Goal: Information Seeking & Learning: Learn about a topic

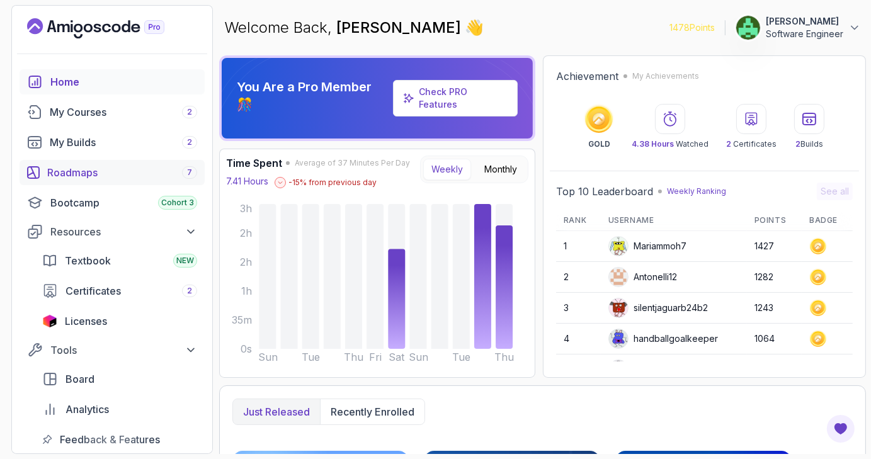
drag, startPoint x: 0, startPoint y: 0, endPoint x: 134, endPoint y: 164, distance: 211.8
click at [134, 164] on link "Roadmaps 7" at bounding box center [112, 172] width 185 height 25
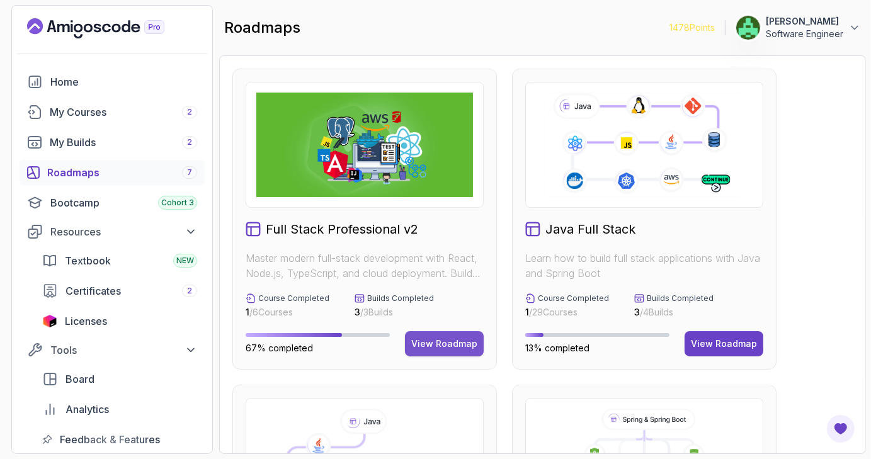
click at [435, 342] on div "View Roadmap" at bounding box center [444, 344] width 66 height 13
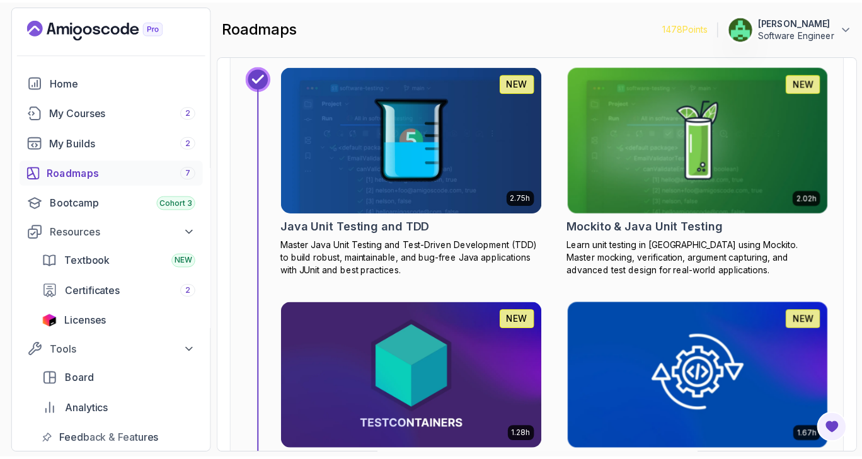
scroll to position [2932, 0]
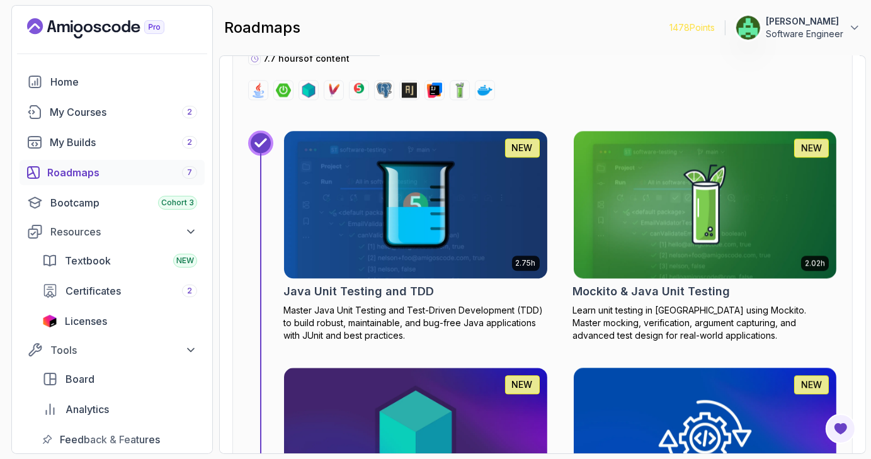
click at [453, 211] on img at bounding box center [416, 204] width 276 height 155
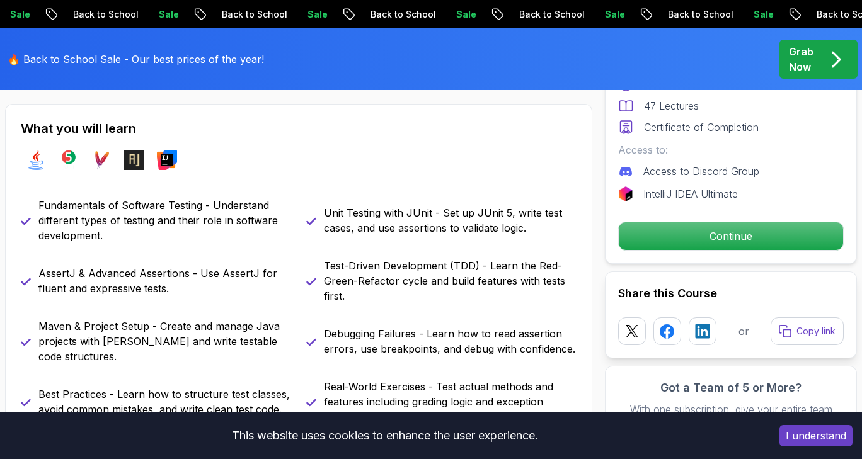
scroll to position [535, 0]
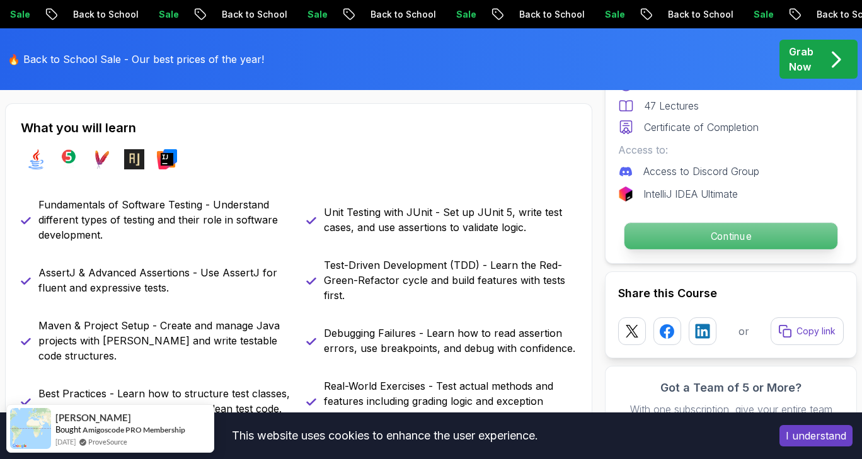
click at [705, 227] on p "Continue" at bounding box center [730, 236] width 213 height 26
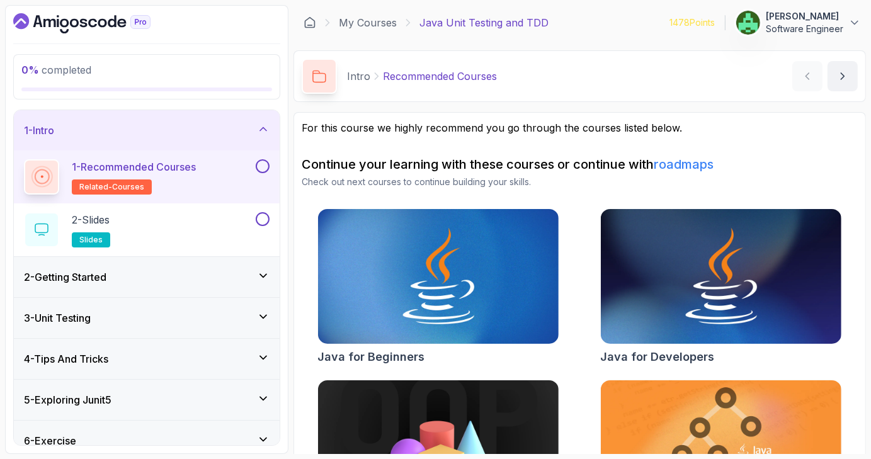
click at [260, 169] on button at bounding box center [263, 166] width 14 height 14
click at [207, 236] on div "2 - Slides slides" at bounding box center [138, 229] width 229 height 35
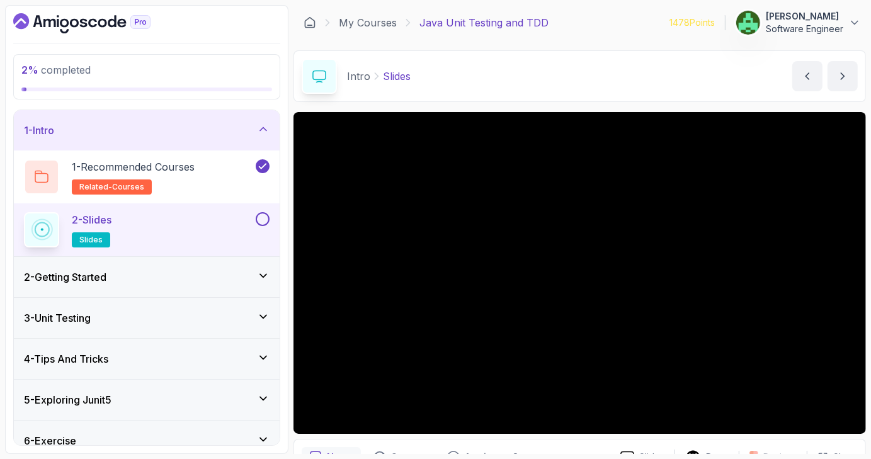
scroll to position [67, 0]
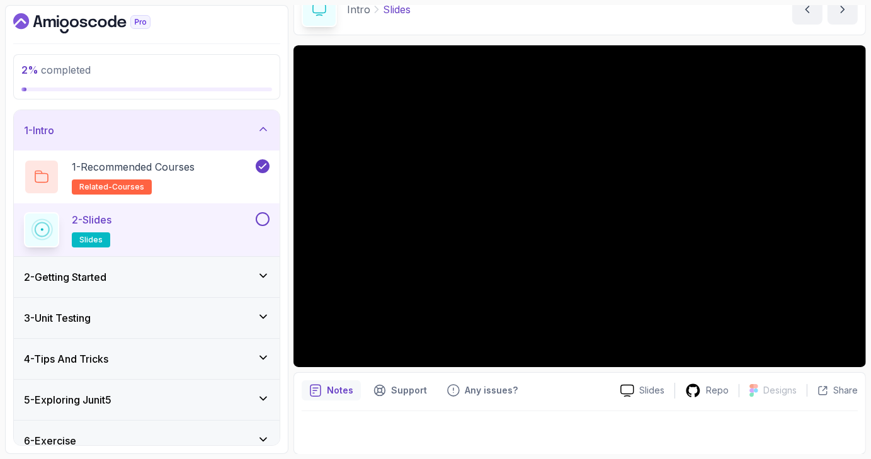
click at [265, 221] on button at bounding box center [263, 219] width 14 height 14
click at [245, 278] on div "2 - Getting Started" at bounding box center [147, 277] width 246 height 15
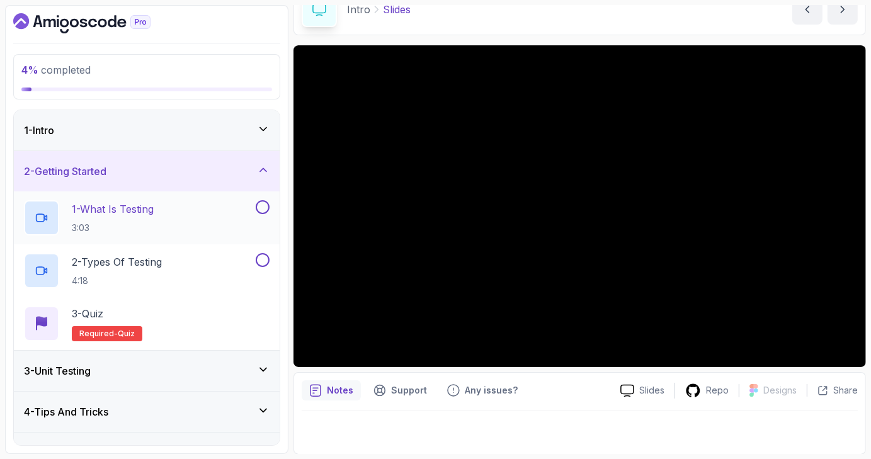
click at [213, 219] on div "1 - What Is Testing 3:03" at bounding box center [138, 217] width 229 height 35
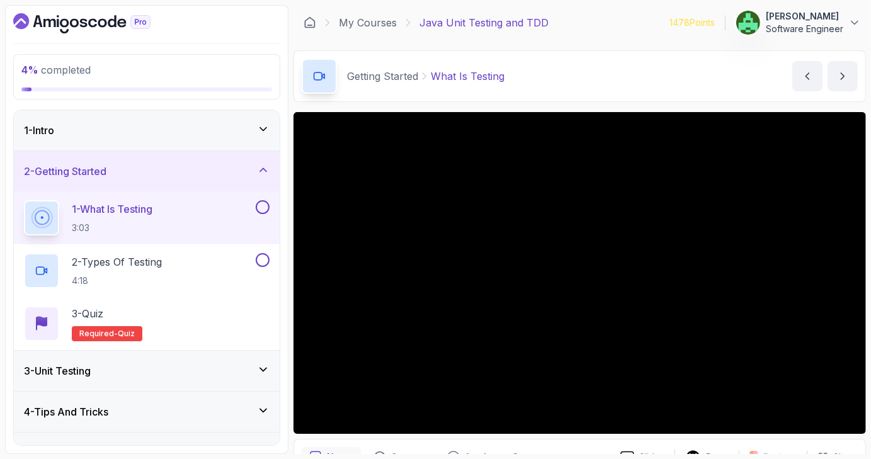
scroll to position [67, 0]
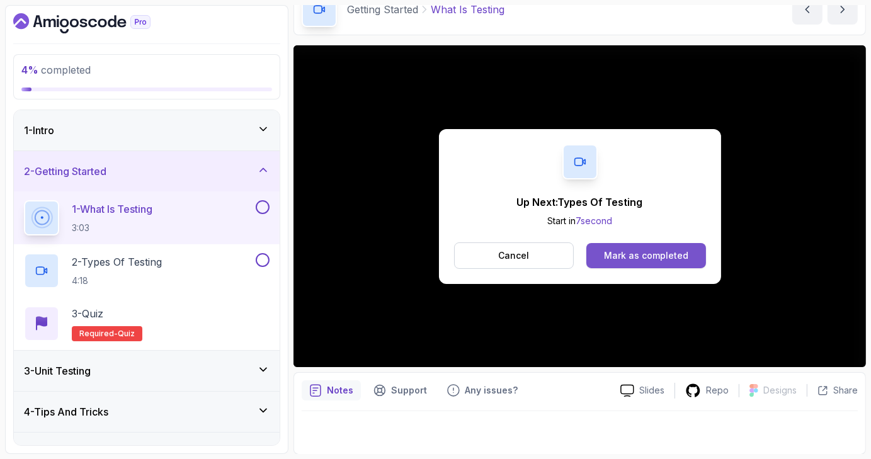
click at [663, 258] on div "Mark as completed" at bounding box center [646, 255] width 84 height 13
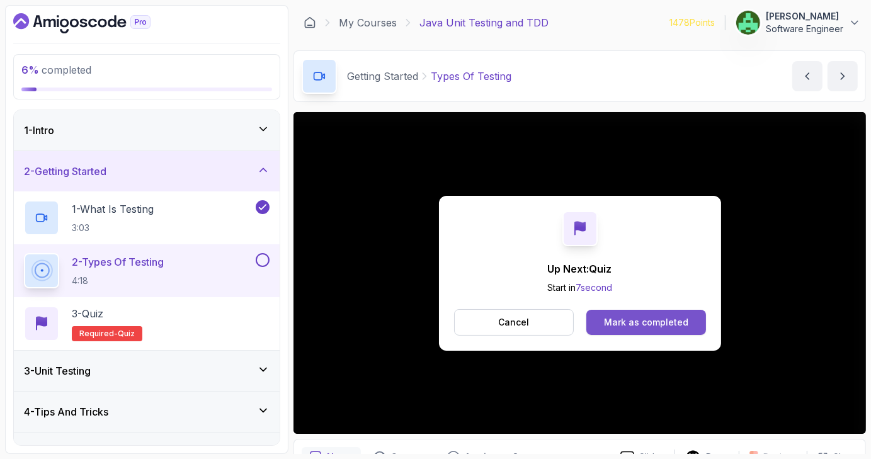
click at [627, 322] on div "Mark as completed" at bounding box center [646, 322] width 84 height 13
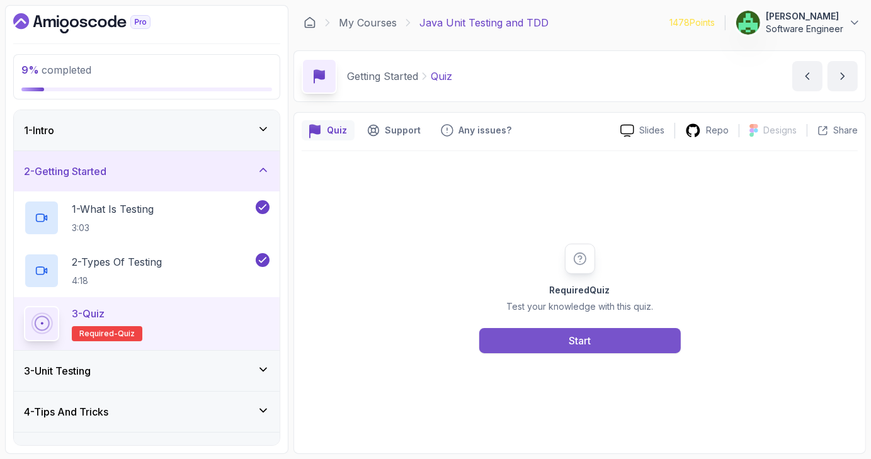
click at [642, 334] on button "Start" at bounding box center [580, 340] width 202 height 25
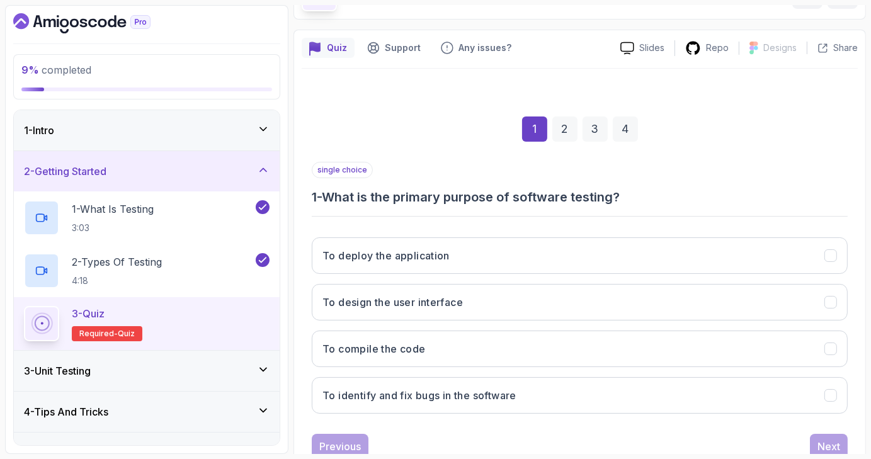
scroll to position [84, 0]
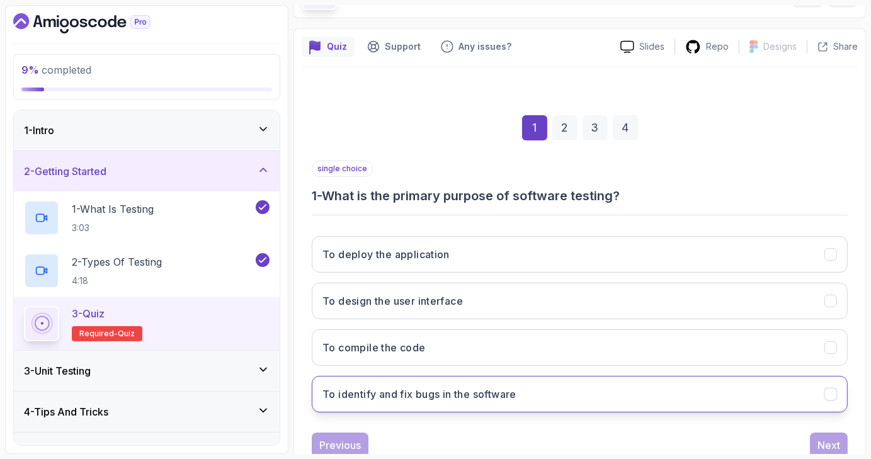
click at [648, 395] on button "To identify and fix bugs in the software" at bounding box center [580, 394] width 536 height 37
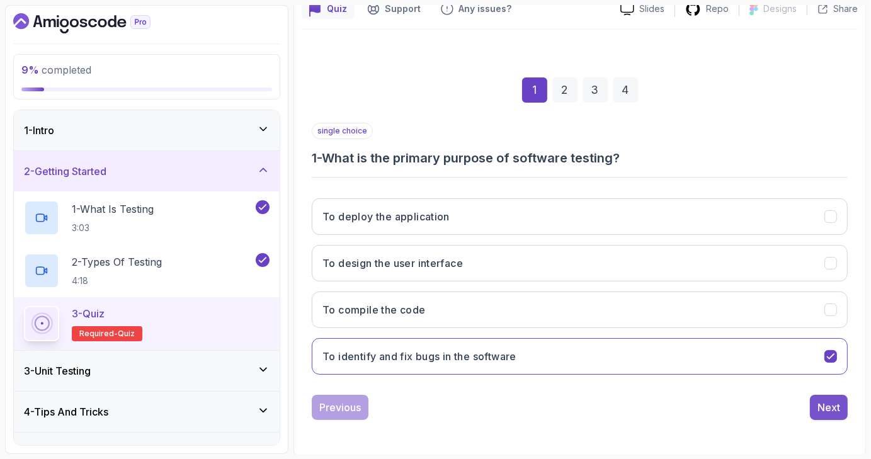
click at [818, 400] on div "Next" at bounding box center [829, 407] width 23 height 15
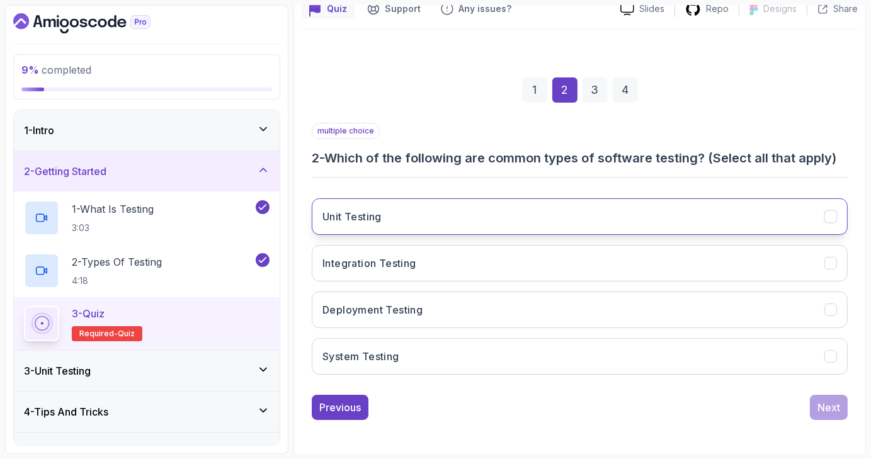
click at [823, 217] on button "Unit Testing" at bounding box center [580, 216] width 536 height 37
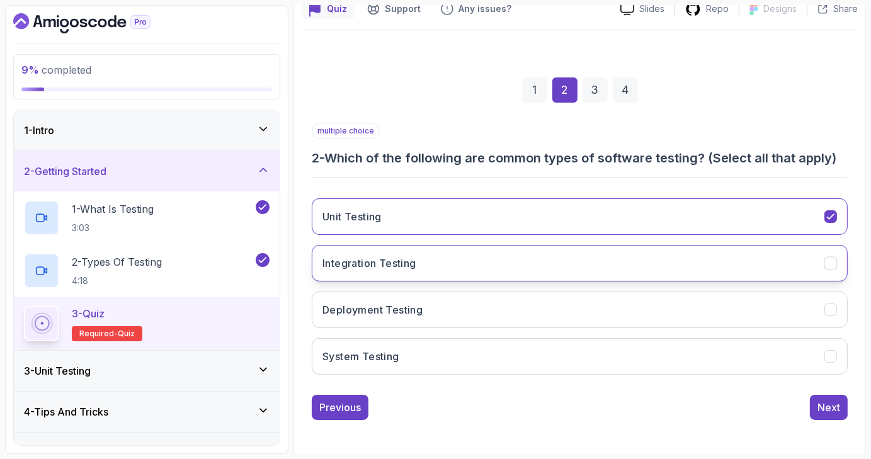
click at [829, 258] on icon "Integration Testing" at bounding box center [831, 264] width 12 height 12
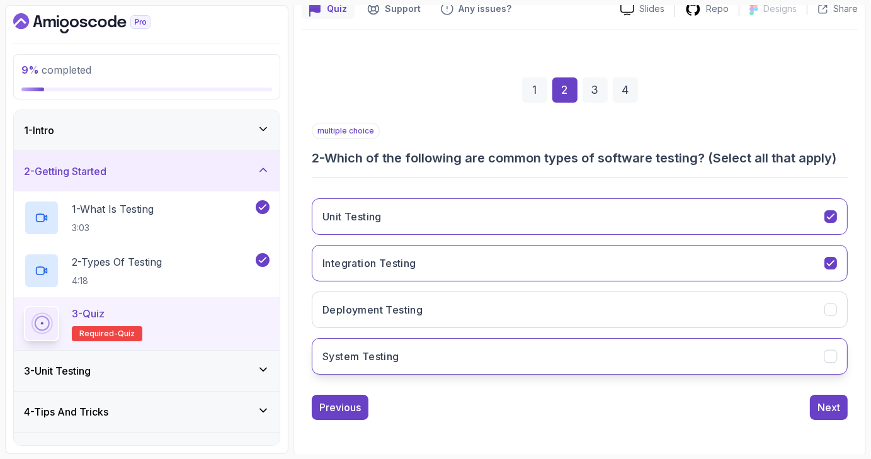
click at [832, 351] on icon "System Testing" at bounding box center [831, 357] width 12 height 12
click at [838, 397] on button "Next" at bounding box center [829, 407] width 38 height 25
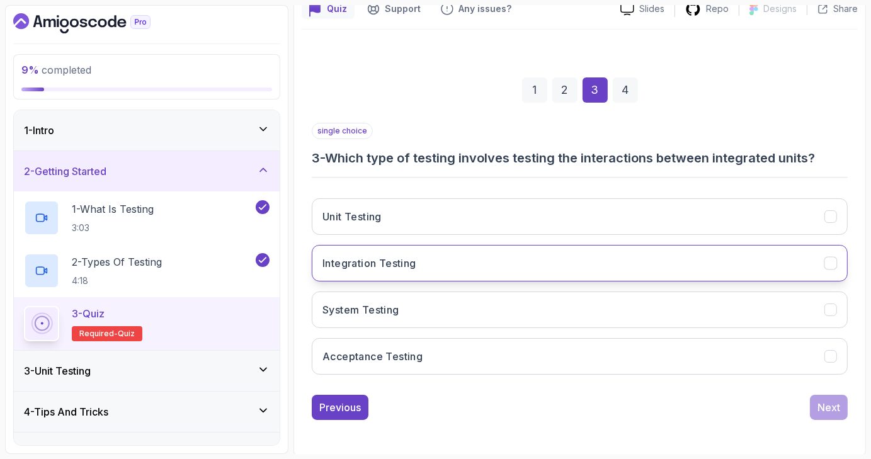
click at [830, 263] on icon "Integration Testing" at bounding box center [831, 264] width 12 height 12
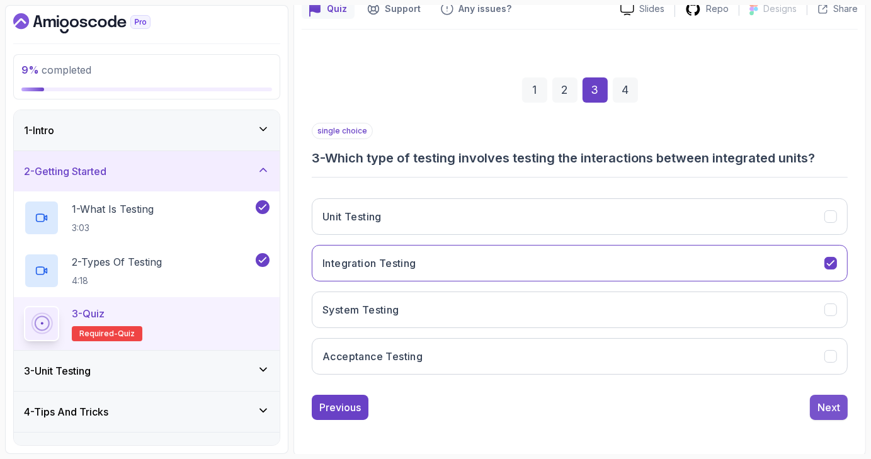
click at [840, 404] on button "Next" at bounding box center [829, 407] width 38 height 25
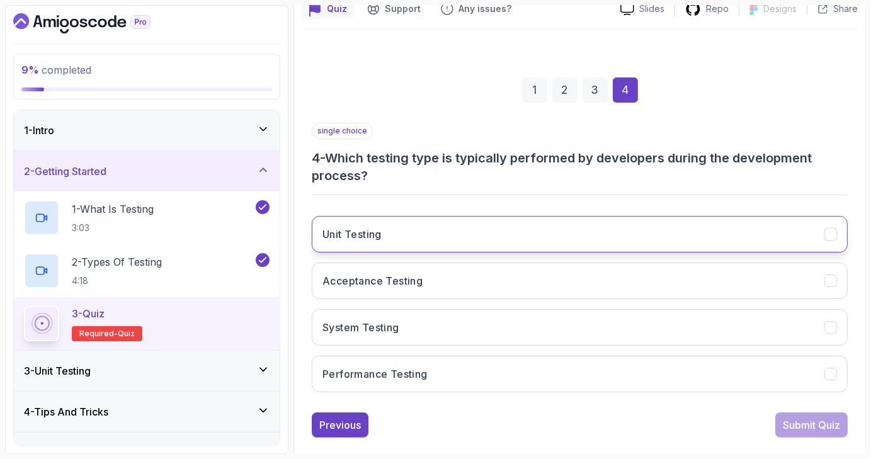
click at [831, 233] on icon "Unit Testing" at bounding box center [830, 234] width 7 height 5
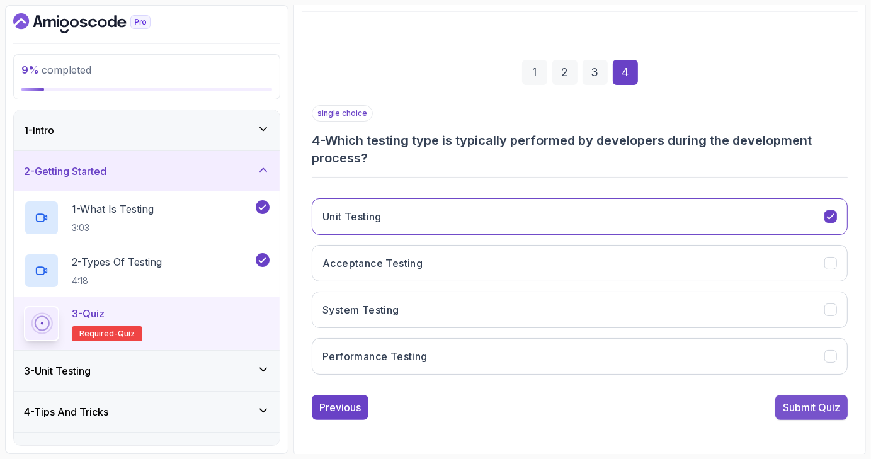
click at [810, 401] on div "Submit Quiz" at bounding box center [811, 407] width 57 height 15
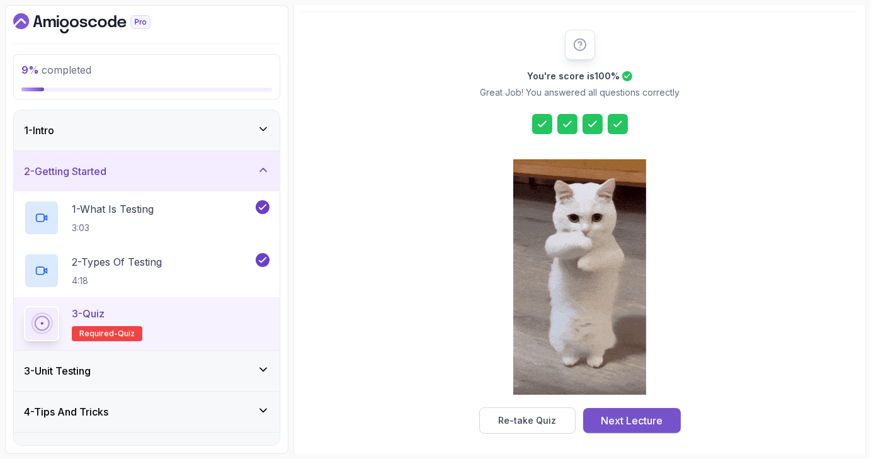
click at [671, 422] on button "Next Lecture" at bounding box center [632, 420] width 98 height 25
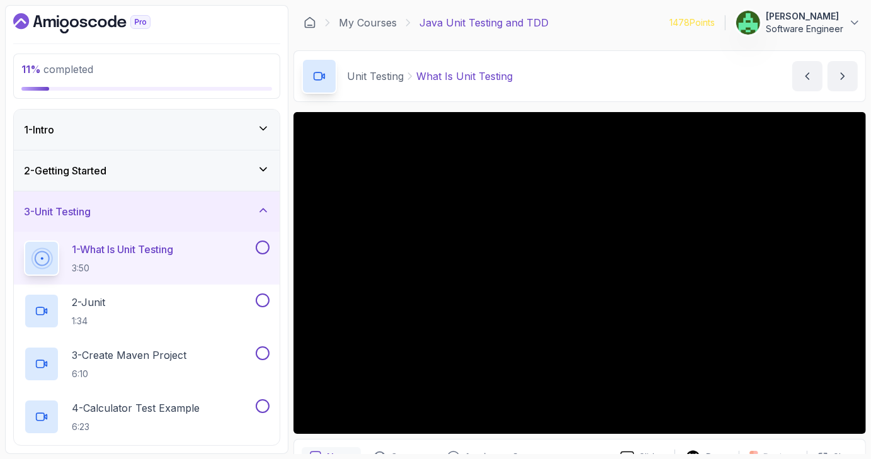
click at [228, 194] on div "3 - Unit Testing" at bounding box center [147, 211] width 266 height 40
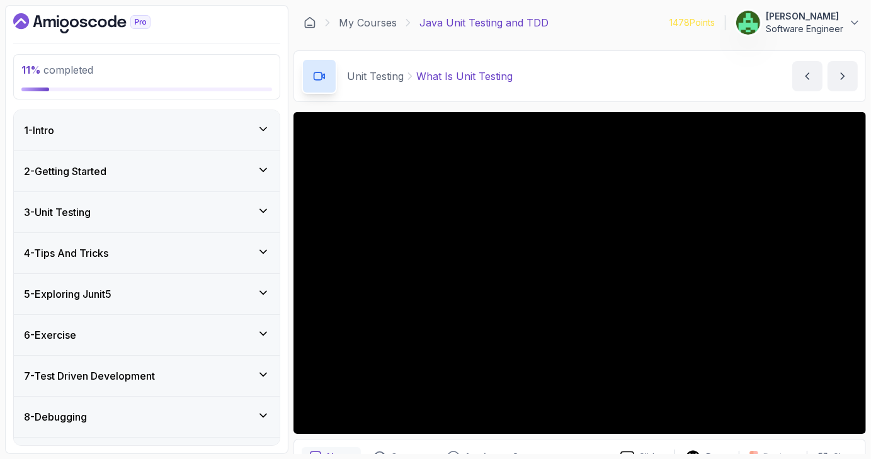
click at [246, 135] on div "1 - Intro" at bounding box center [147, 130] width 246 height 15
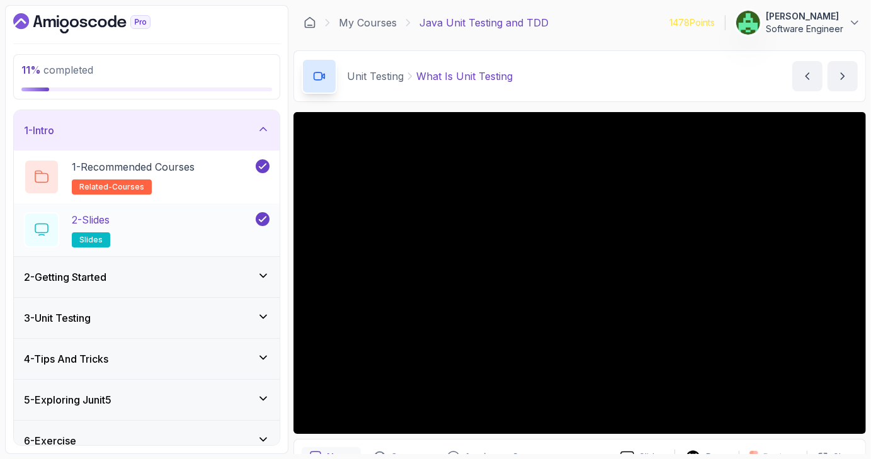
click at [218, 222] on div "2 - Slides slides" at bounding box center [138, 229] width 229 height 35
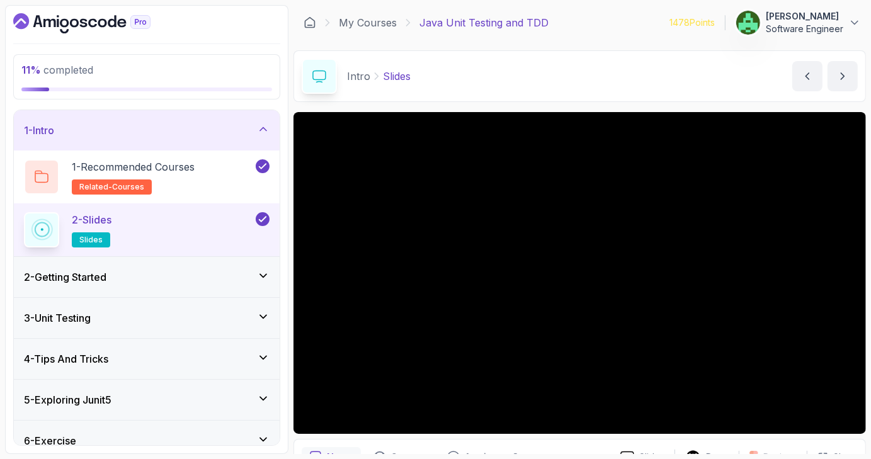
scroll to position [67, 0]
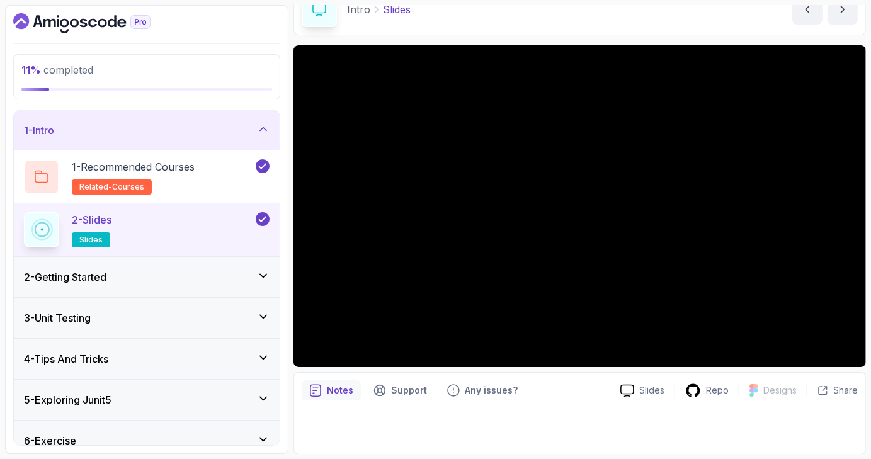
click at [225, 280] on div "2 - Getting Started" at bounding box center [147, 277] width 246 height 15
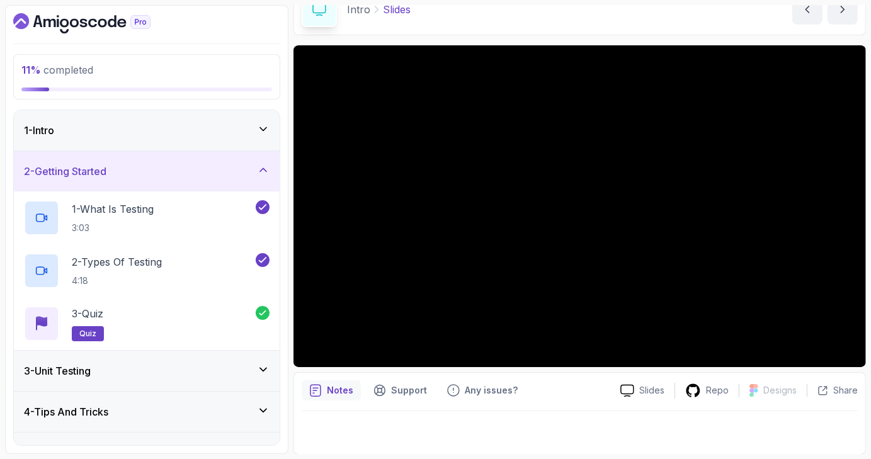
click at [265, 171] on icon at bounding box center [263, 170] width 13 height 13
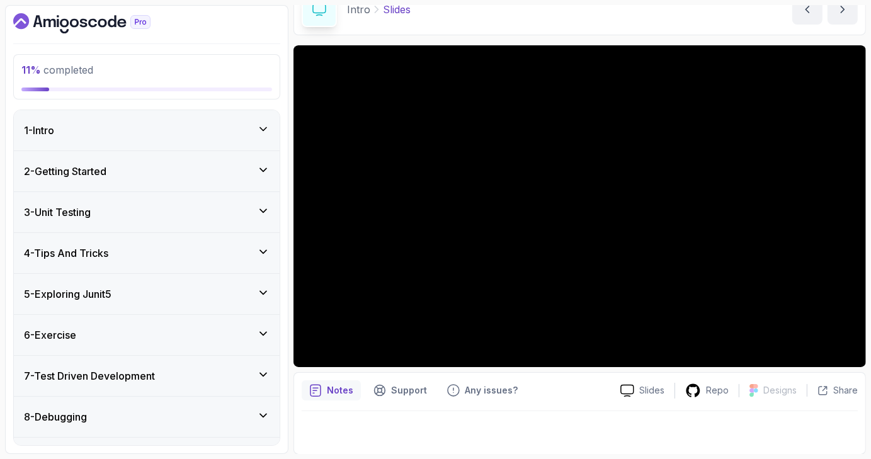
click at [260, 200] on div "3 - Unit Testing" at bounding box center [147, 212] width 266 height 40
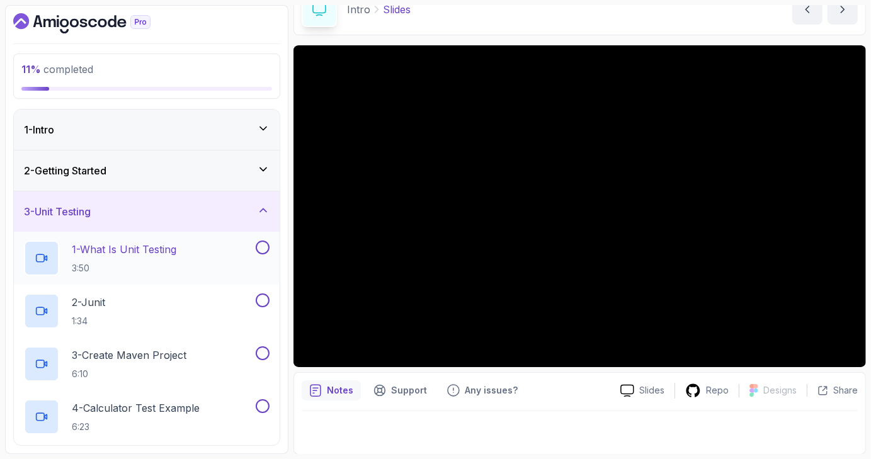
click at [191, 251] on div "1 - What Is Unit Testing 3:50" at bounding box center [138, 258] width 229 height 35
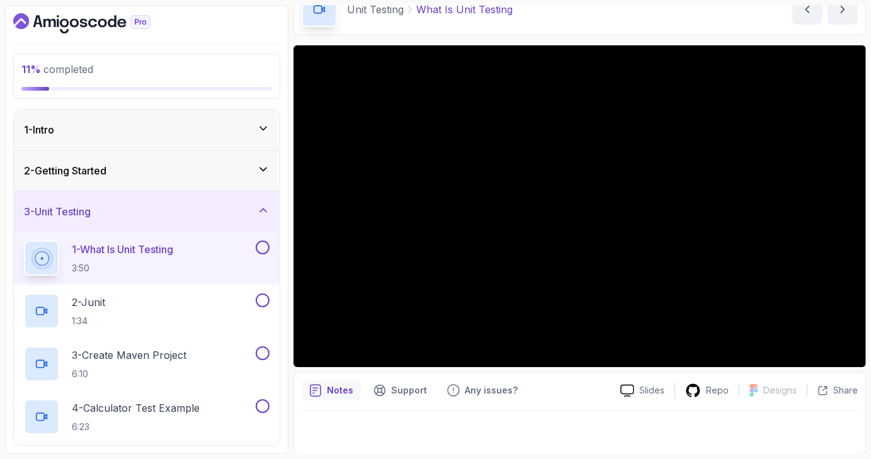
click at [244, 206] on div "3 - Unit Testing" at bounding box center [147, 211] width 246 height 15
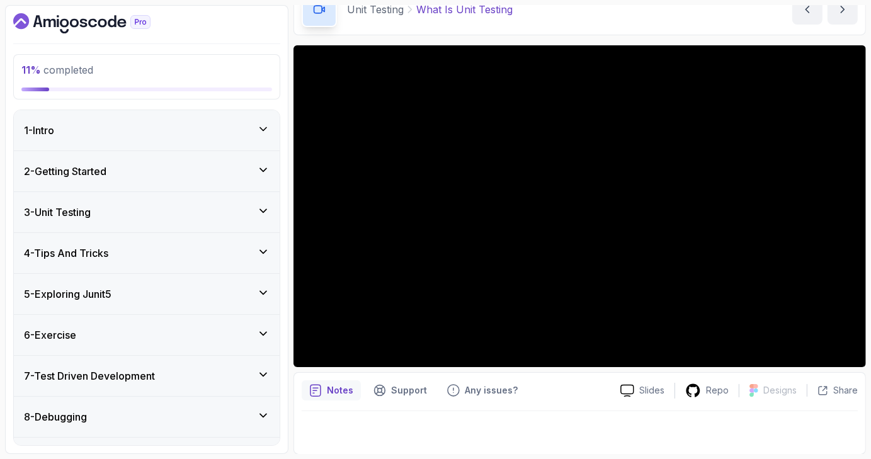
click at [244, 206] on div "3 - Unit Testing" at bounding box center [147, 212] width 246 height 15
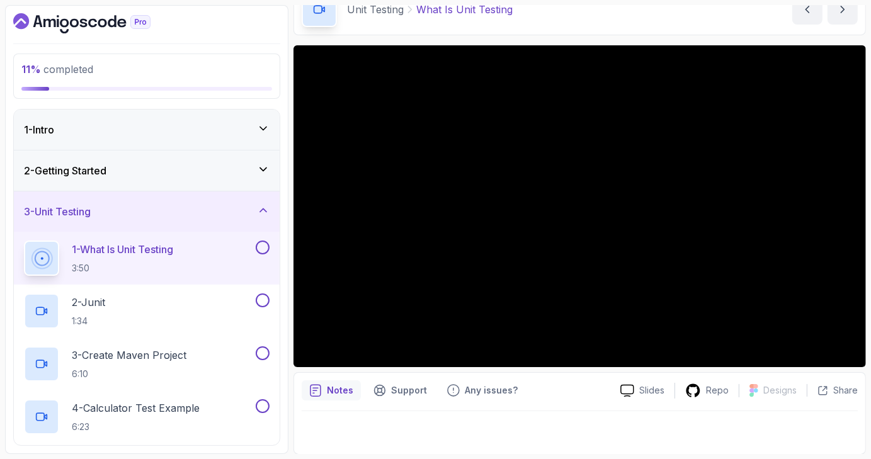
click at [0, 328] on section "11 % completed 1 - Intro 2 - Getting Started 3 - Unit Testing 1 - What Is Unit …" at bounding box center [435, 229] width 871 height 459
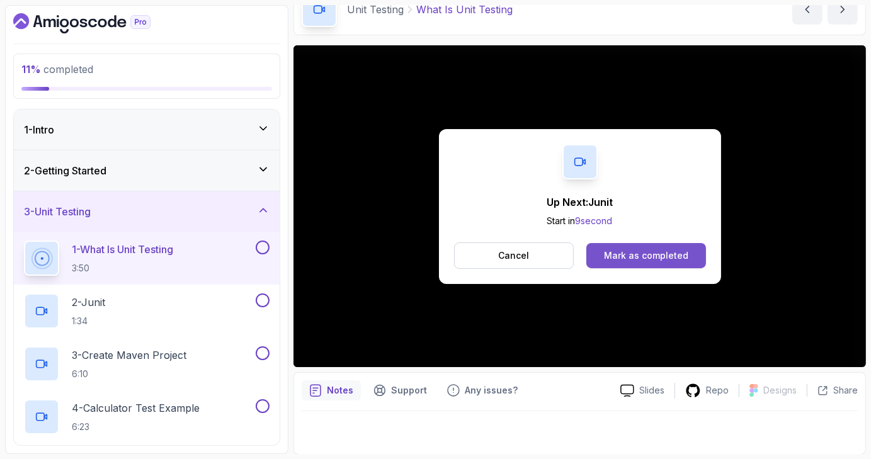
click at [645, 256] on div "Mark as completed" at bounding box center [646, 255] width 84 height 13
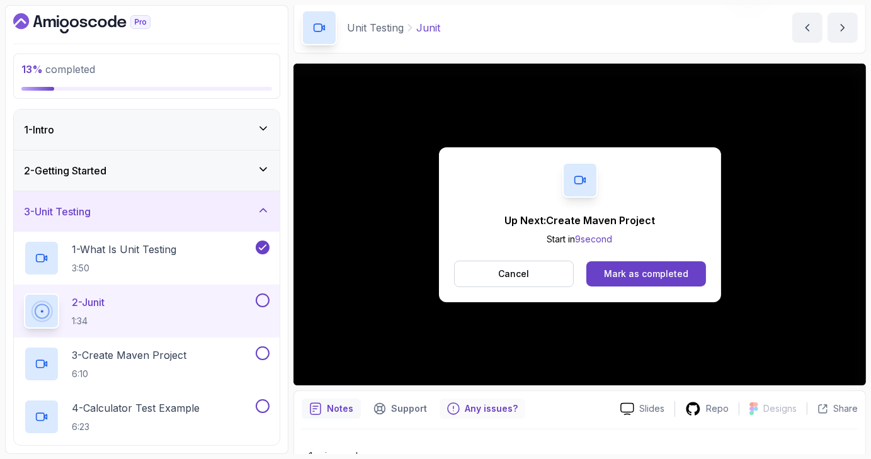
scroll to position [180, 0]
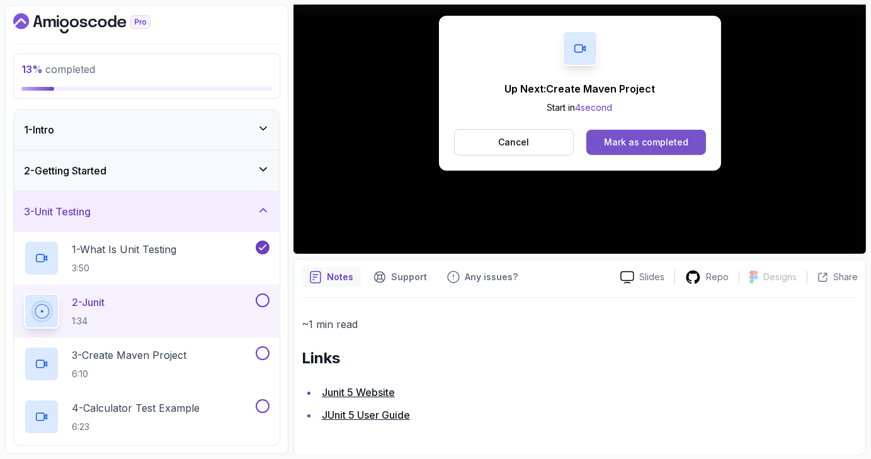
click at [632, 144] on div "Mark as completed" at bounding box center [646, 142] width 84 height 13
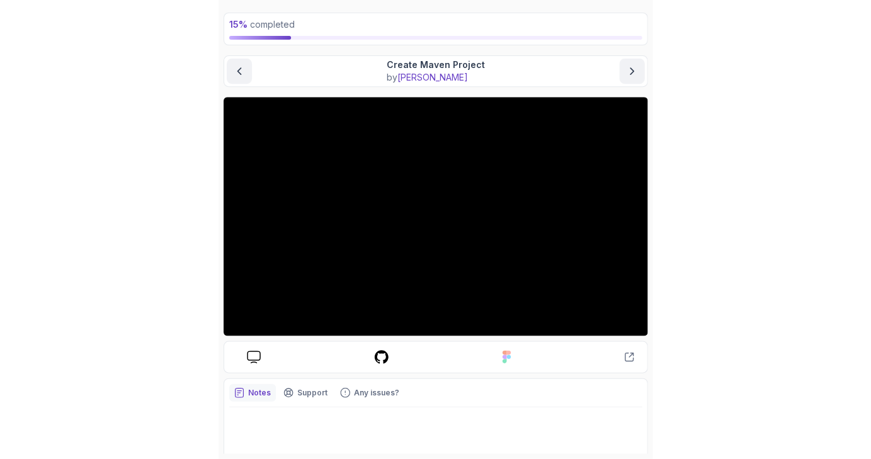
scroll to position [62, 0]
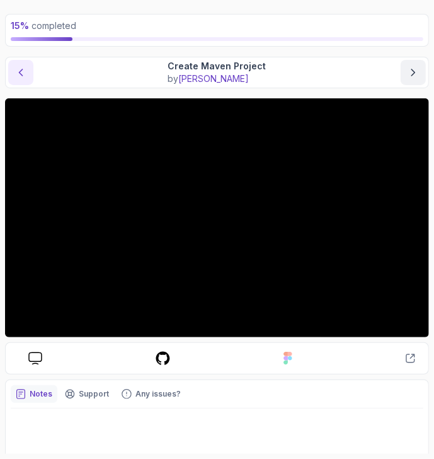
click at [25, 72] on icon "previous content" at bounding box center [20, 72] width 13 height 13
click at [414, 76] on icon "next content" at bounding box center [413, 72] width 13 height 13
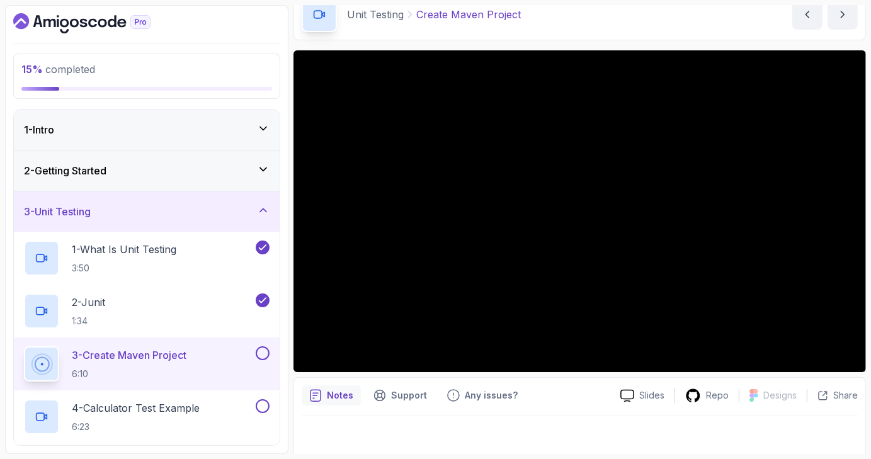
scroll to position [67, 0]
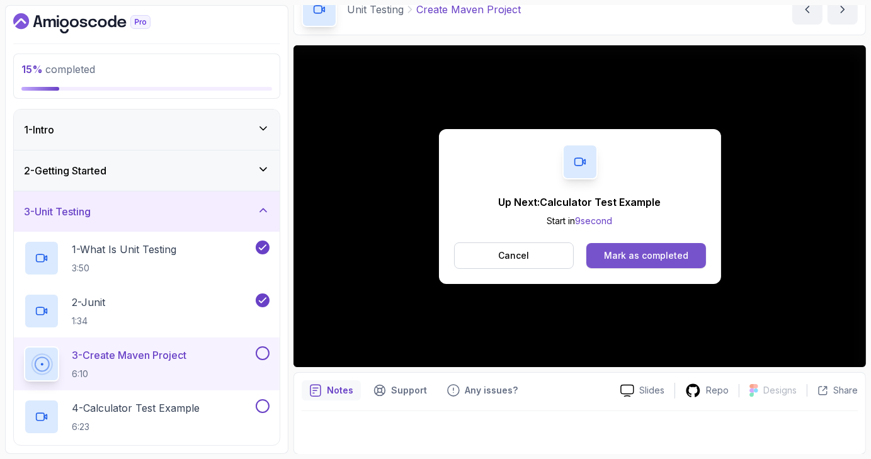
click at [666, 250] on div "Mark as completed" at bounding box center [646, 255] width 84 height 13
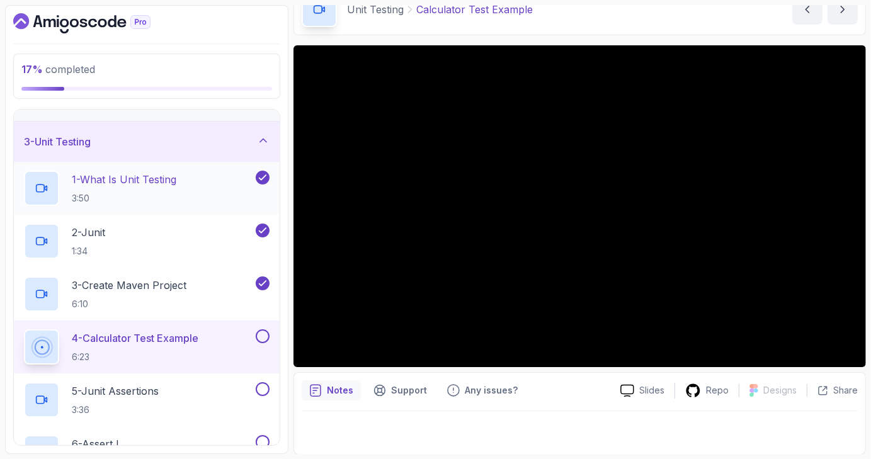
scroll to position [71, 0]
click at [266, 338] on button at bounding box center [263, 336] width 14 height 14
click at [227, 397] on div "5 - Junit Assertions 3:36" at bounding box center [138, 399] width 229 height 35
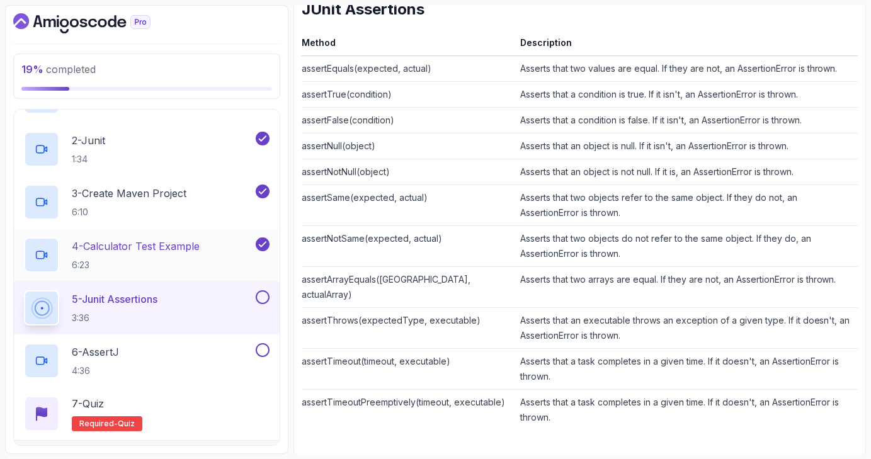
scroll to position [171, 0]
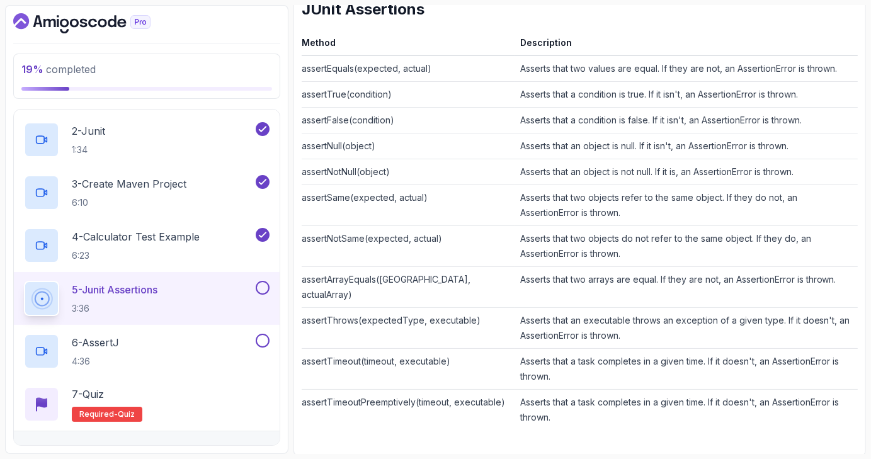
click at [267, 283] on button at bounding box center [263, 288] width 14 height 14
click at [193, 347] on div "6 - AssertJ 4:36" at bounding box center [138, 351] width 229 height 35
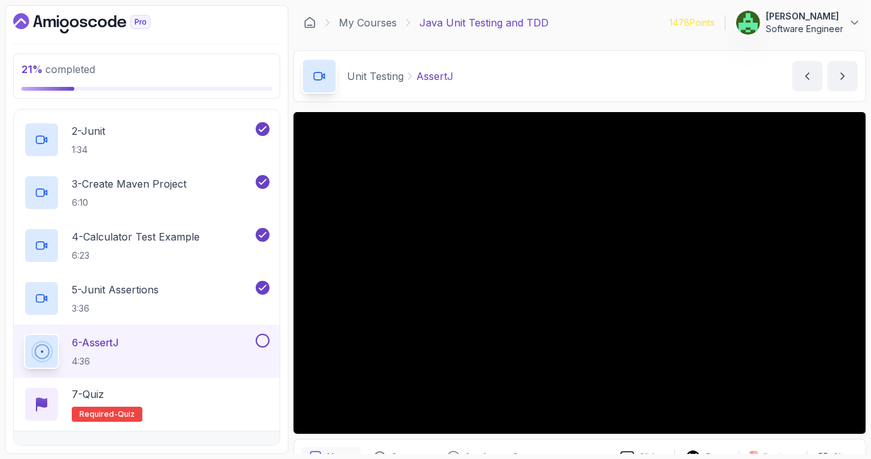
scroll to position [88, 0]
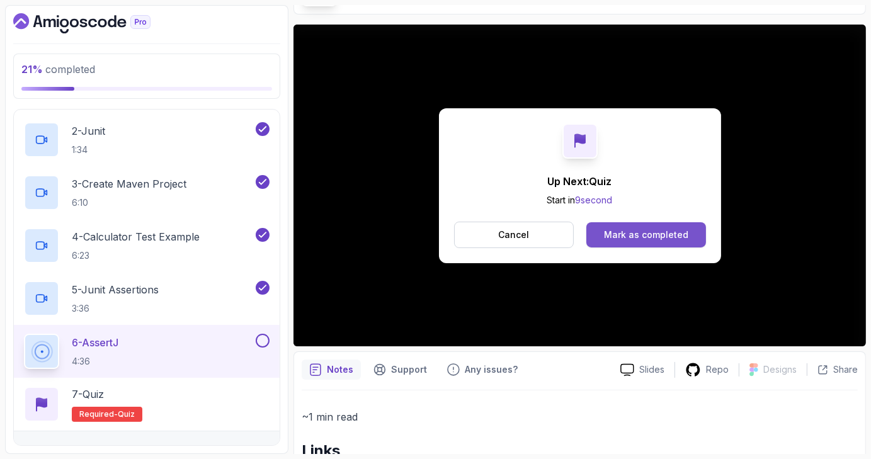
click at [638, 231] on div "Mark as completed" at bounding box center [646, 235] width 84 height 13
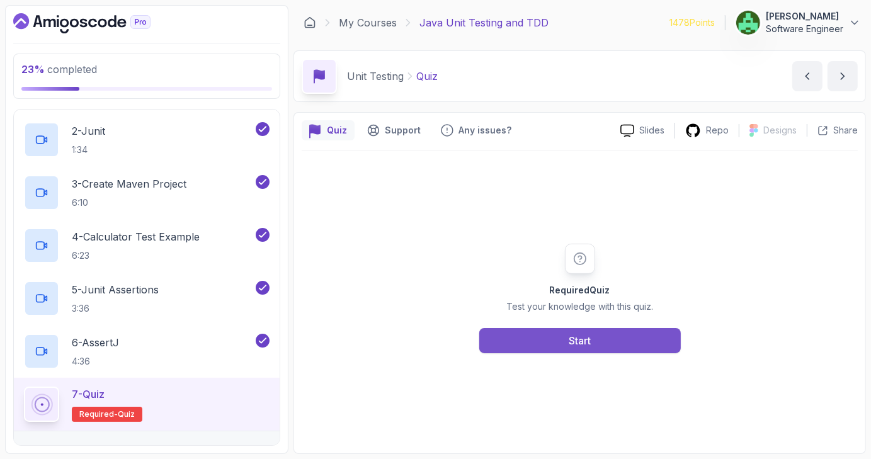
click at [644, 346] on button "Start" at bounding box center [580, 340] width 202 height 25
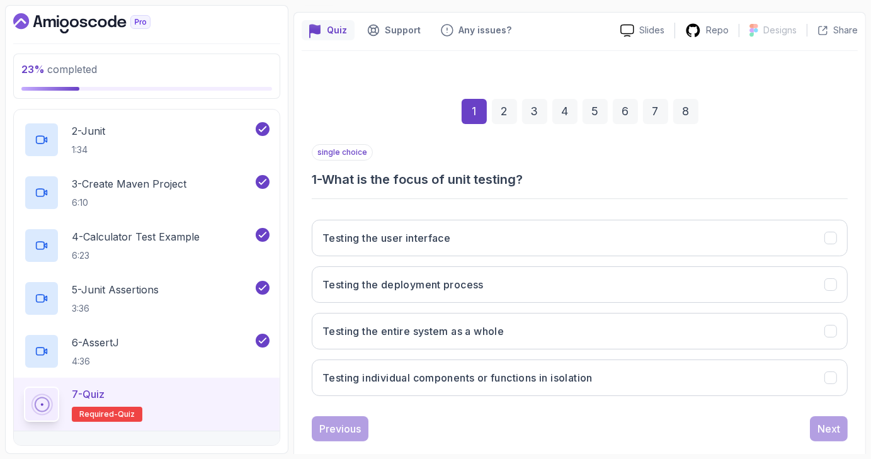
scroll to position [101, 0]
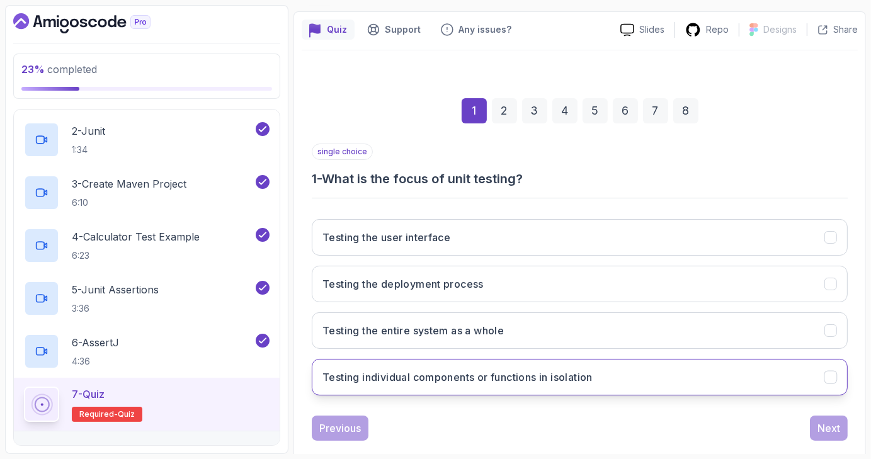
click at [658, 372] on button "Testing individual components or functions in isolation" at bounding box center [580, 377] width 536 height 37
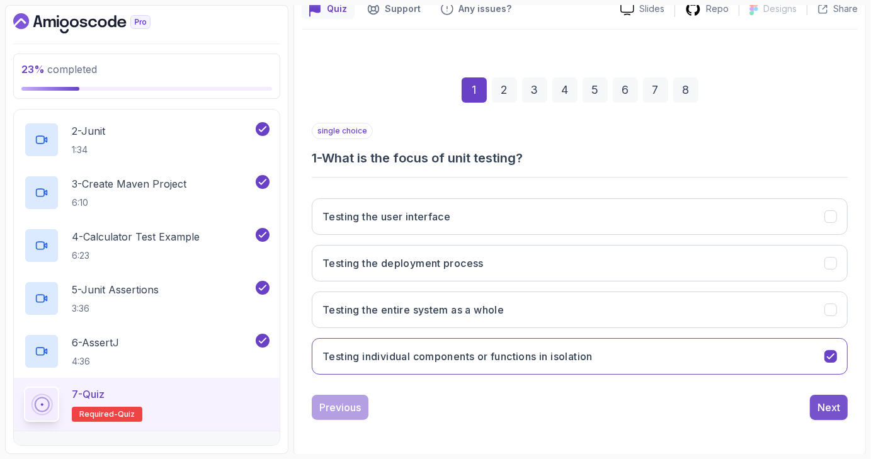
click at [830, 401] on div "Next" at bounding box center [829, 407] width 23 height 15
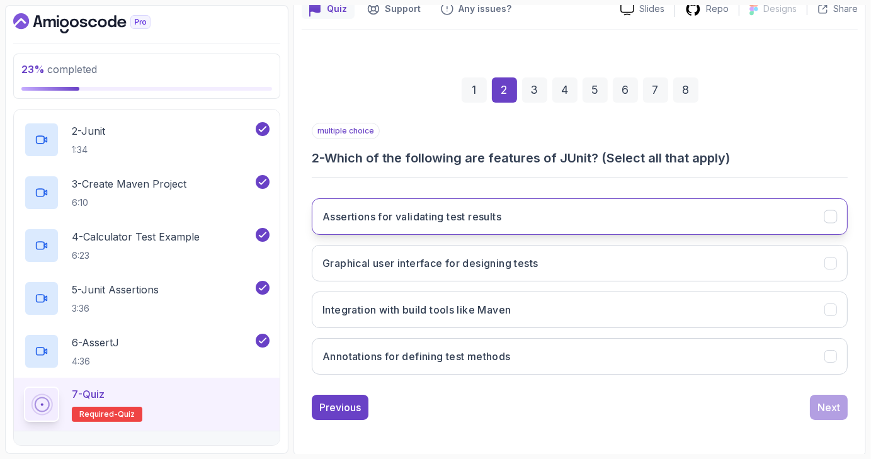
click at [829, 215] on icon "Assertions for validating test results" at bounding box center [831, 217] width 12 height 12
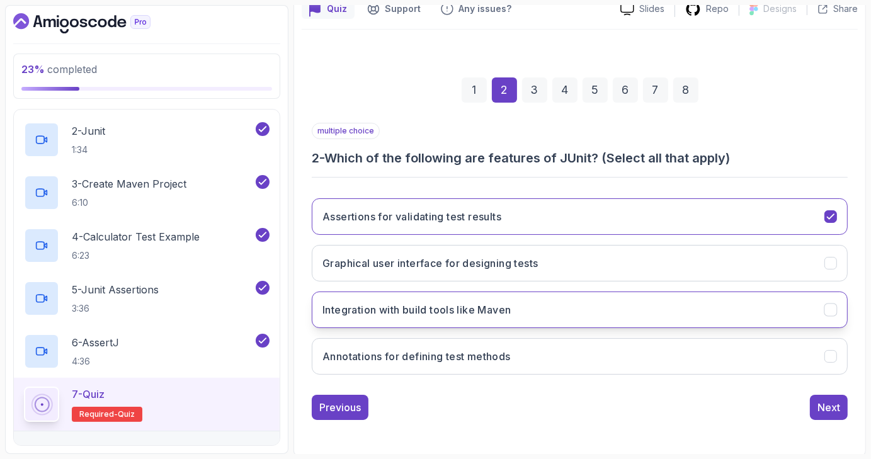
click at [836, 302] on button "Integration with build tools like Maven" at bounding box center [580, 310] width 536 height 37
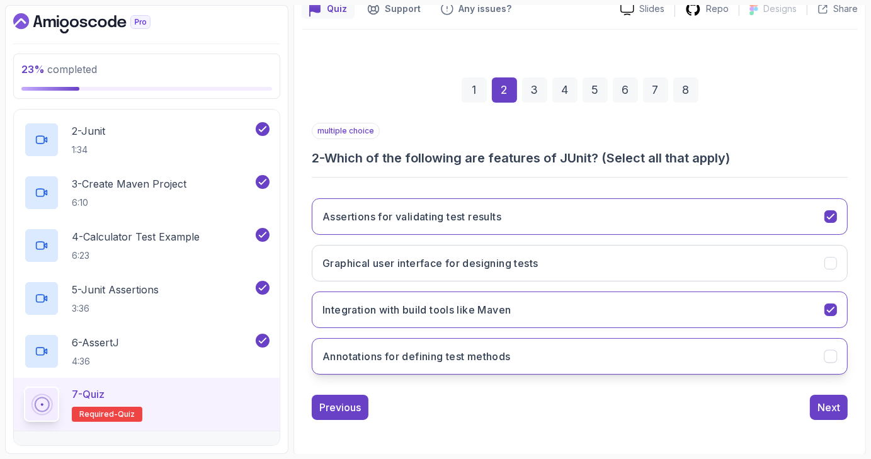
click at [836, 351] on icon "Annotations for defining test methods" at bounding box center [831, 357] width 12 height 12
click at [833, 405] on div "Next" at bounding box center [829, 407] width 23 height 15
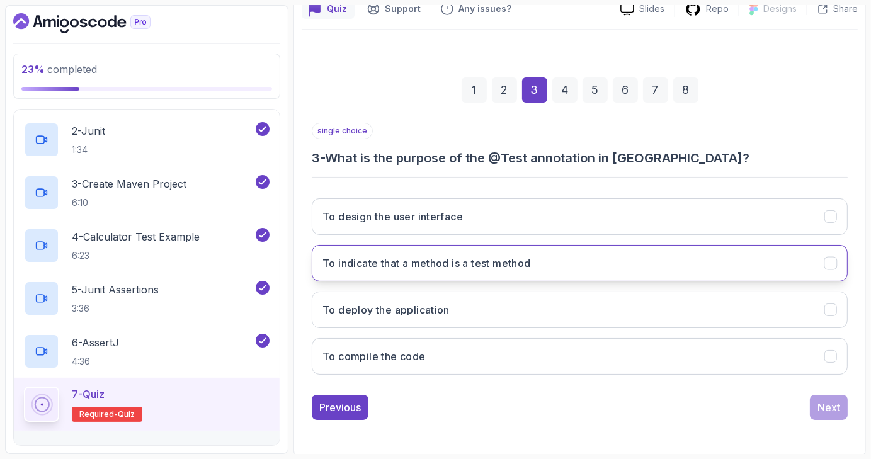
click at [830, 258] on icon "To indicate that a method is a test method" at bounding box center [831, 264] width 12 height 12
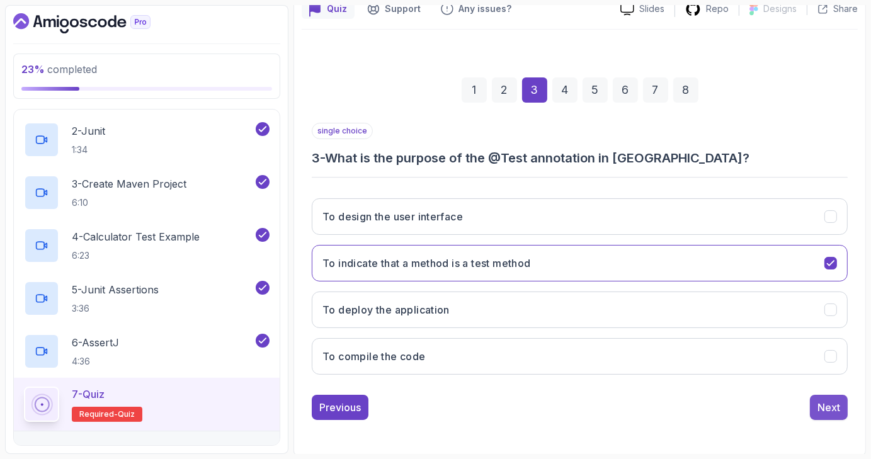
click at [837, 402] on div "Next" at bounding box center [829, 407] width 23 height 15
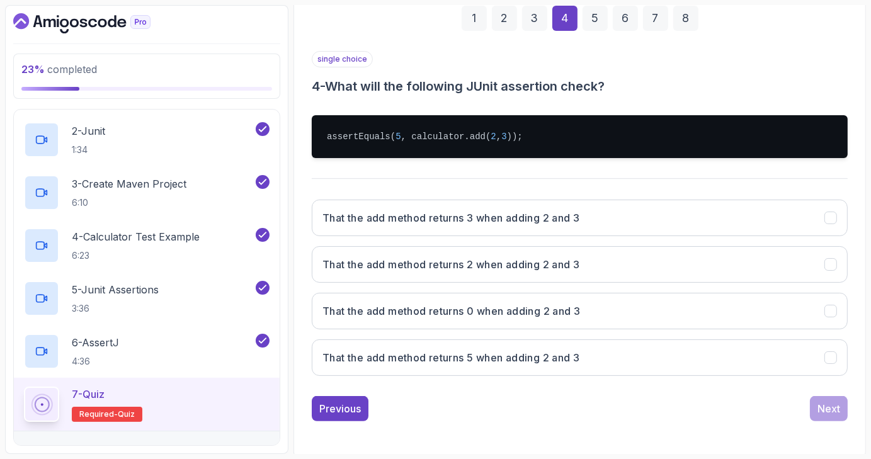
scroll to position [195, 0]
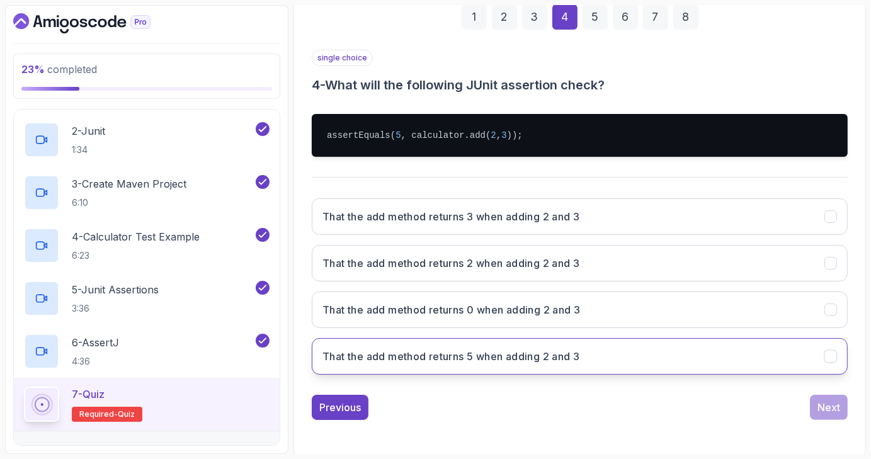
click at [833, 351] on icon "That the add method returns 5 when adding 2 and 3" at bounding box center [831, 357] width 12 height 12
click at [837, 404] on div "Next" at bounding box center [829, 407] width 23 height 15
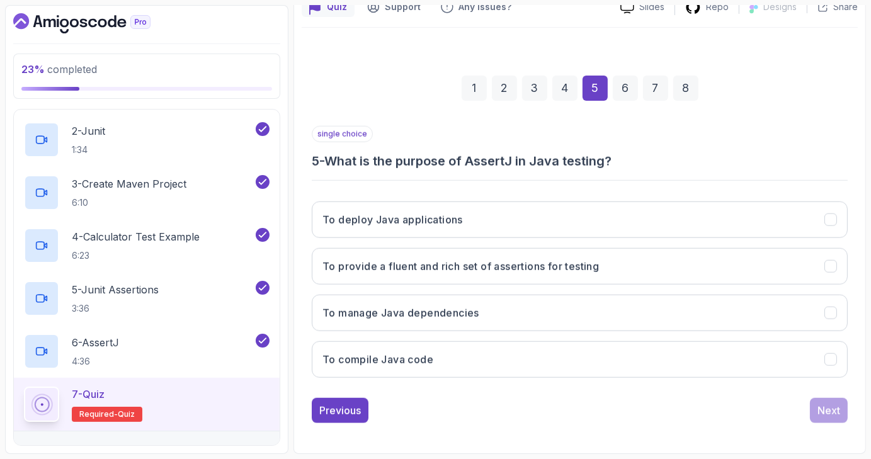
scroll to position [122, 0]
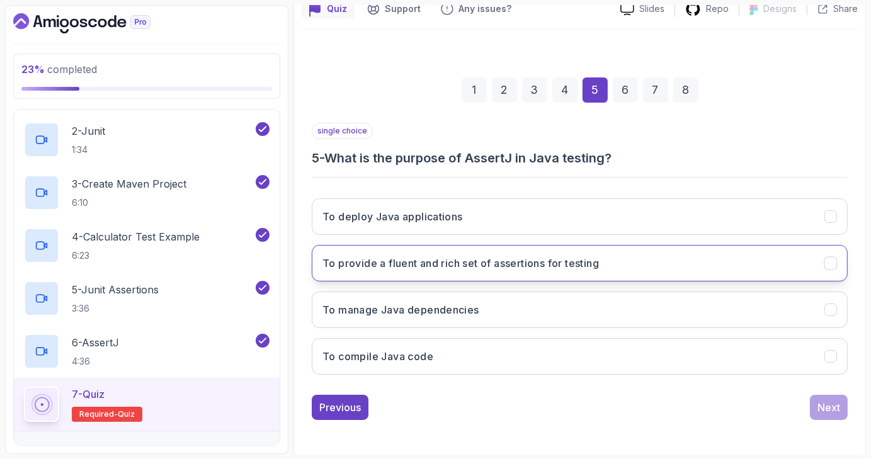
click at [837, 268] on icon "To provide a fluent and rich set of assertions for testing" at bounding box center [831, 264] width 12 height 12
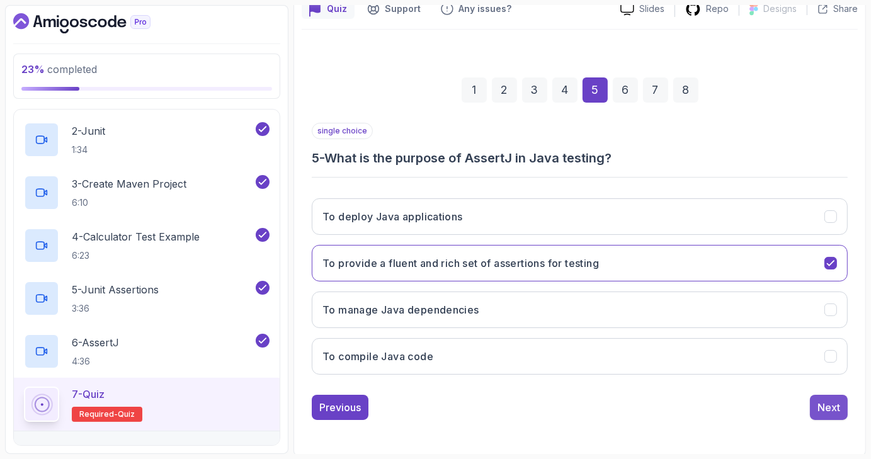
click at [829, 408] on div "Next" at bounding box center [829, 407] width 23 height 15
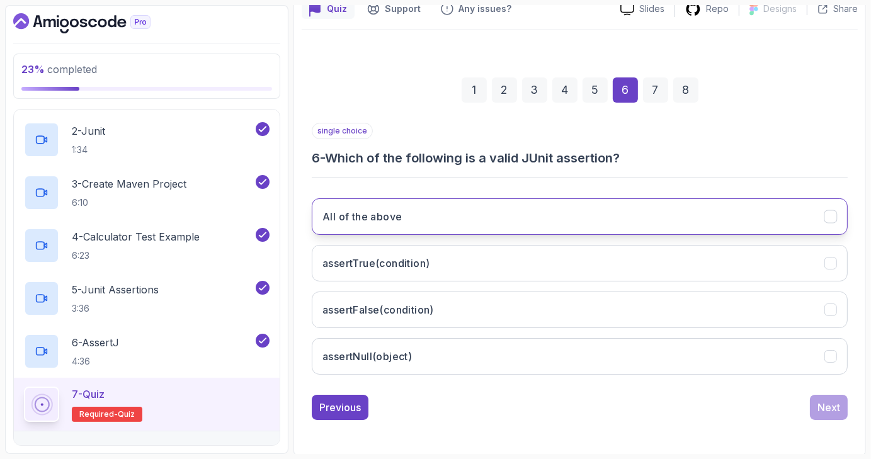
click at [827, 214] on icon "All of the above" at bounding box center [831, 217] width 12 height 12
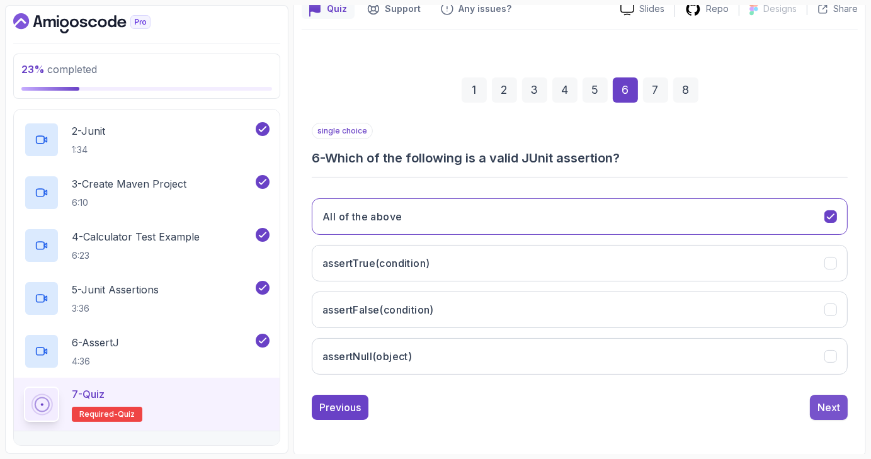
click at [835, 401] on div "Next" at bounding box center [829, 407] width 23 height 15
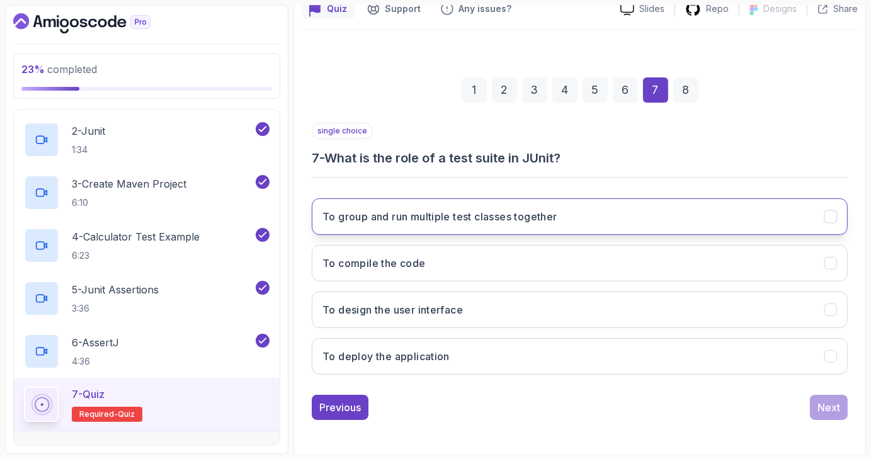
click at [831, 217] on icon "To group and run multiple test classes together" at bounding box center [831, 217] width 12 height 12
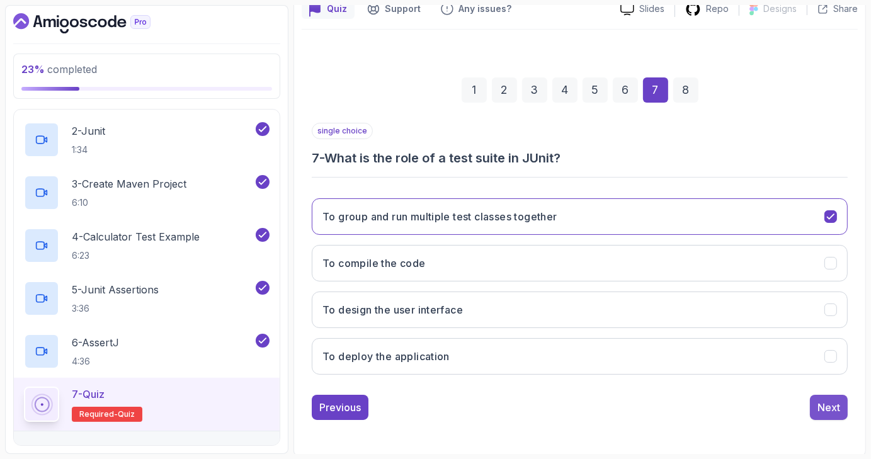
click at [826, 400] on div "Next" at bounding box center [829, 407] width 23 height 15
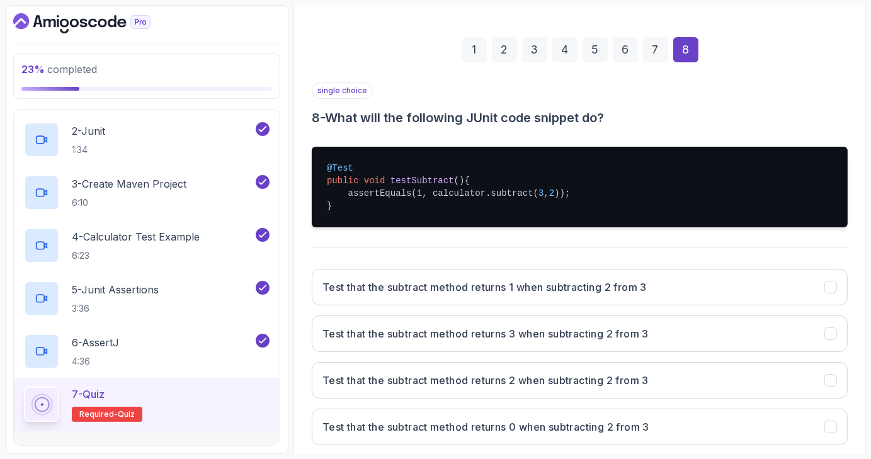
scroll to position [232, 0]
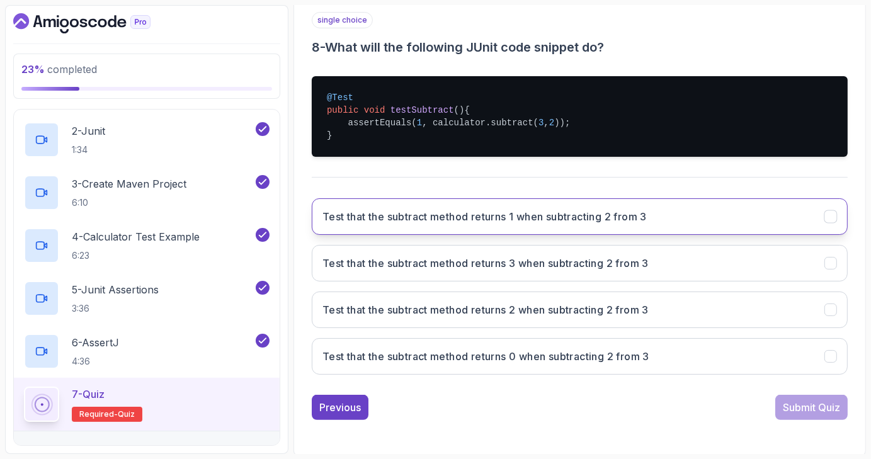
click at [818, 210] on button "Test that the subtract method returns 1 when subtracting 2 from 3" at bounding box center [580, 216] width 536 height 37
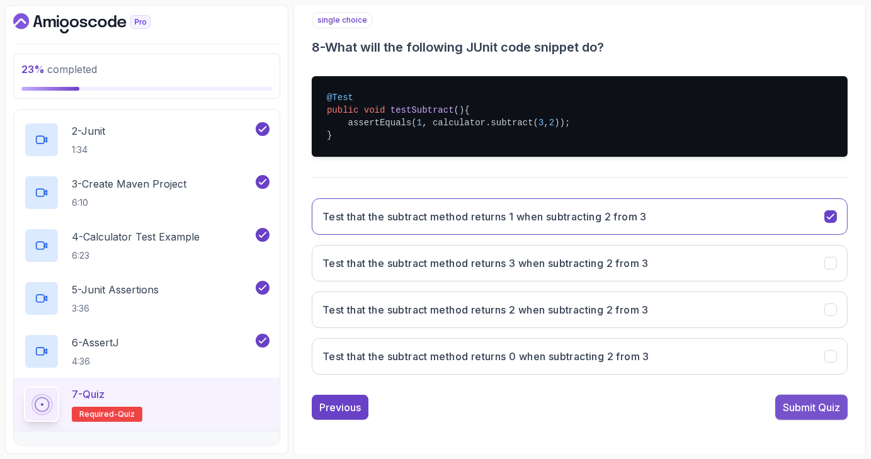
click at [816, 405] on div "Submit Quiz" at bounding box center [811, 407] width 57 height 15
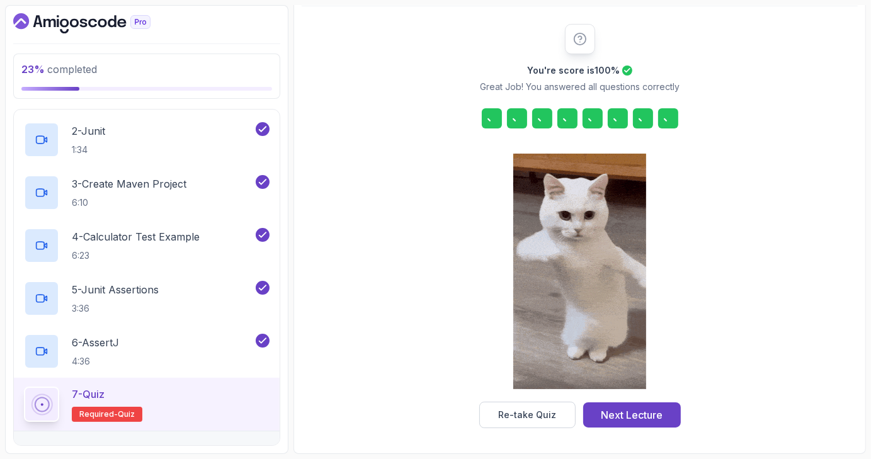
scroll to position [144, 0]
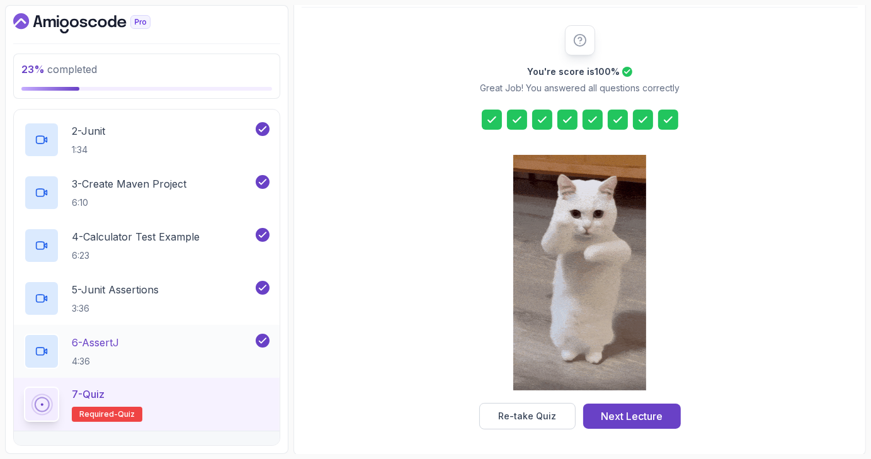
click at [194, 348] on div "6 - AssertJ 4:36" at bounding box center [138, 351] width 229 height 35
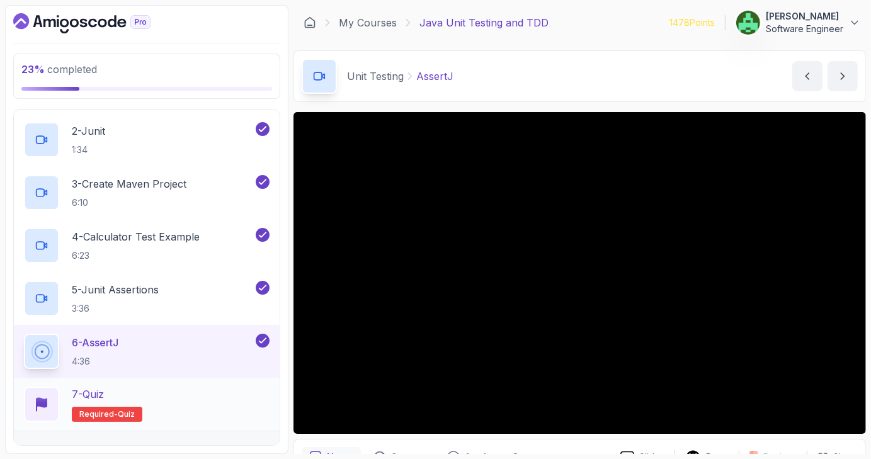
click at [214, 404] on div "7 - Quiz Required- quiz" at bounding box center [147, 404] width 246 height 35
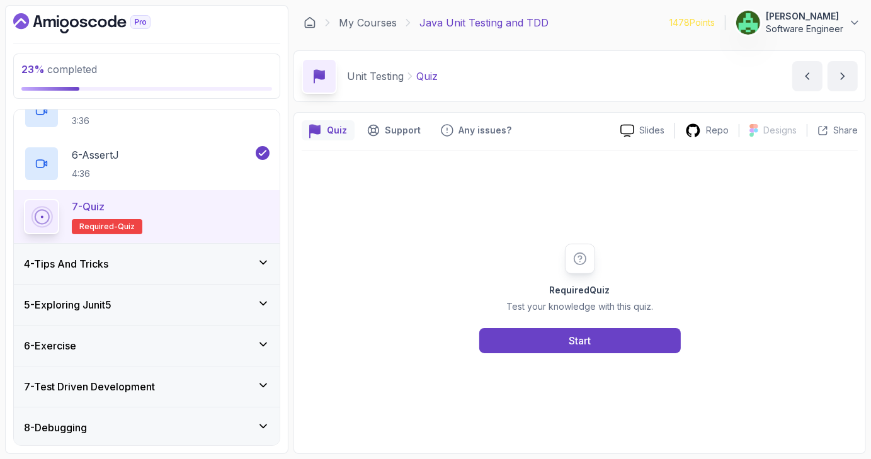
scroll to position [366, 0]
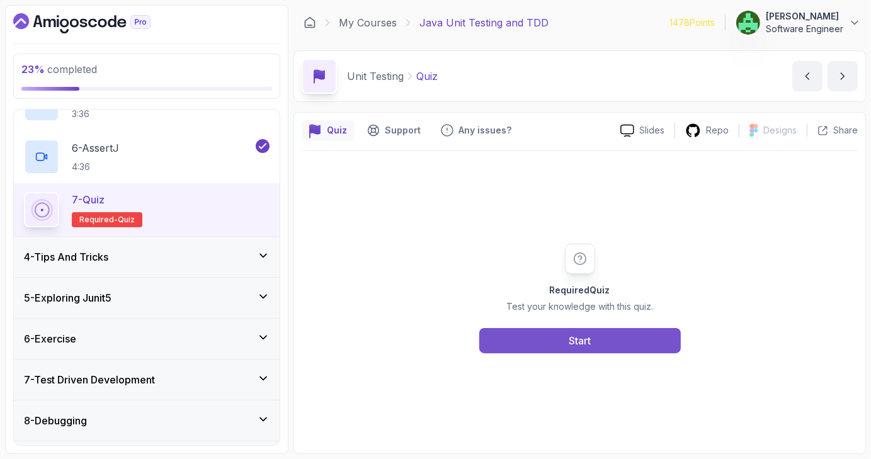
click at [547, 343] on button "Start" at bounding box center [580, 340] width 202 height 25
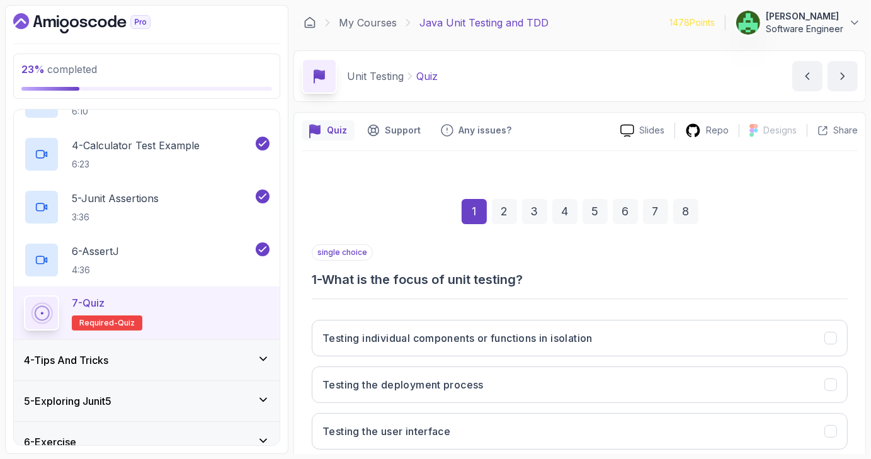
scroll to position [122, 0]
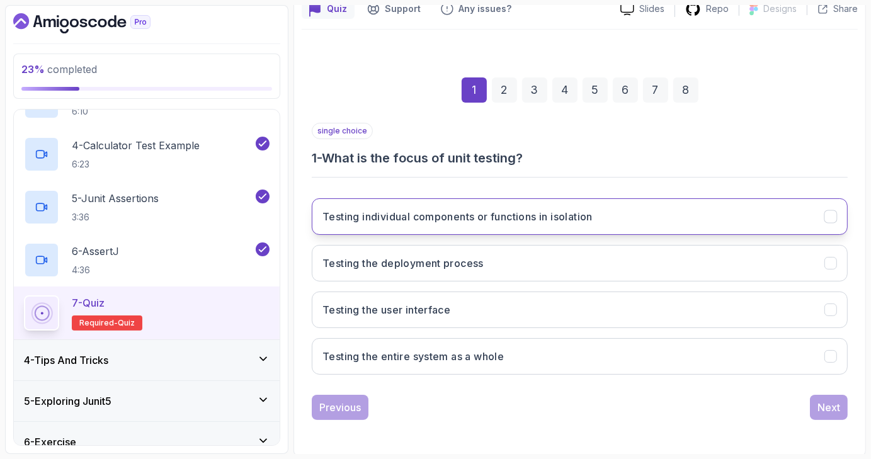
click at [839, 212] on button "Testing individual components or functions in isolation" at bounding box center [580, 216] width 536 height 37
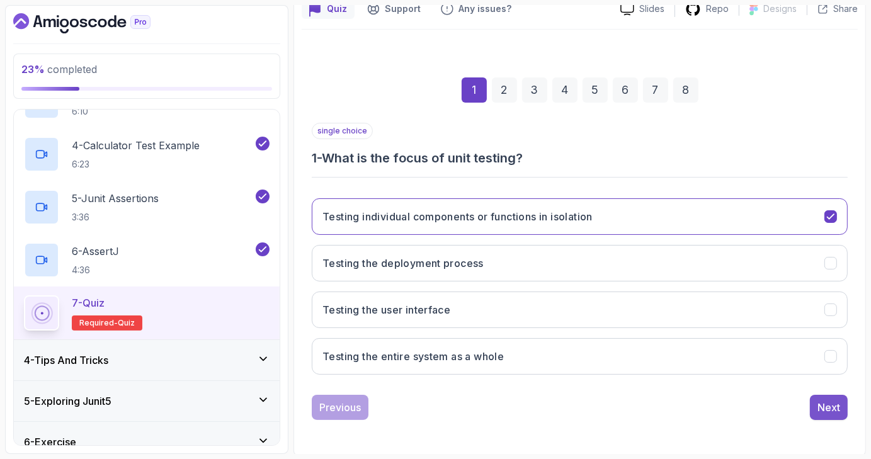
click at [824, 409] on div "Next" at bounding box center [829, 407] width 23 height 15
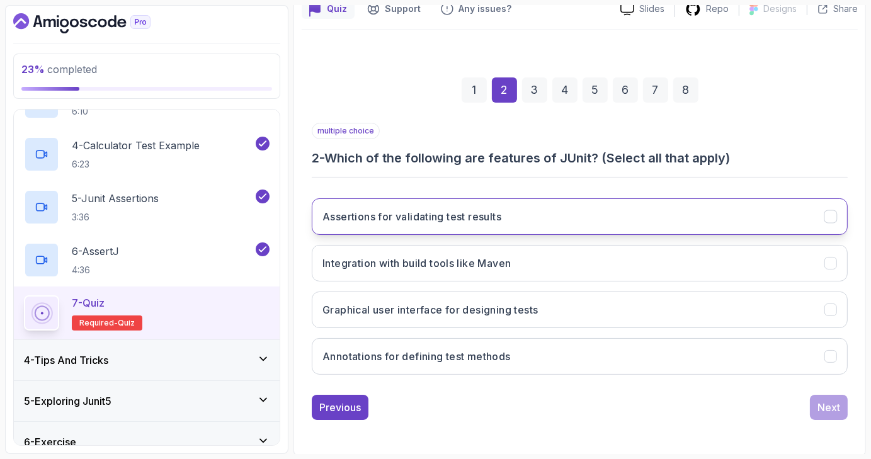
click at [836, 215] on icon "Assertions for validating test results" at bounding box center [831, 217] width 12 height 12
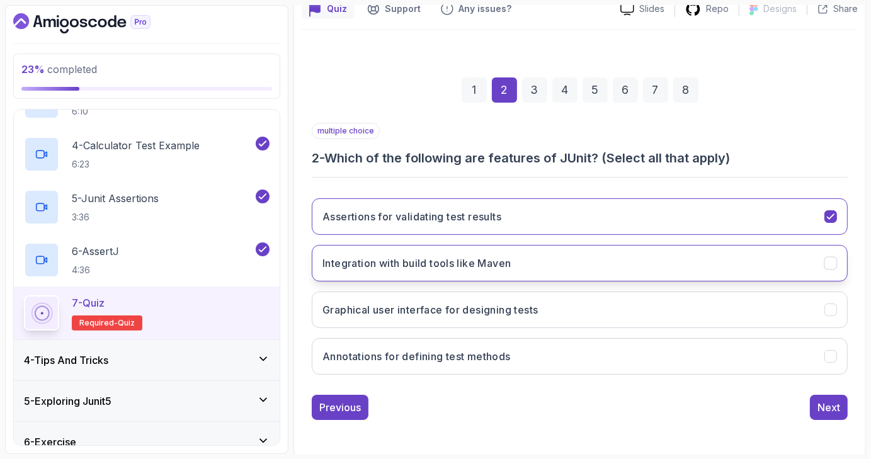
click at [839, 258] on button "Integration with build tools like Maven" at bounding box center [580, 263] width 536 height 37
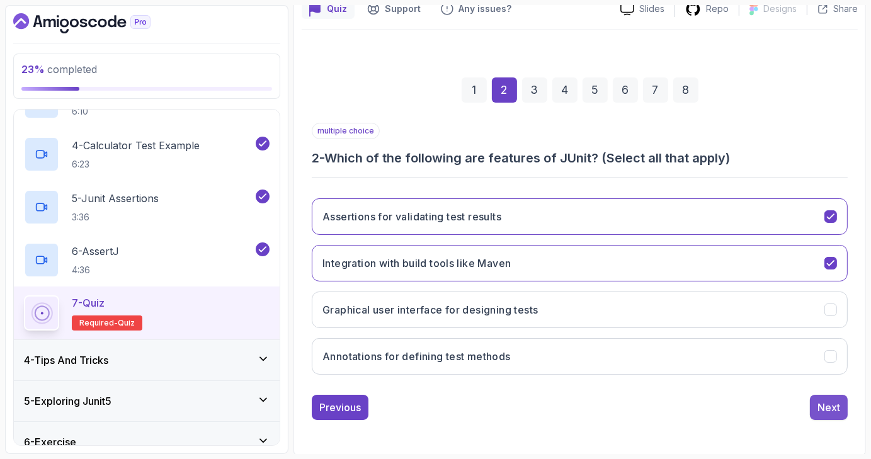
click at [840, 400] on div "Next" at bounding box center [829, 407] width 23 height 15
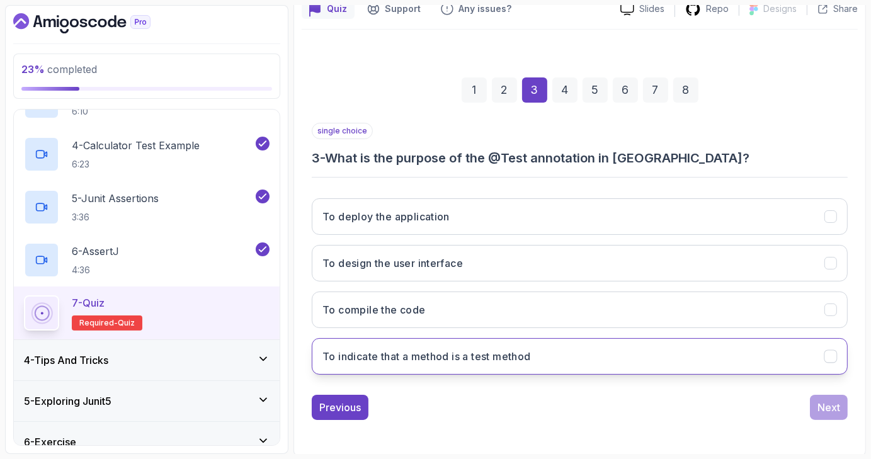
click at [829, 358] on icon "To indicate that a method is a test method" at bounding box center [831, 357] width 12 height 12
click at [838, 400] on div "Next" at bounding box center [829, 407] width 23 height 15
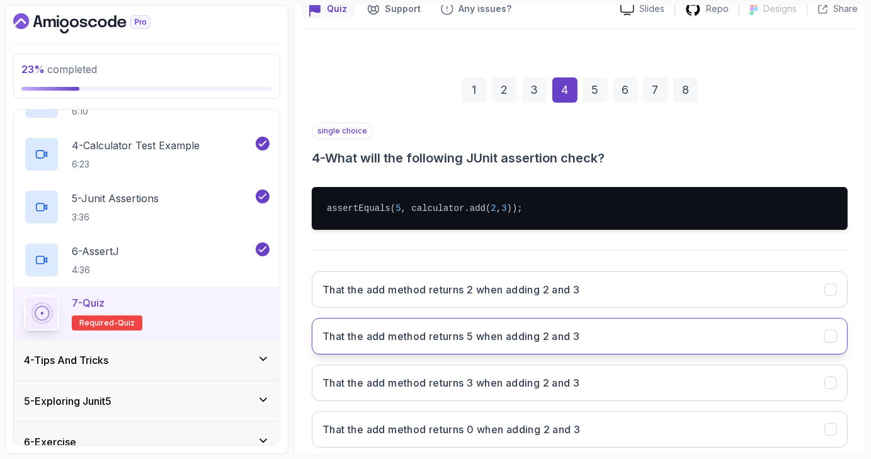
click at [830, 340] on icon "That the add method returns 5 when adding 2 and 3" at bounding box center [831, 337] width 12 height 12
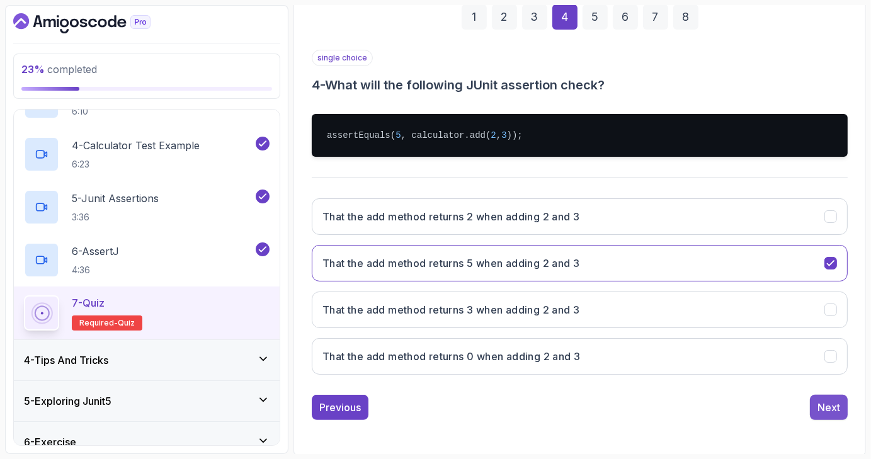
click at [833, 402] on div "Next" at bounding box center [829, 407] width 23 height 15
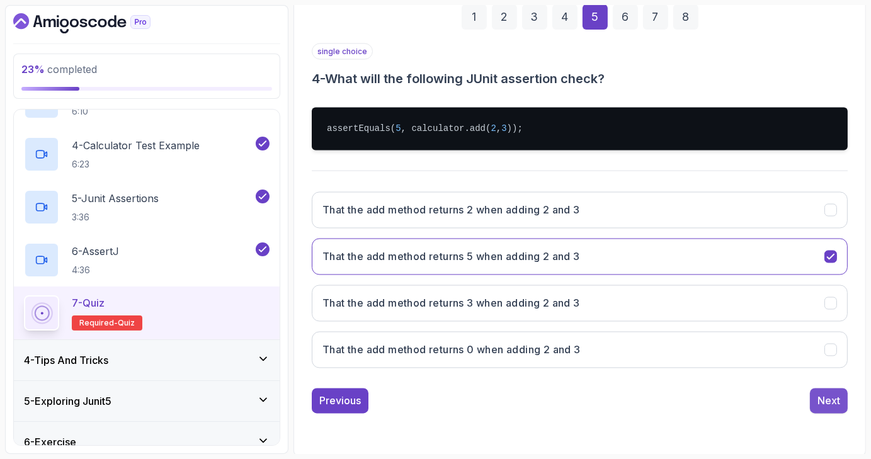
scroll to position [122, 0]
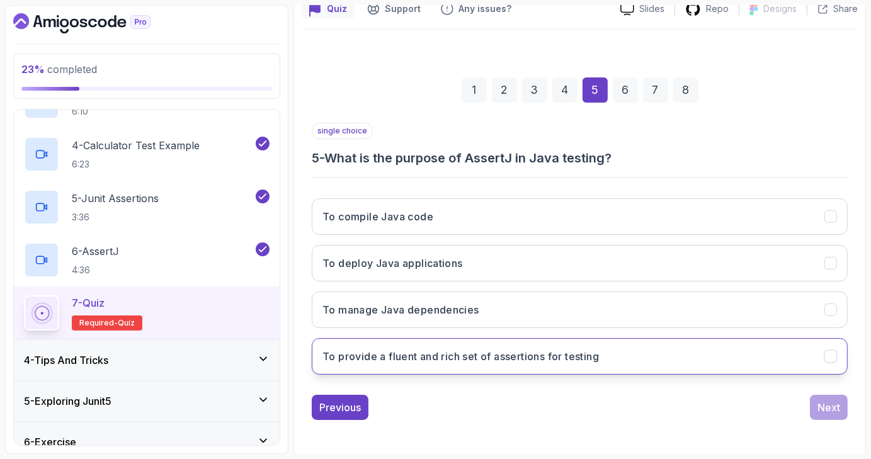
click at [836, 354] on icon "To provide a fluent and rich set of assertions for testing" at bounding box center [831, 357] width 12 height 12
click at [831, 405] on div "Next" at bounding box center [829, 407] width 23 height 15
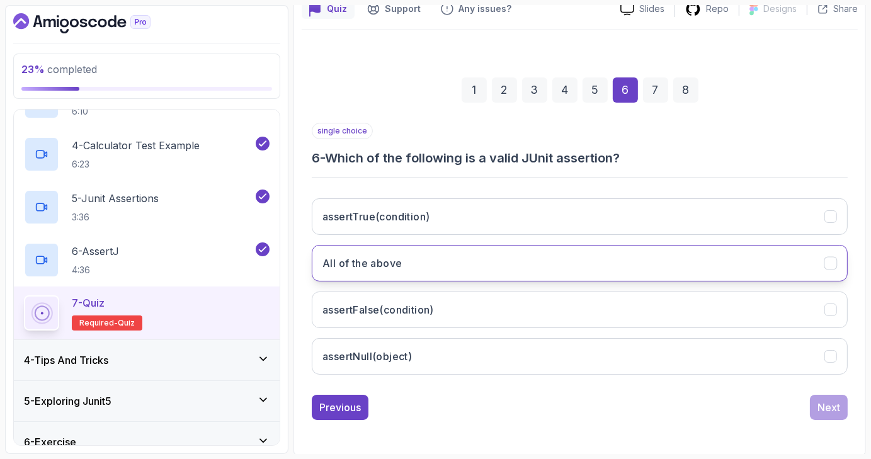
click at [833, 262] on icon "All of the above" at bounding box center [831, 264] width 12 height 12
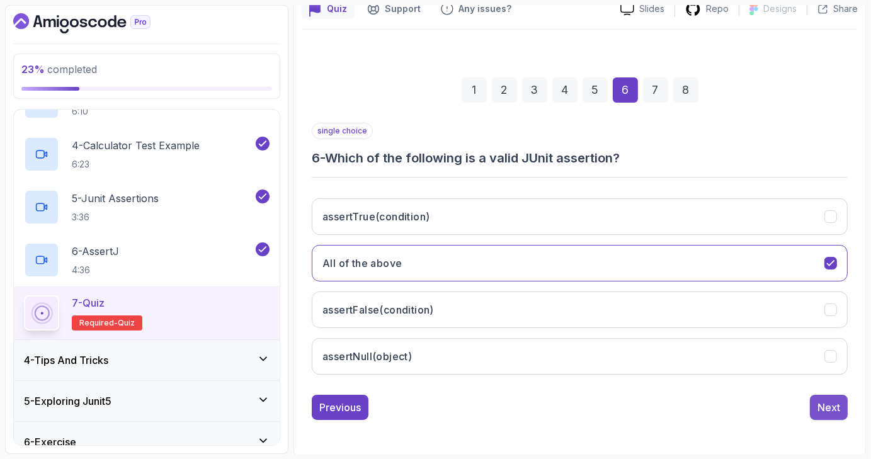
click at [835, 400] on div "Next" at bounding box center [829, 407] width 23 height 15
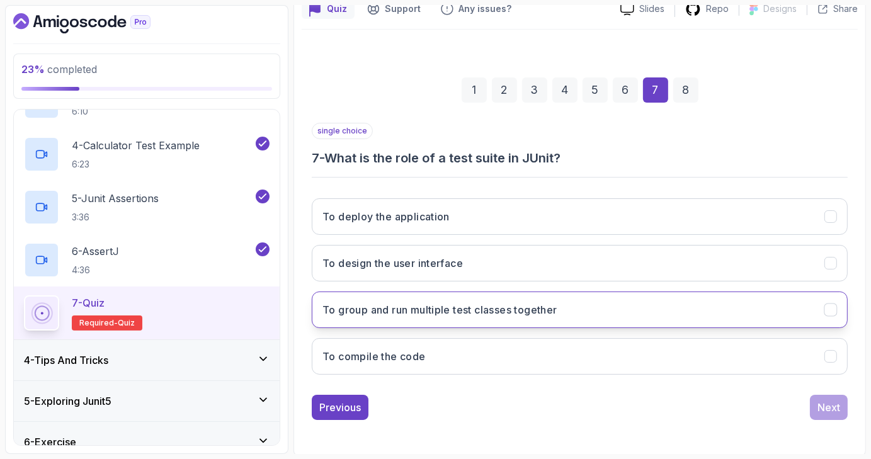
click at [830, 309] on icon "To group and run multiple test classes together" at bounding box center [830, 309] width 7 height 5
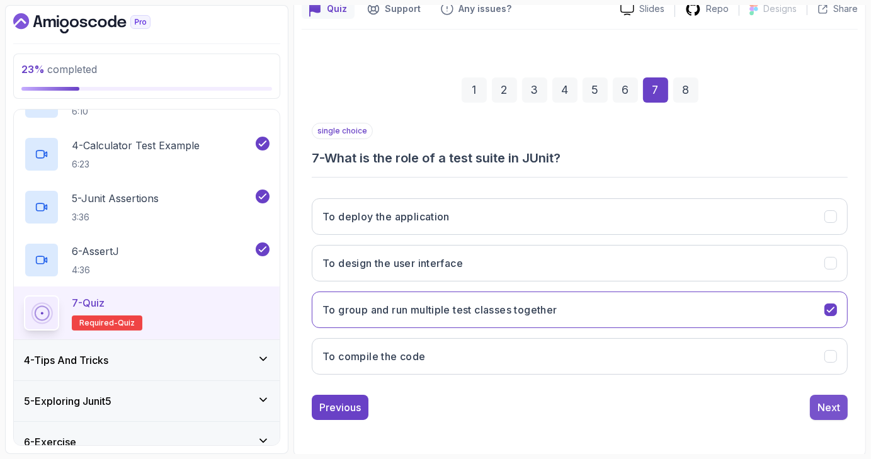
click at [828, 400] on div "Next" at bounding box center [829, 407] width 23 height 15
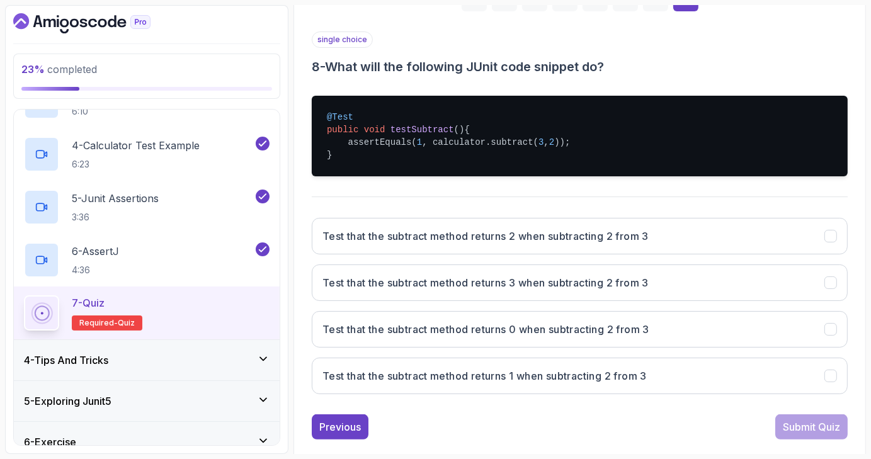
scroll to position [215, 0]
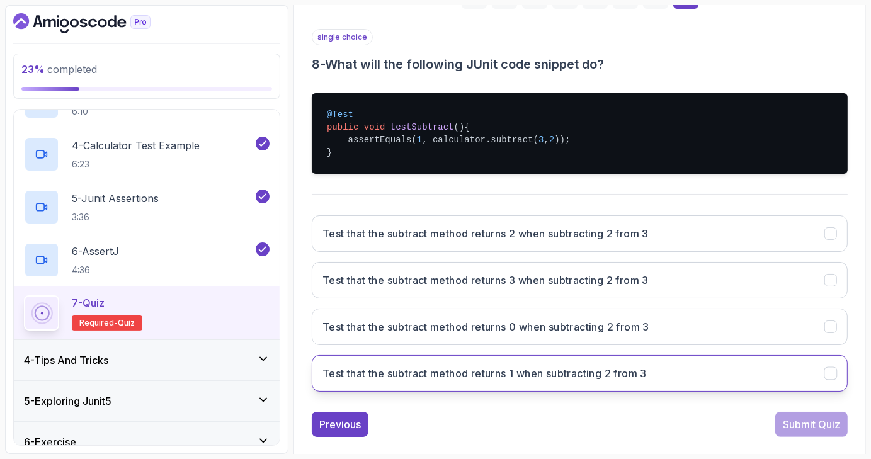
click at [835, 369] on icon "Test that the subtract method returns 1 when subtracting 2 from 3" at bounding box center [831, 374] width 12 height 12
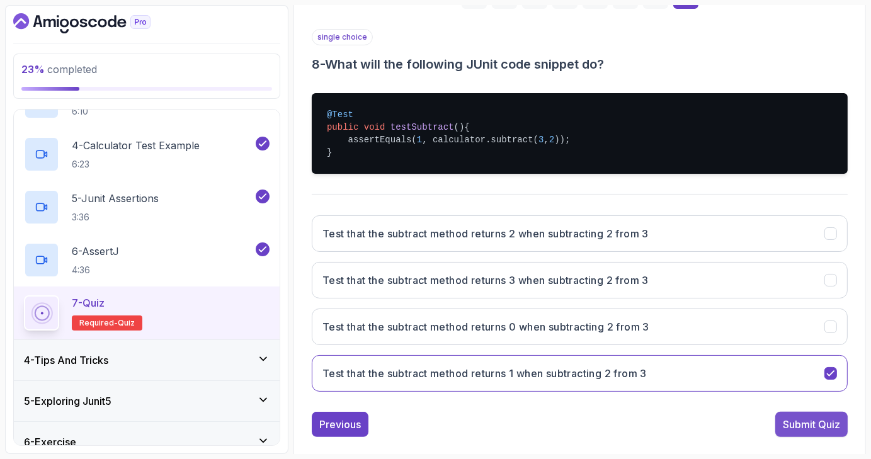
click at [809, 420] on div "Submit Quiz" at bounding box center [811, 424] width 57 height 15
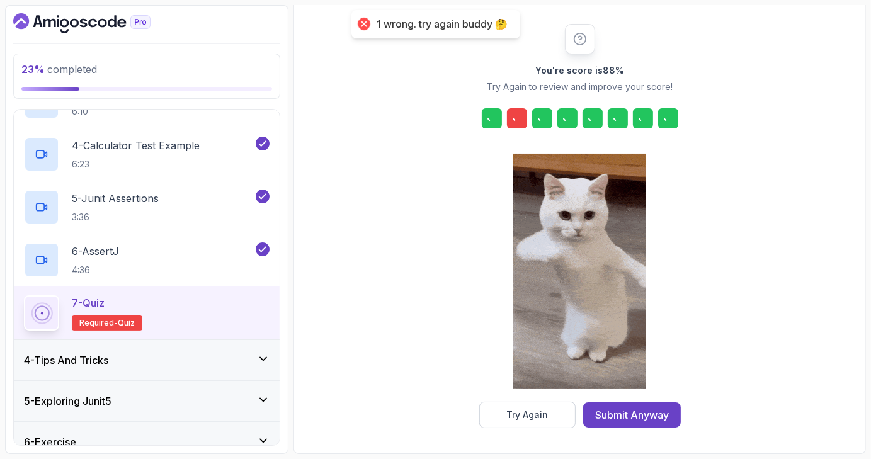
scroll to position [144, 0]
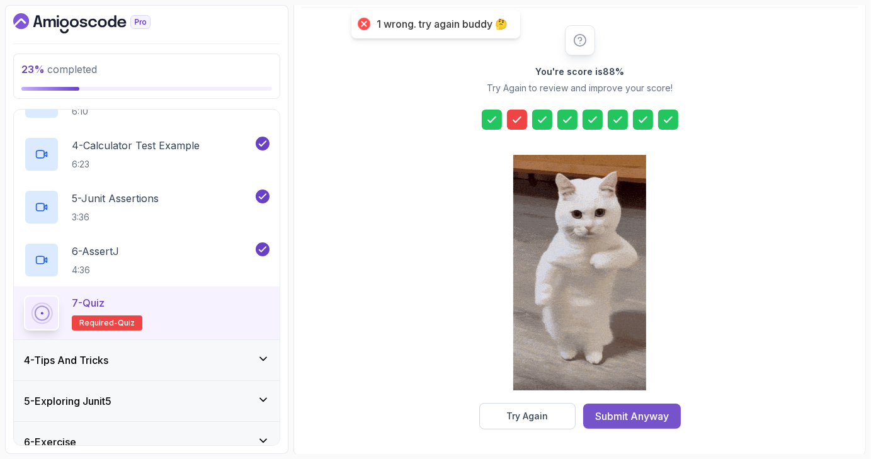
click at [655, 418] on div "Submit Anyway" at bounding box center [632, 416] width 74 height 15
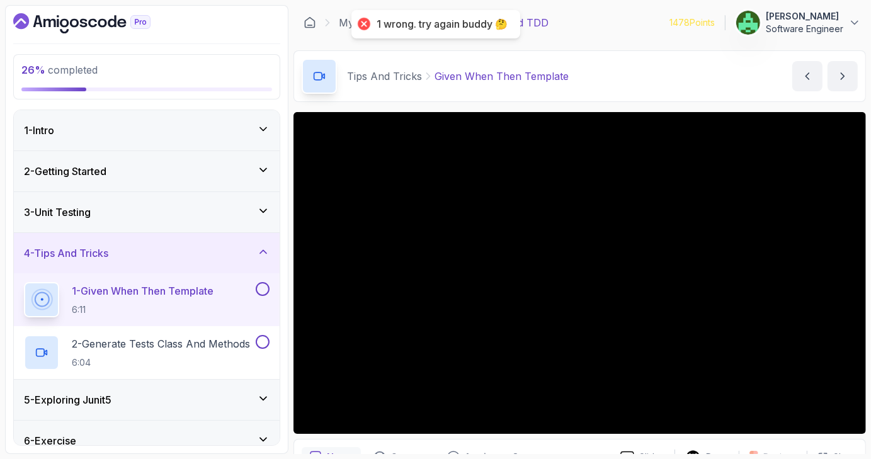
click at [207, 216] on div "3 - Unit Testing" at bounding box center [147, 212] width 246 height 15
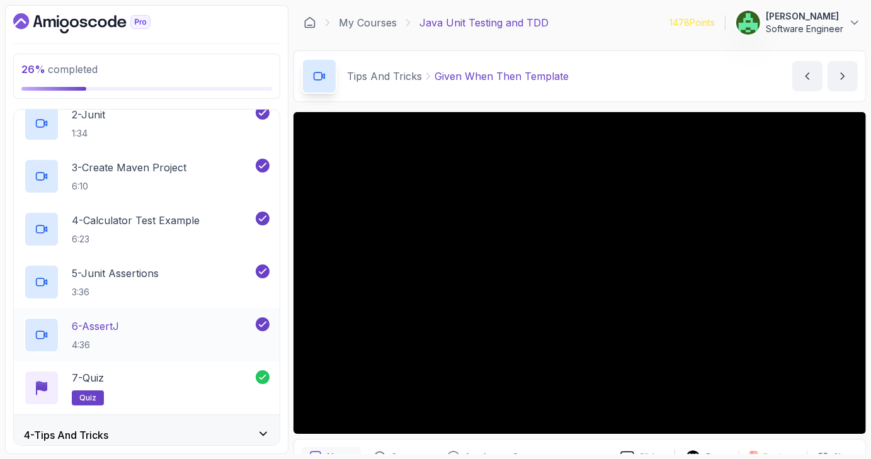
scroll to position [188, 0]
click at [181, 376] on div "7 - Quiz quiz" at bounding box center [140, 387] width 232 height 35
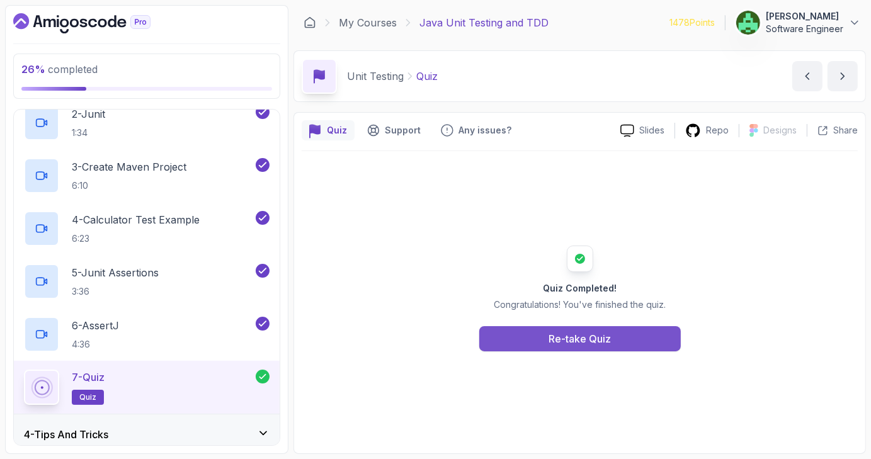
click at [630, 336] on button "Re-take Quiz" at bounding box center [580, 338] width 202 height 25
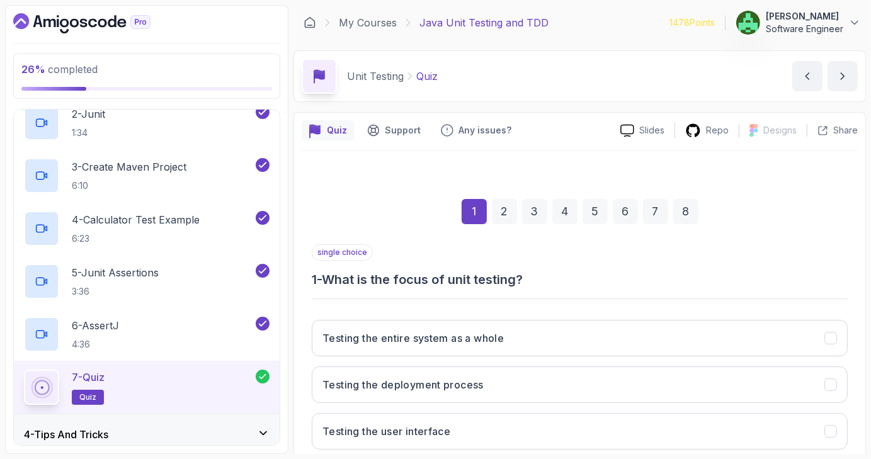
scroll to position [122, 0]
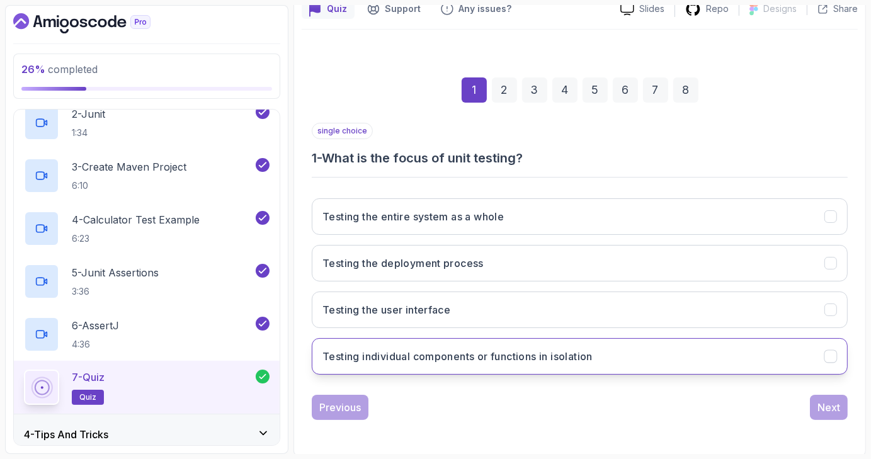
click at [725, 359] on button "Testing individual components or functions in isolation" at bounding box center [580, 356] width 536 height 37
click at [833, 411] on div "Next" at bounding box center [829, 407] width 23 height 15
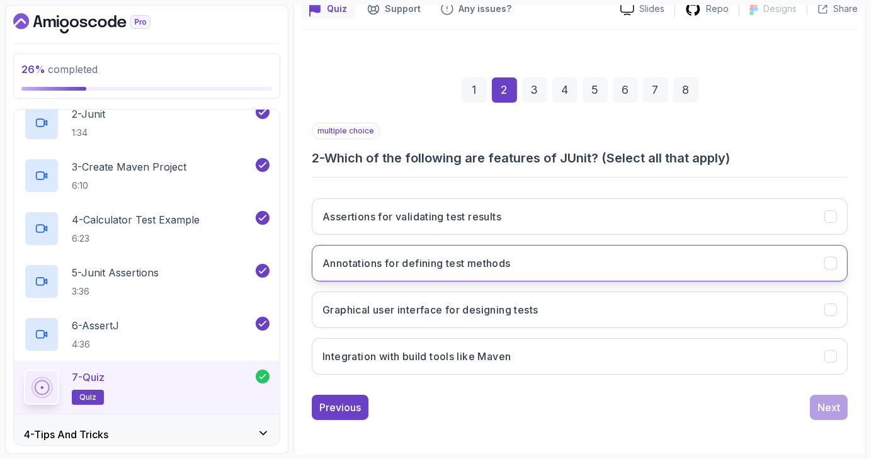
click at [825, 259] on icon "Annotations for defining test methods" at bounding box center [831, 264] width 12 height 12
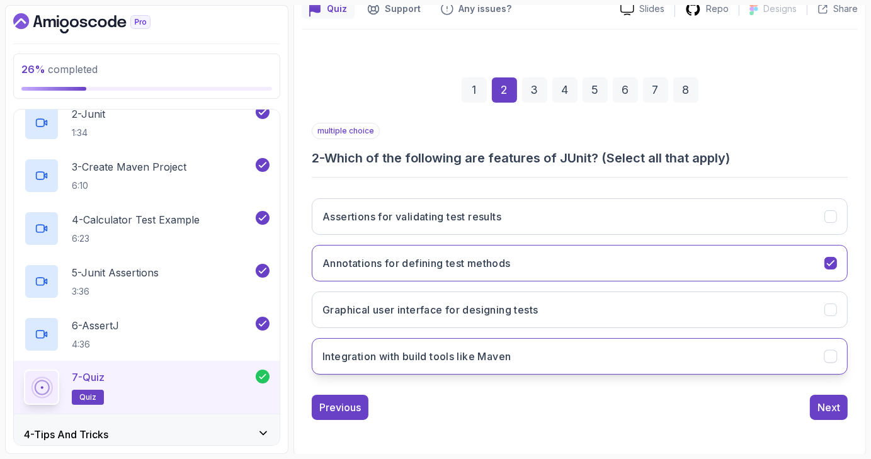
click at [829, 353] on icon "Integration with build tools like Maven" at bounding box center [831, 357] width 12 height 12
click at [832, 216] on icon "Assertions for validating test results" at bounding box center [830, 216] width 7 height 5
click at [842, 404] on button "Next" at bounding box center [829, 407] width 38 height 25
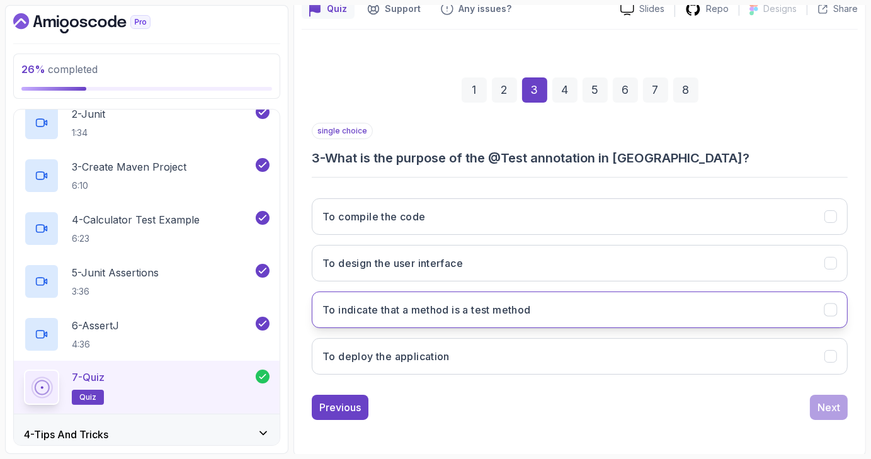
click at [835, 312] on icon "To indicate that a method is a test method" at bounding box center [831, 310] width 12 height 12
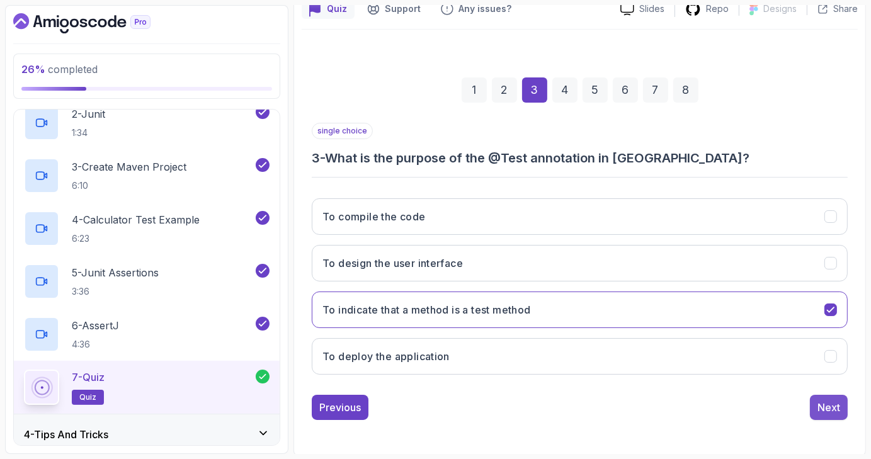
click at [834, 408] on div "Next" at bounding box center [829, 407] width 23 height 15
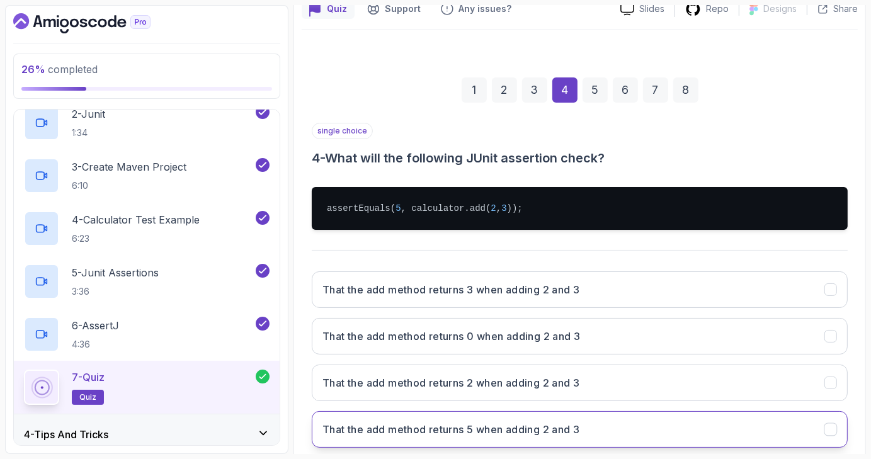
scroll to position [195, 0]
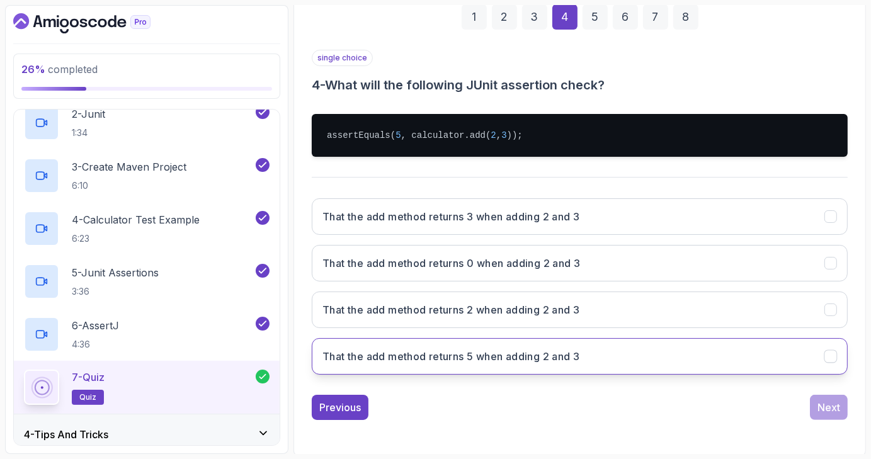
click at [838, 357] on button "That the add method returns 5 when adding 2 and 3" at bounding box center [580, 356] width 536 height 37
click at [832, 401] on div "Next" at bounding box center [829, 407] width 23 height 15
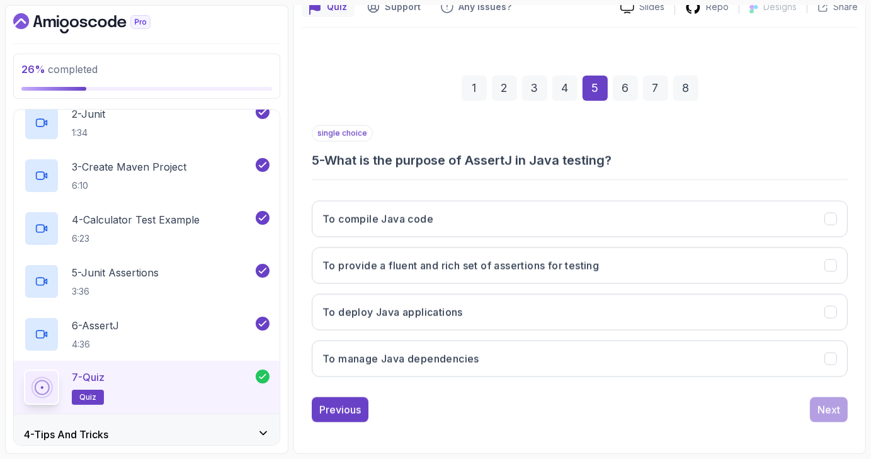
scroll to position [122, 0]
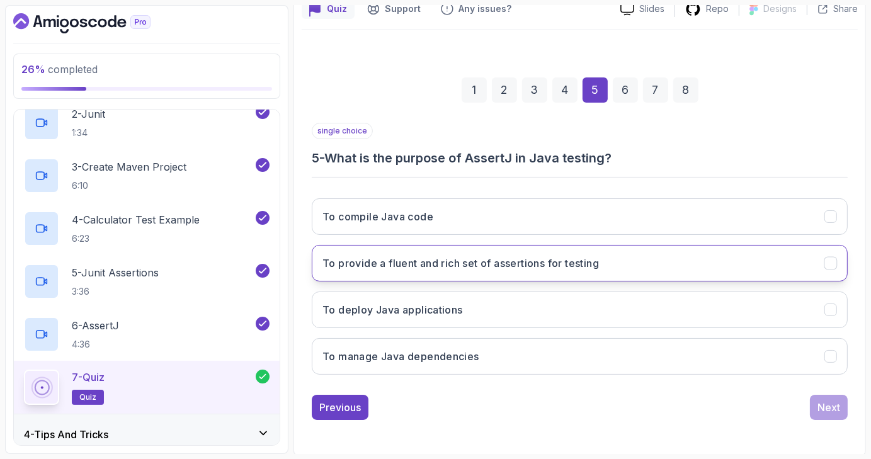
click at [831, 266] on icon "To provide a fluent and rich set of assertions for testing" at bounding box center [831, 264] width 12 height 12
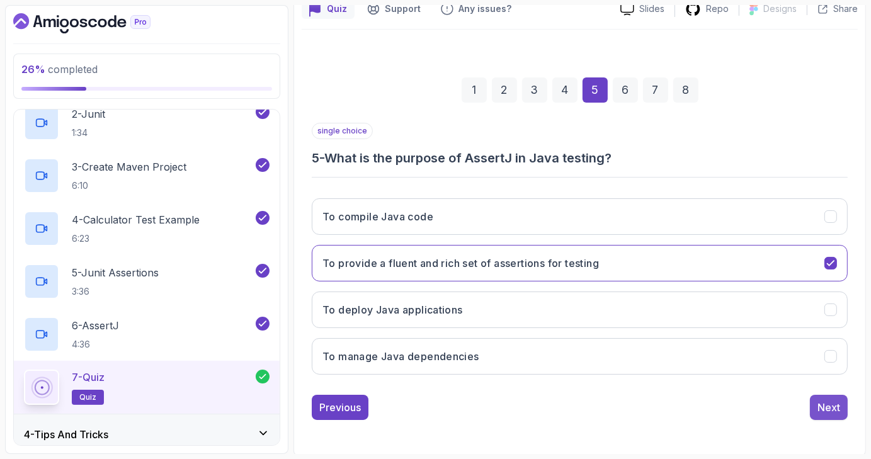
click at [830, 400] on div "Next" at bounding box center [829, 407] width 23 height 15
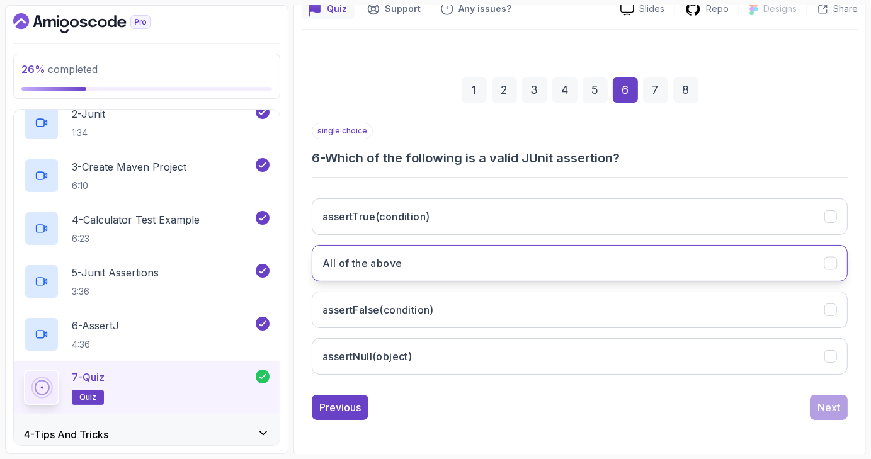
click at [831, 269] on button "All of the above" at bounding box center [580, 263] width 536 height 37
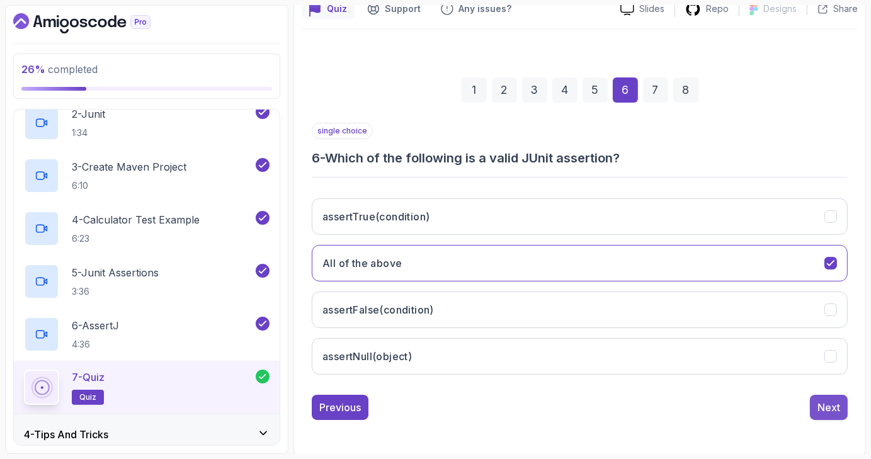
click at [842, 405] on button "Next" at bounding box center [829, 407] width 38 height 25
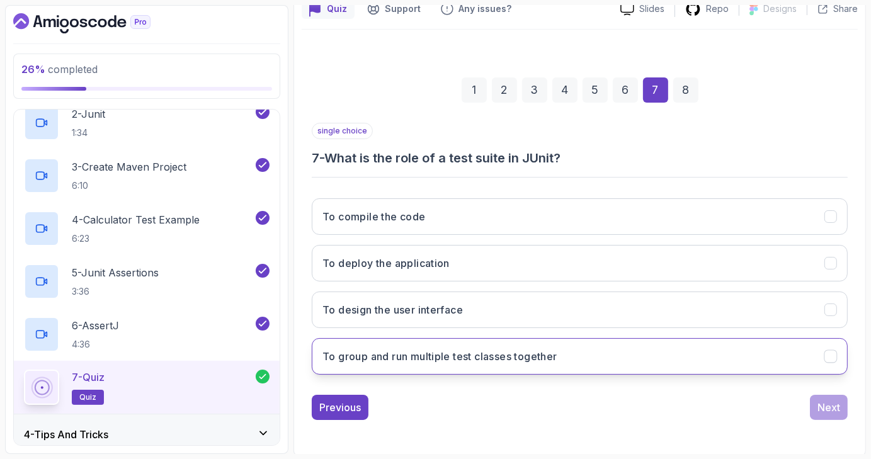
click at [837, 363] on button "To group and run multiple test classes together" at bounding box center [580, 356] width 536 height 37
click at [839, 405] on div "Next" at bounding box center [829, 407] width 23 height 15
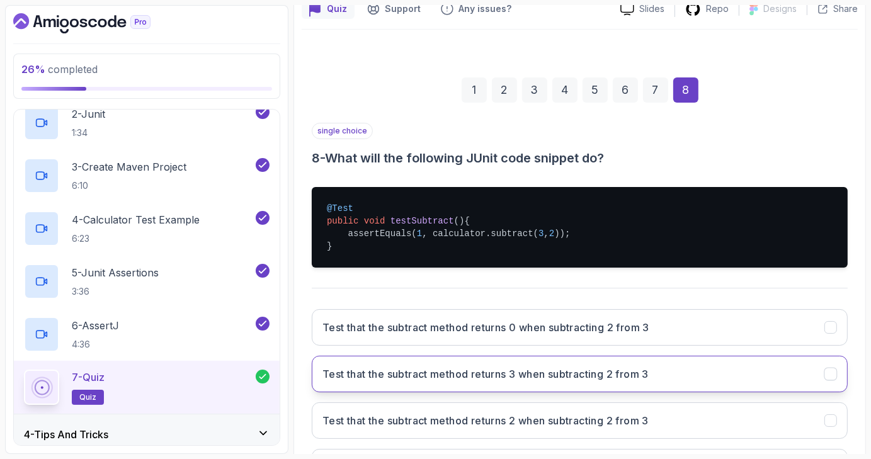
scroll to position [232, 0]
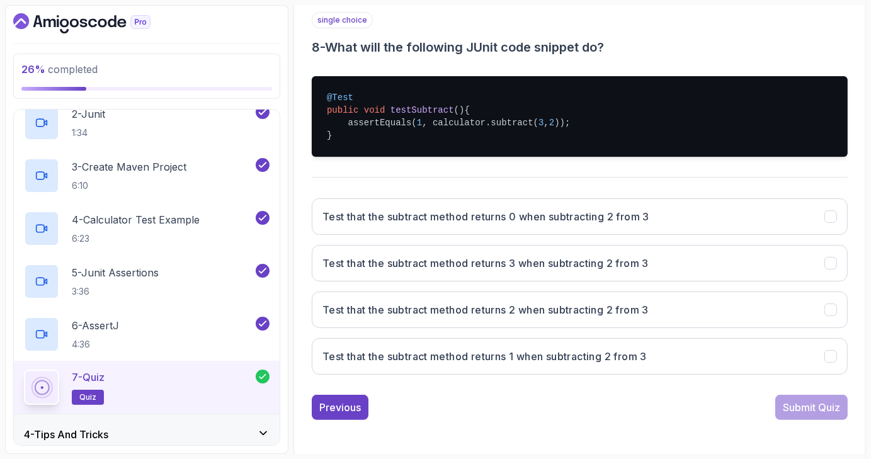
click at [746, 374] on div "Test that the subtract method returns 0 when subtracting 2 from 3 Test that the…" at bounding box center [580, 286] width 536 height 197
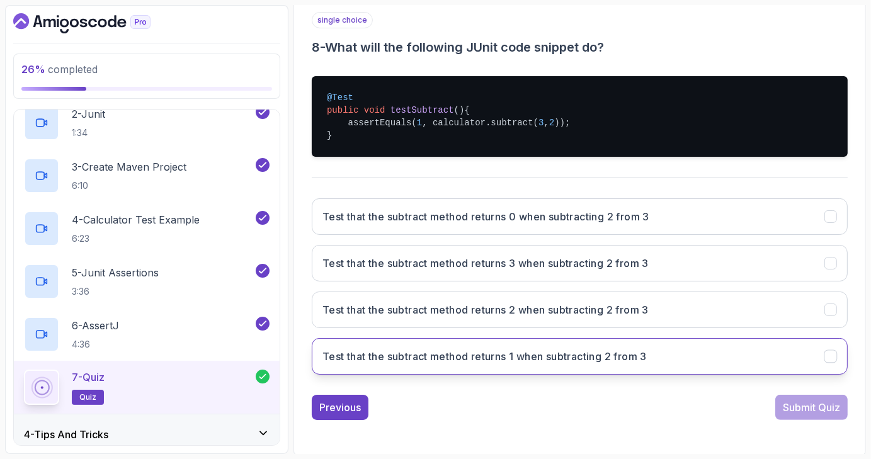
click at [821, 358] on button "Test that the subtract method returns 1 when subtracting 2 from 3" at bounding box center [580, 356] width 536 height 37
click at [821, 395] on button "Submit Quiz" at bounding box center [811, 407] width 72 height 25
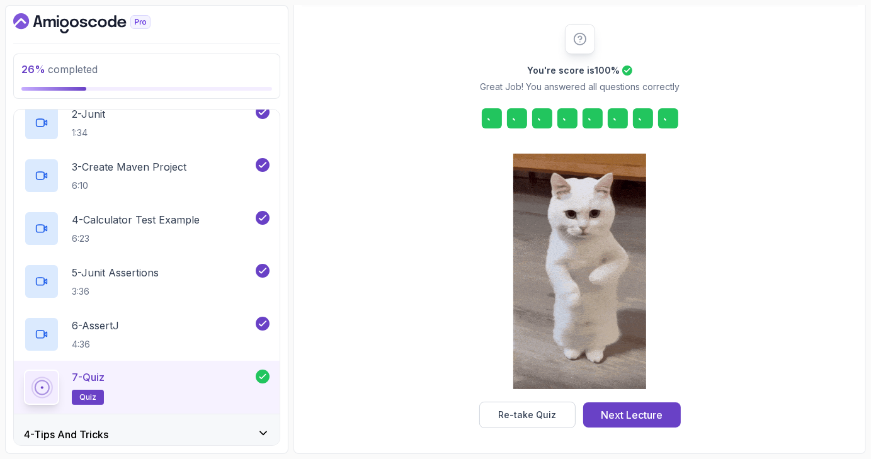
scroll to position [144, 0]
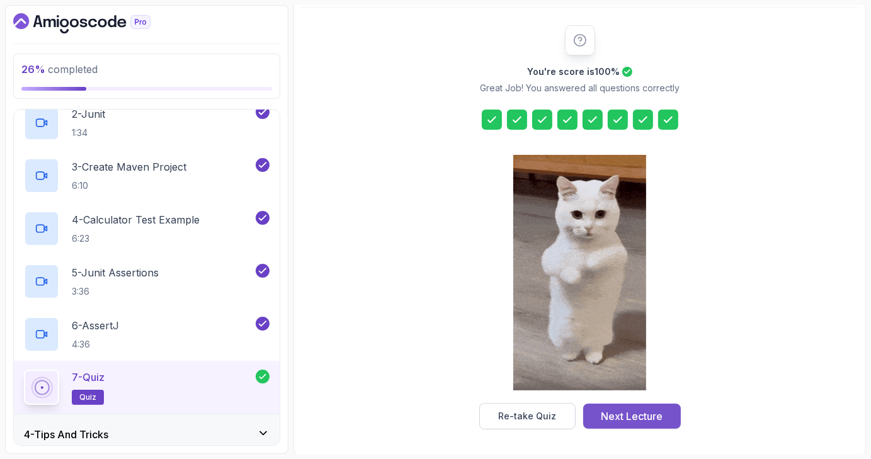
click at [638, 414] on div "Next Lecture" at bounding box center [632, 416] width 62 height 15
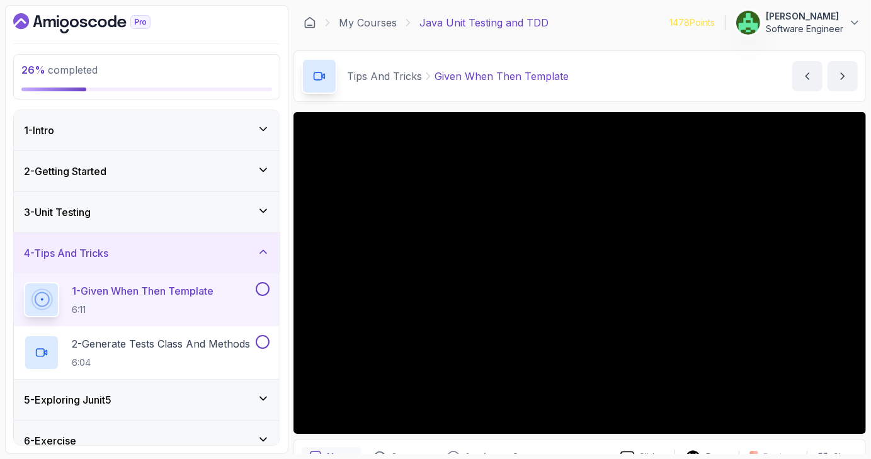
click at [223, 243] on div "4 - Tips And Tricks" at bounding box center [147, 253] width 266 height 40
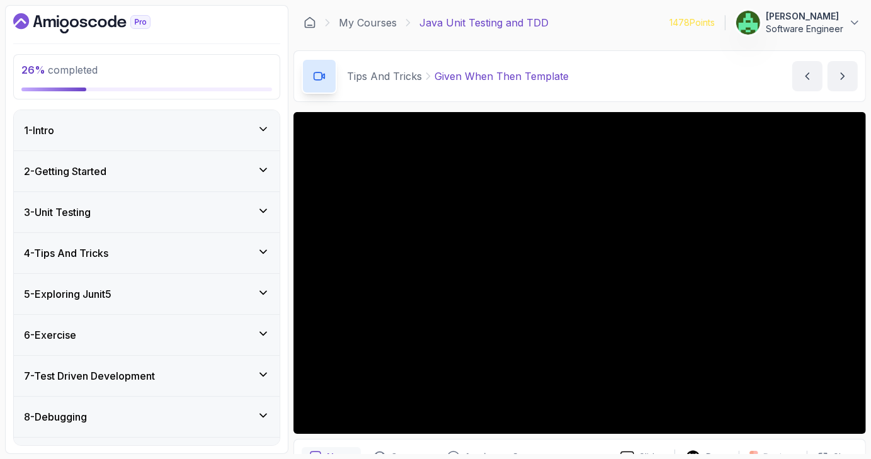
click at [203, 208] on div "3 - Unit Testing" at bounding box center [147, 212] width 246 height 15
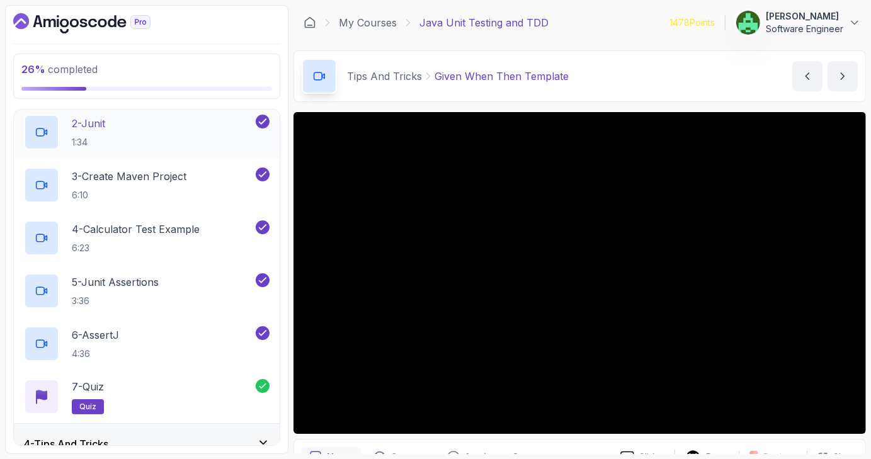
scroll to position [180, 0]
click at [182, 333] on div "6 - AssertJ 4:36" at bounding box center [138, 343] width 229 height 35
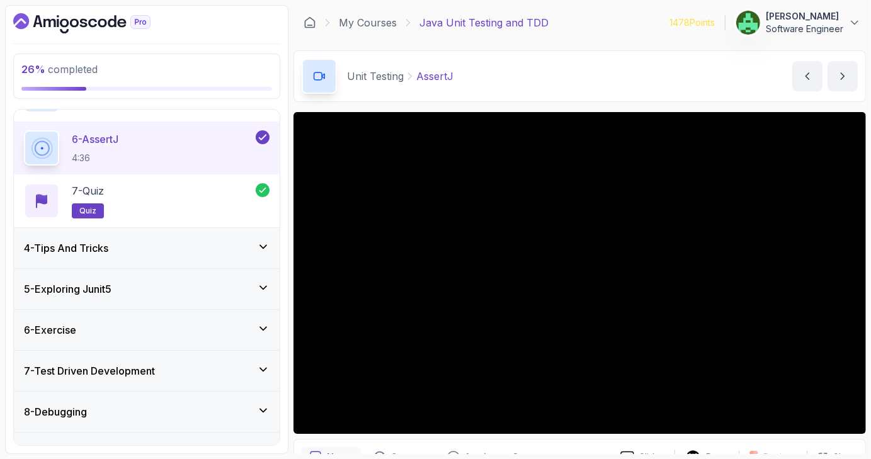
click at [234, 247] on div "4 - Tips And Tricks" at bounding box center [147, 248] width 246 height 15
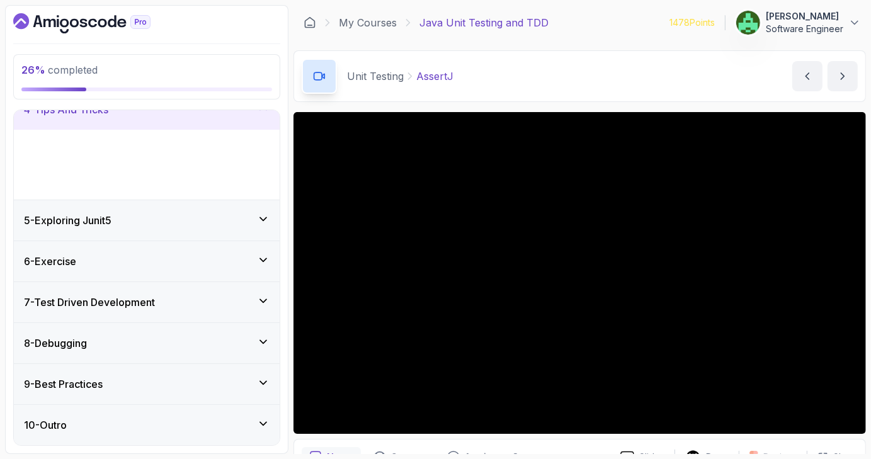
scroll to position [71, 0]
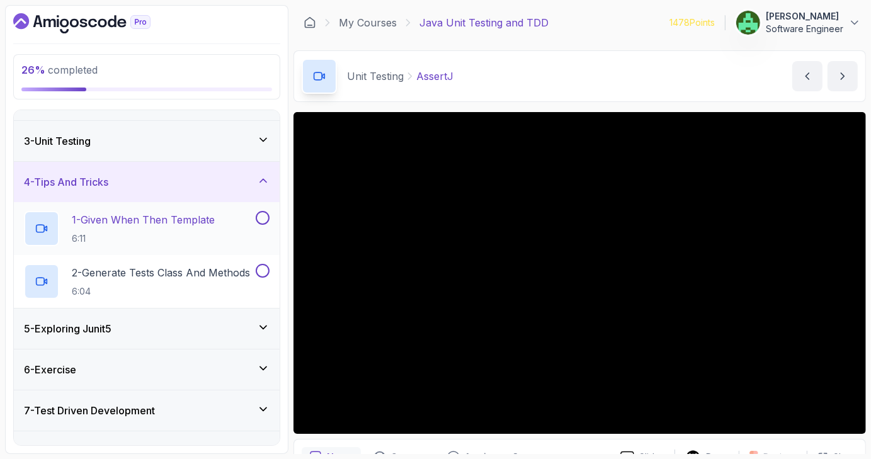
click at [198, 227] on h2 "1 - Given When Then Template 6:11" at bounding box center [143, 228] width 143 height 33
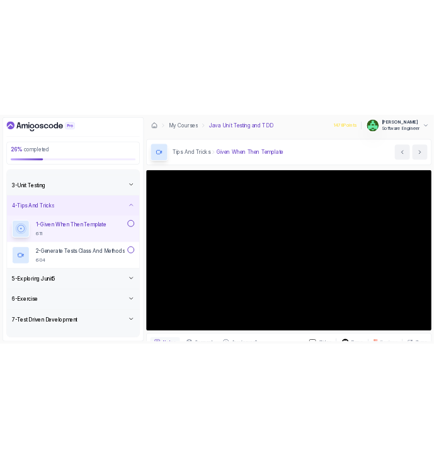
scroll to position [67, 0]
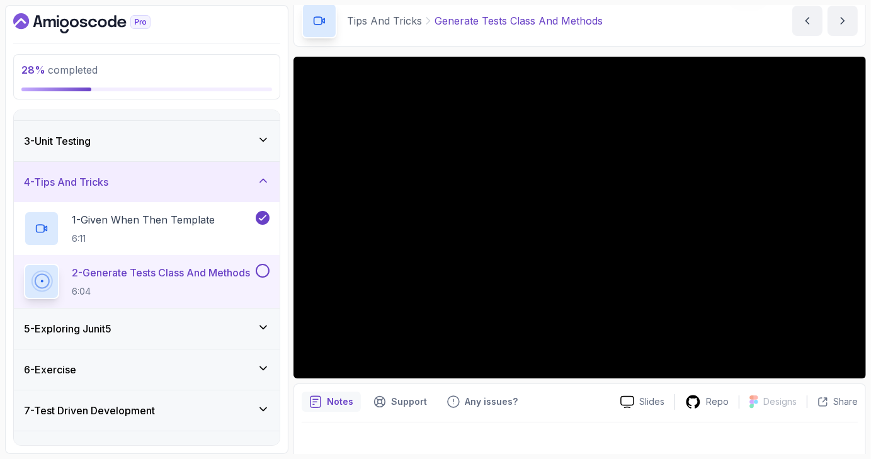
scroll to position [67, 0]
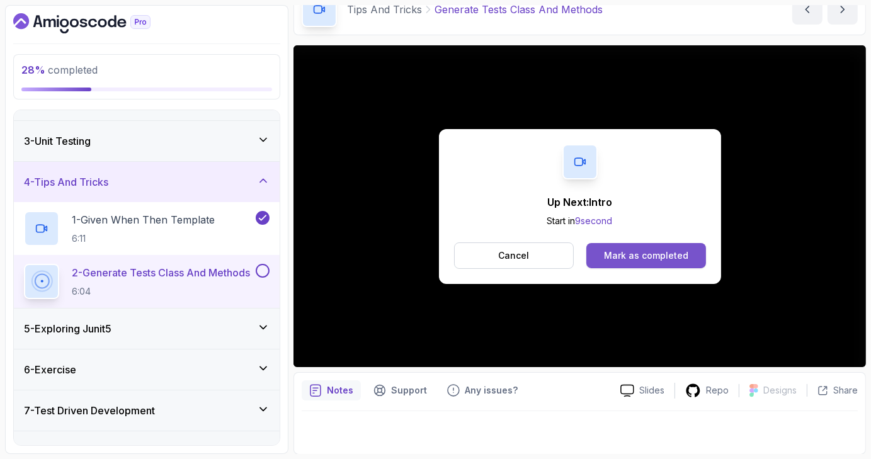
click at [636, 254] on div "Mark as completed" at bounding box center [646, 255] width 84 height 13
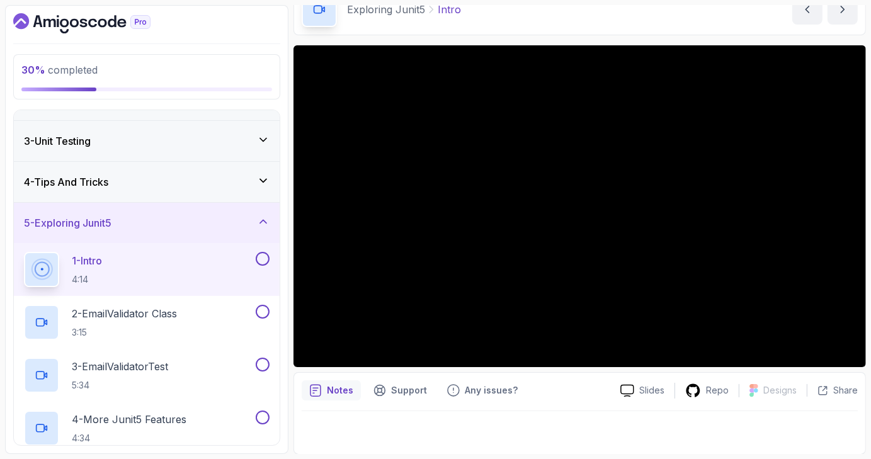
click at [0, 338] on section "30 % completed 1 - Intro 2 - Getting Started 3 - Unit Testing 4 - Tips And Tric…" at bounding box center [435, 229] width 871 height 459
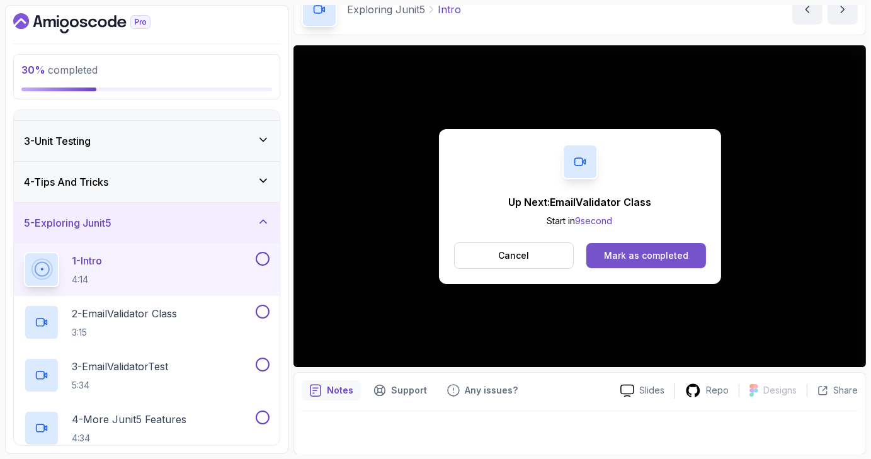
click at [650, 254] on div "Mark as completed" at bounding box center [646, 255] width 84 height 13
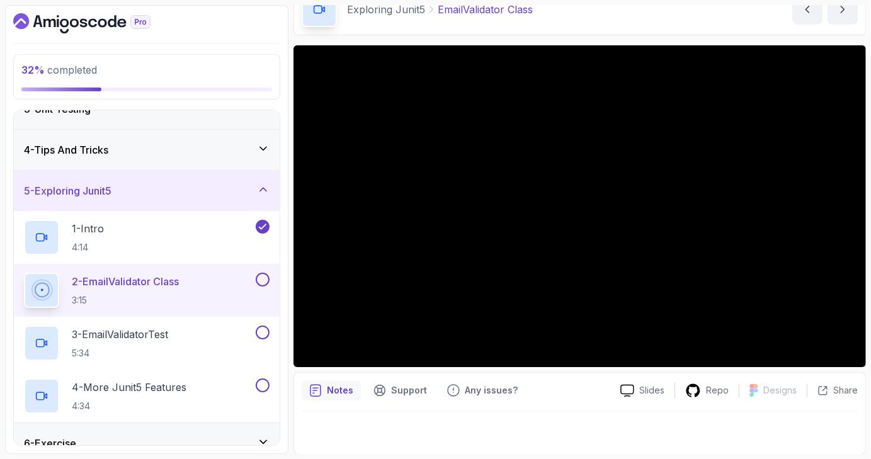
scroll to position [101, 0]
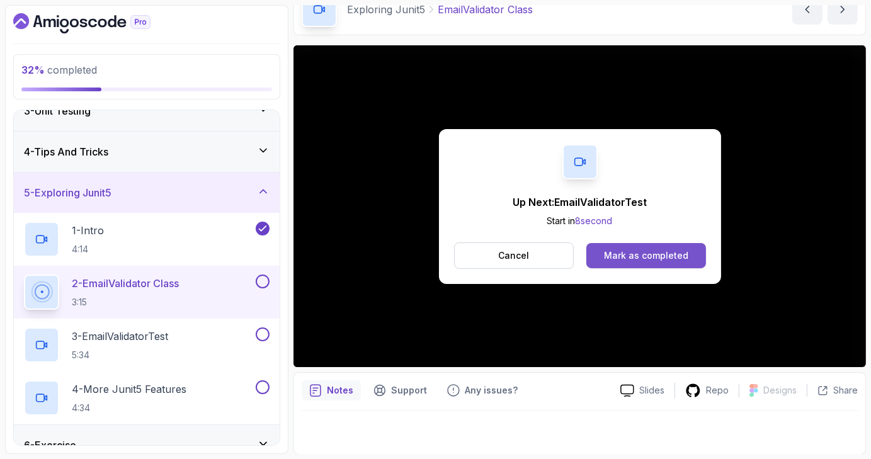
click at [646, 254] on div "Mark as completed" at bounding box center [646, 255] width 84 height 13
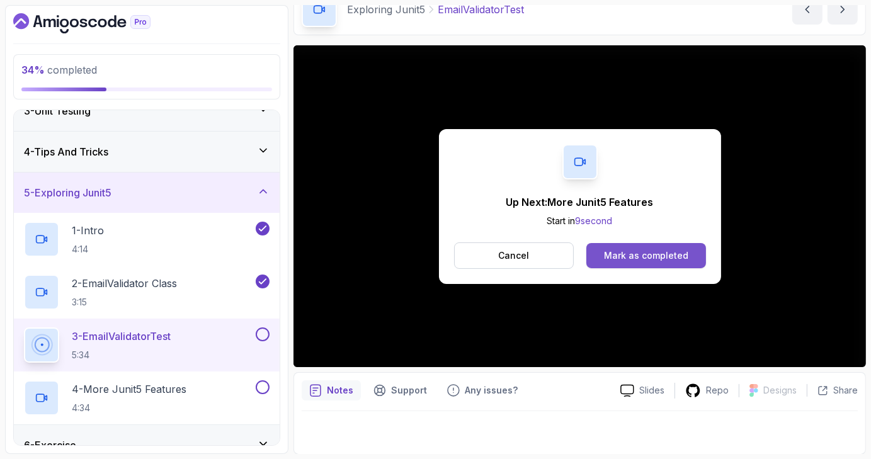
click at [635, 252] on div "Mark as completed" at bounding box center [646, 255] width 84 height 13
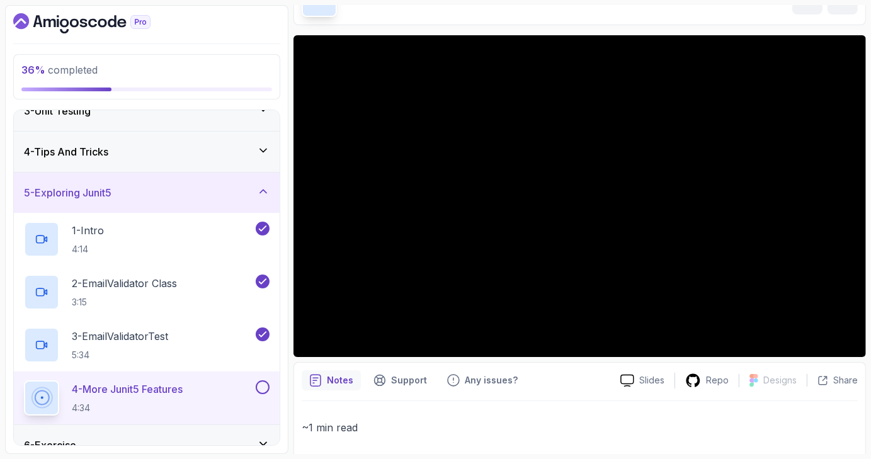
scroll to position [77, 0]
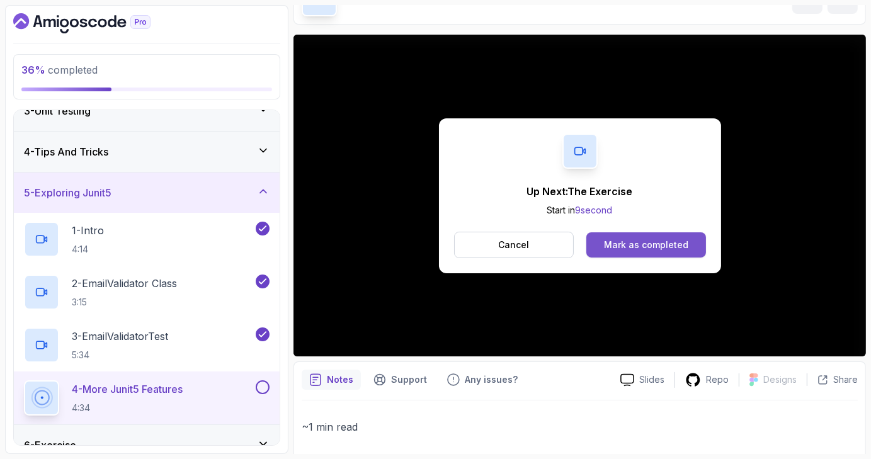
click at [646, 246] on div "Mark as completed" at bounding box center [646, 245] width 84 height 13
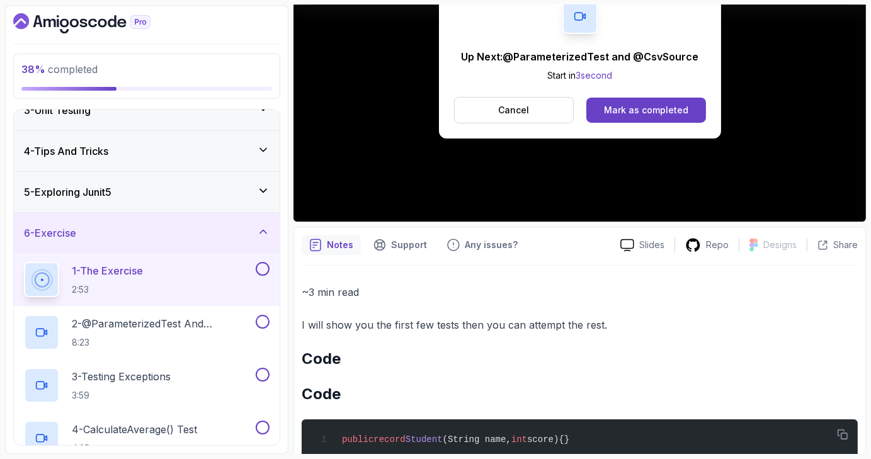
scroll to position [205, 0]
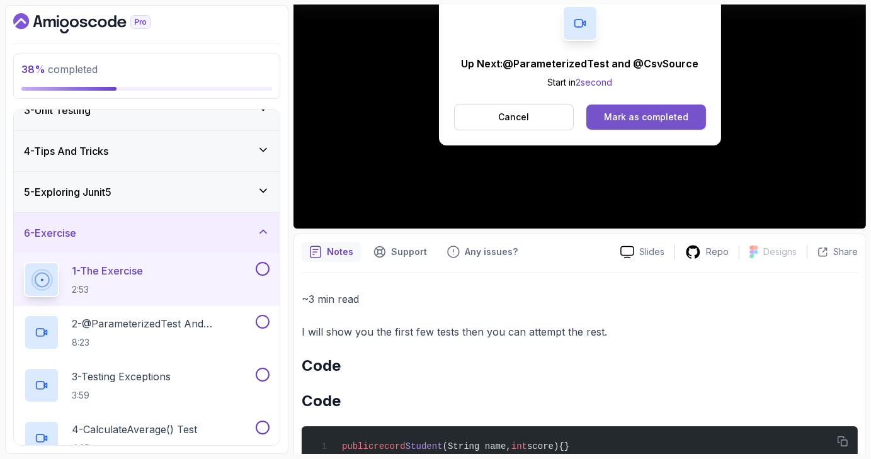
click at [637, 122] on div "Mark as completed" at bounding box center [646, 117] width 84 height 13
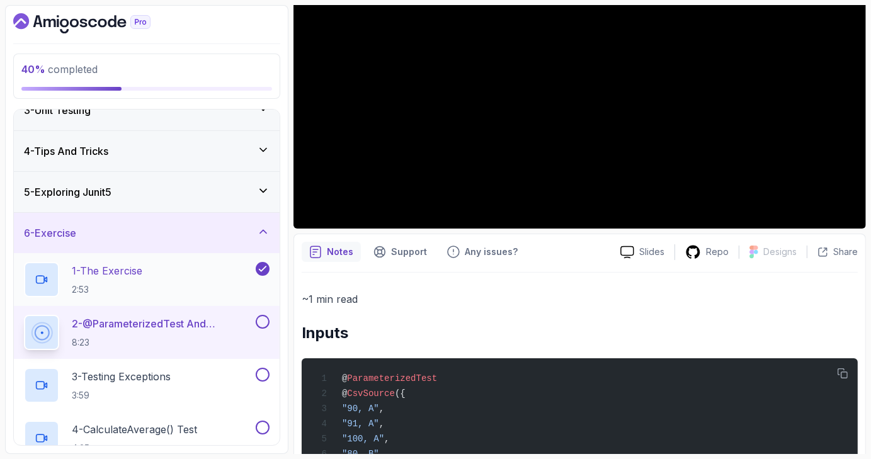
click at [219, 269] on div "1 - The Exercise 2:53" at bounding box center [138, 279] width 229 height 35
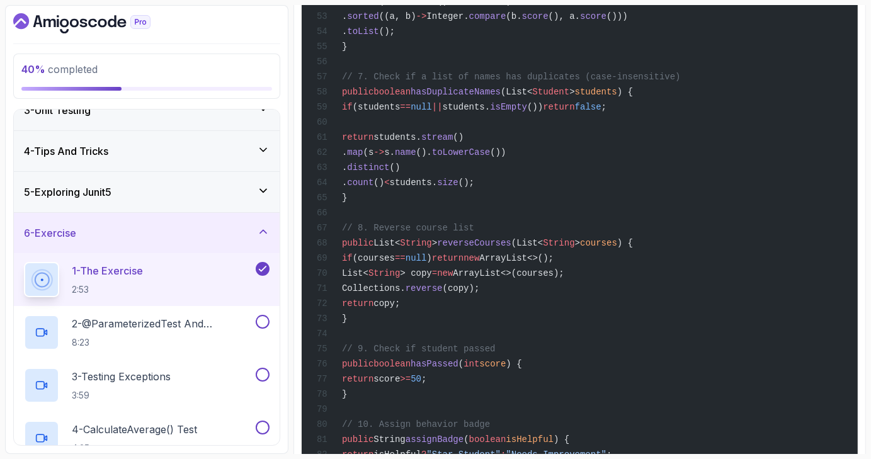
scroll to position [1612, 0]
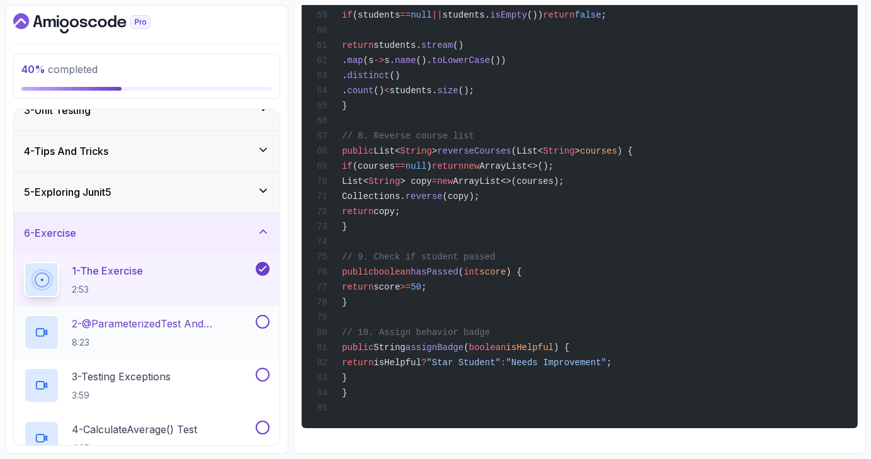
click at [193, 329] on p "2 - @ParameterizedTest and @CsvSource" at bounding box center [162, 323] width 181 height 15
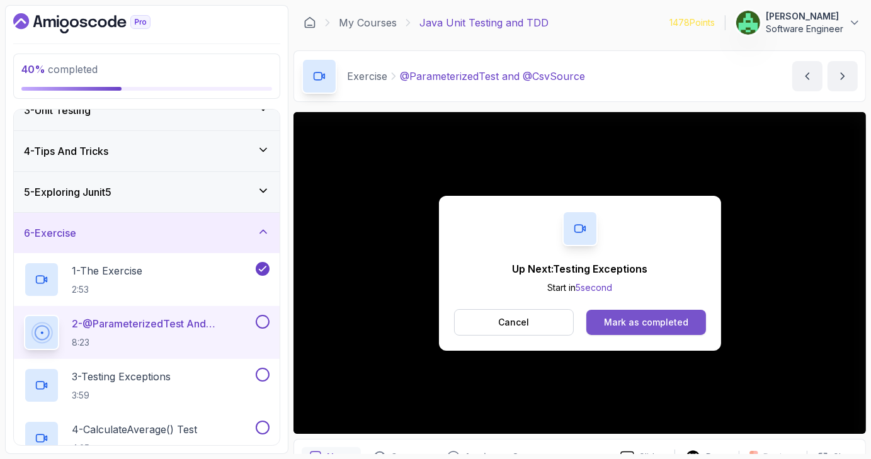
click at [654, 326] on div "Mark as completed" at bounding box center [646, 322] width 84 height 13
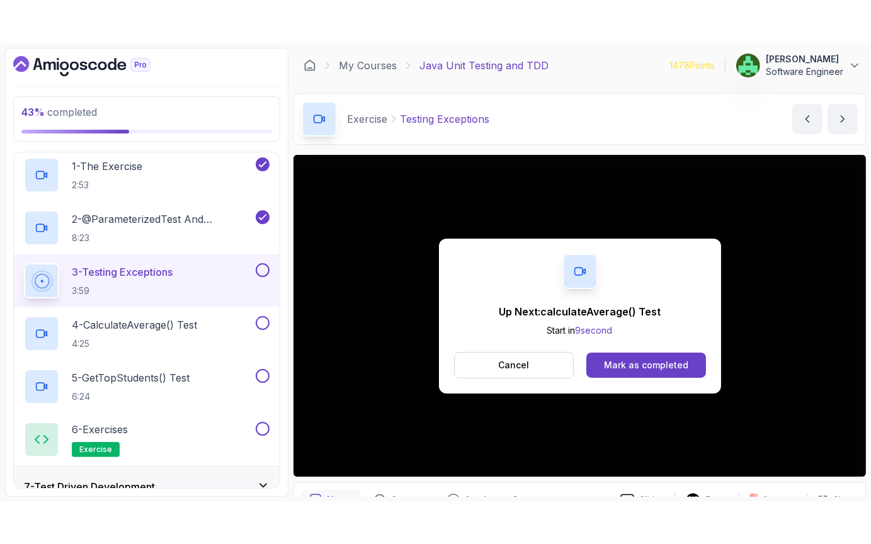
scroll to position [67, 0]
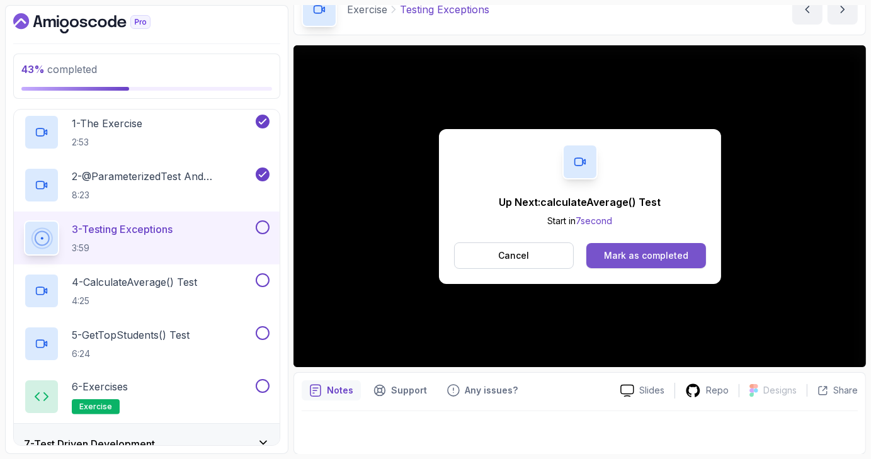
click at [658, 251] on div "Mark as completed" at bounding box center [646, 255] width 84 height 13
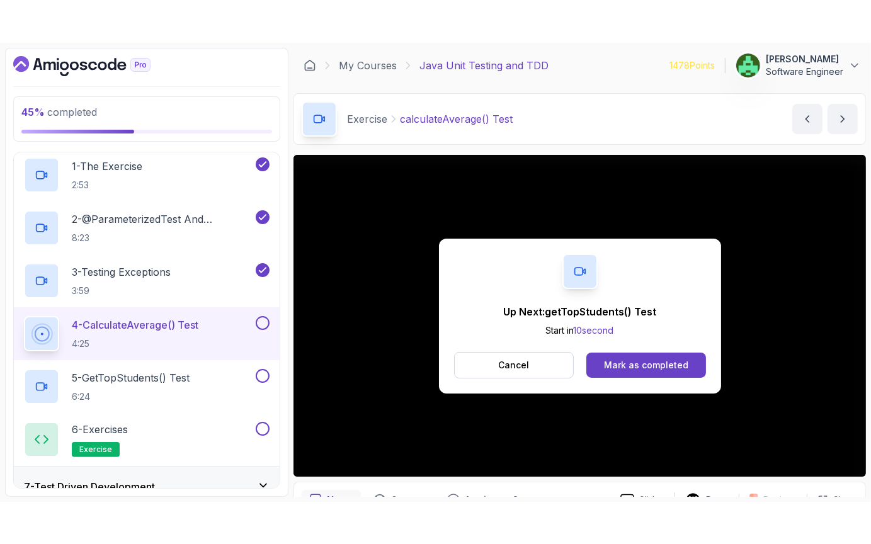
scroll to position [67, 0]
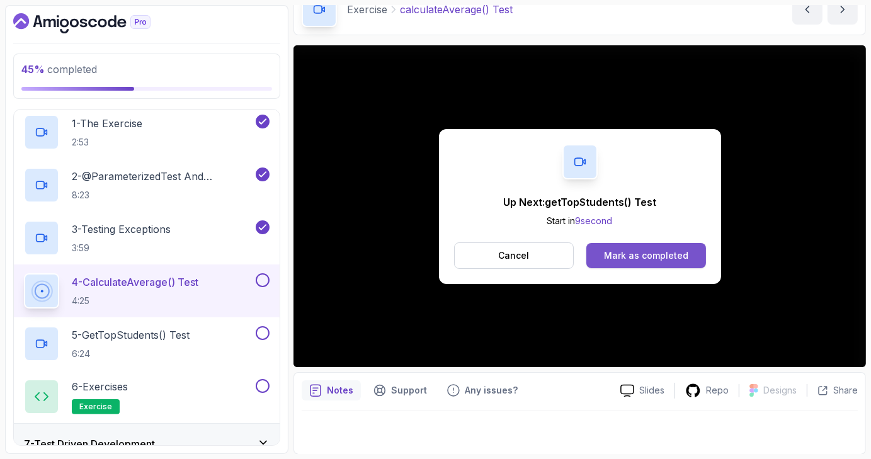
click at [659, 253] on div "Mark as completed" at bounding box center [646, 255] width 84 height 13
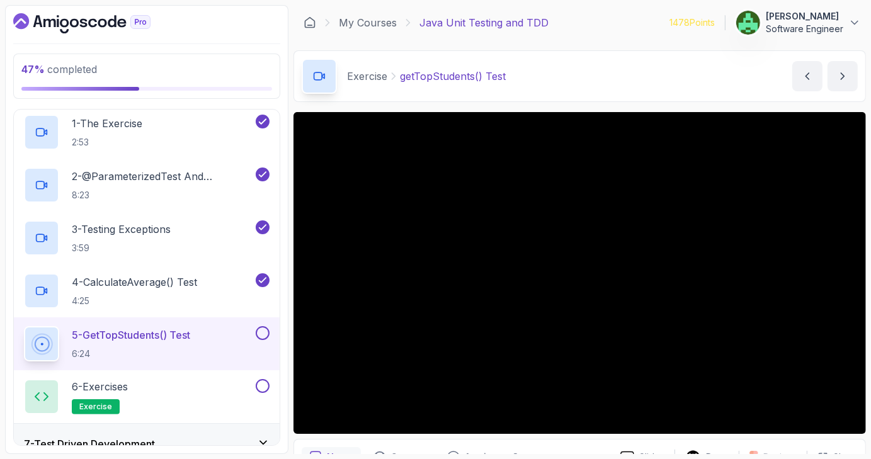
scroll to position [67, 0]
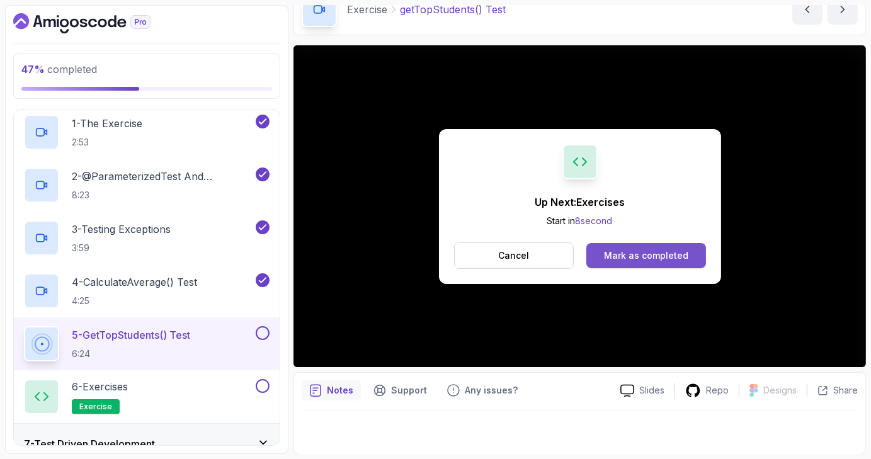
click at [663, 252] on div "Mark as completed" at bounding box center [646, 255] width 84 height 13
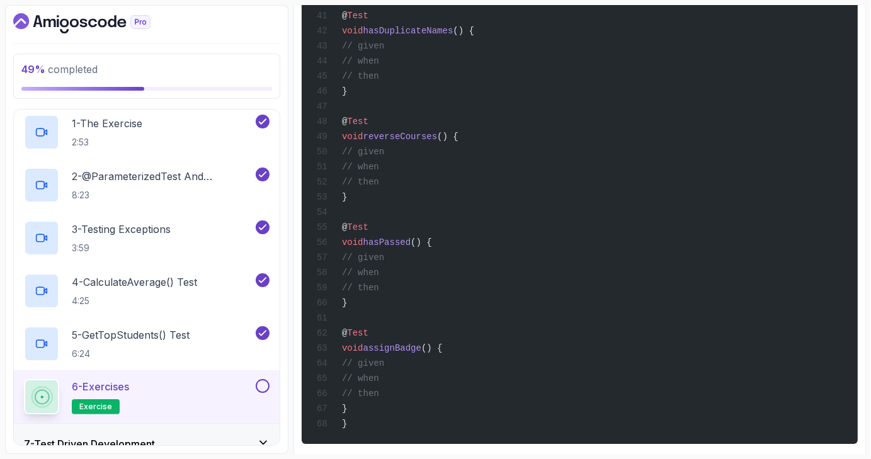
scroll to position [928, 0]
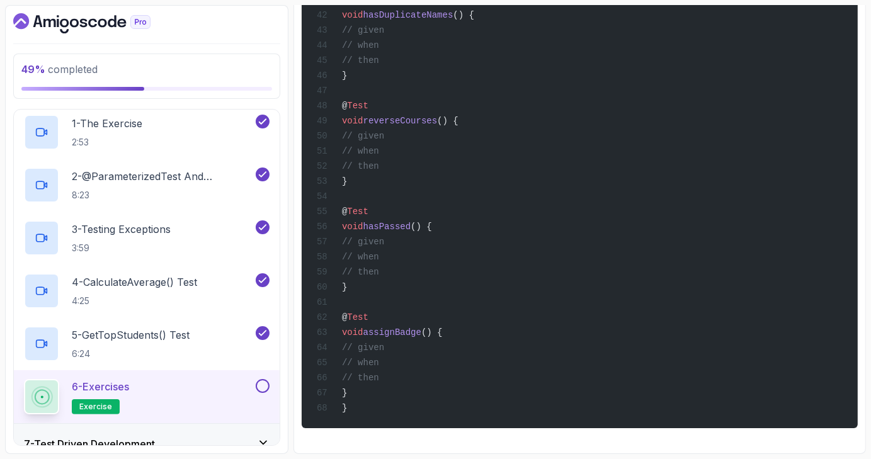
click at [268, 388] on button at bounding box center [263, 386] width 14 height 14
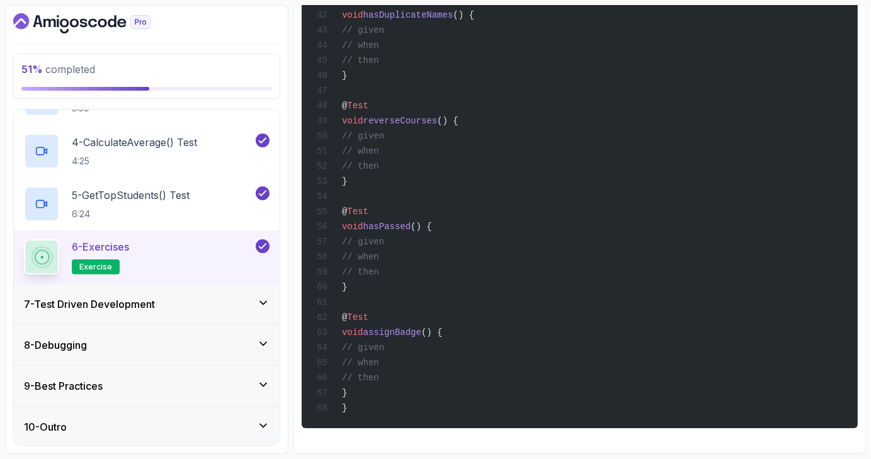
click at [237, 299] on div "7 - Test Driven Development" at bounding box center [147, 304] width 246 height 15
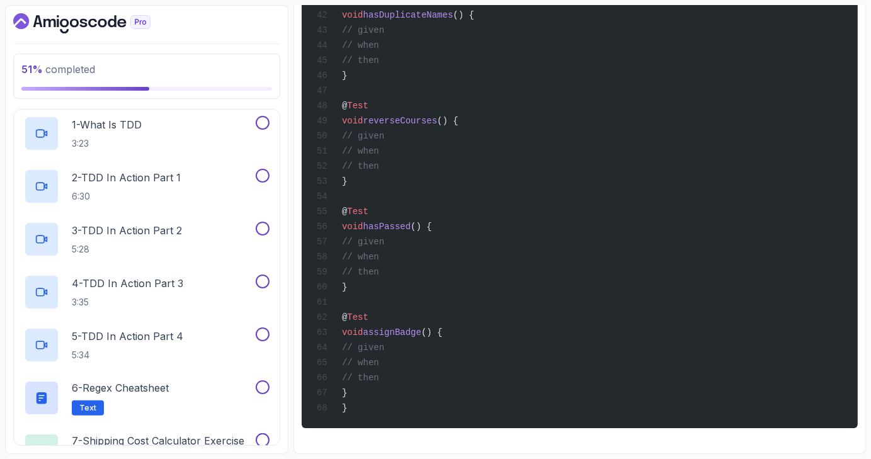
scroll to position [188, 0]
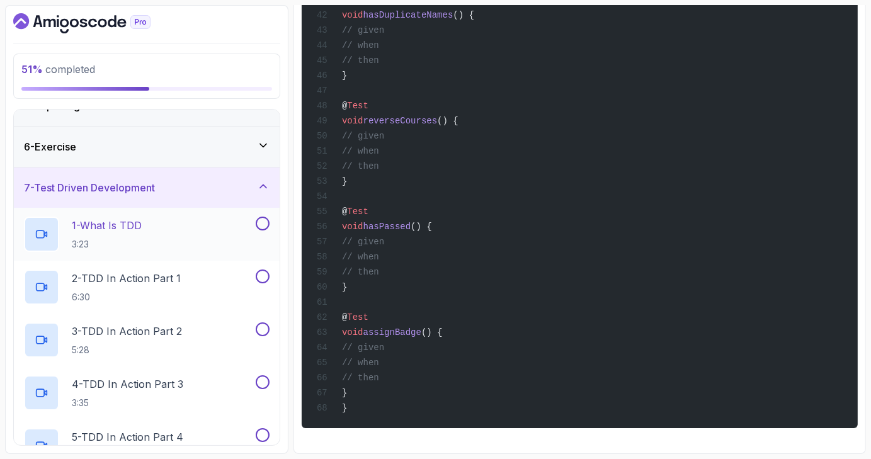
click at [195, 225] on div "1 - What Is TDD 3:23" at bounding box center [138, 234] width 229 height 35
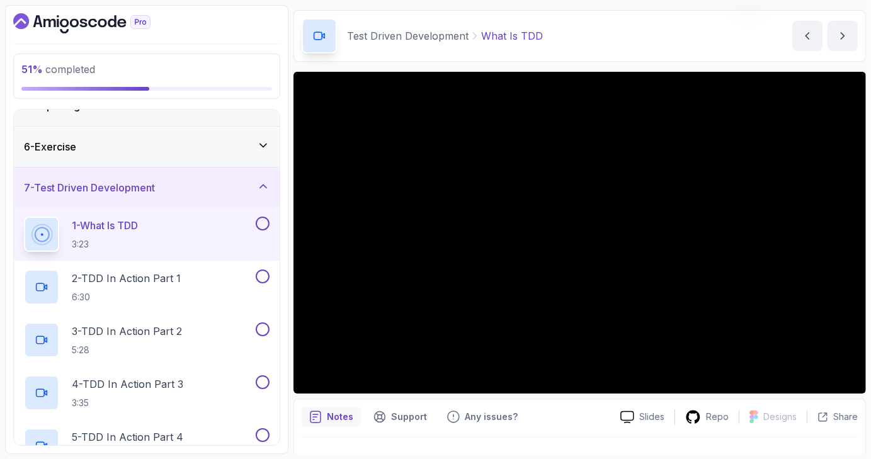
scroll to position [40, 0]
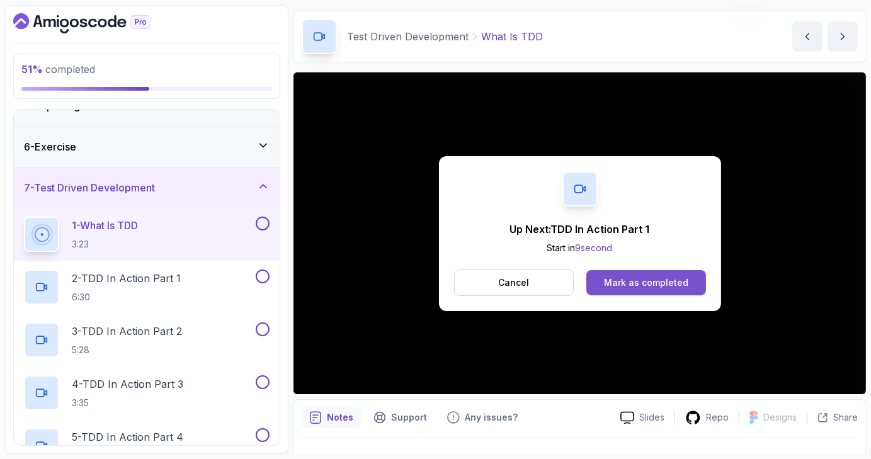
click at [661, 281] on div "Mark as completed" at bounding box center [646, 283] width 84 height 13
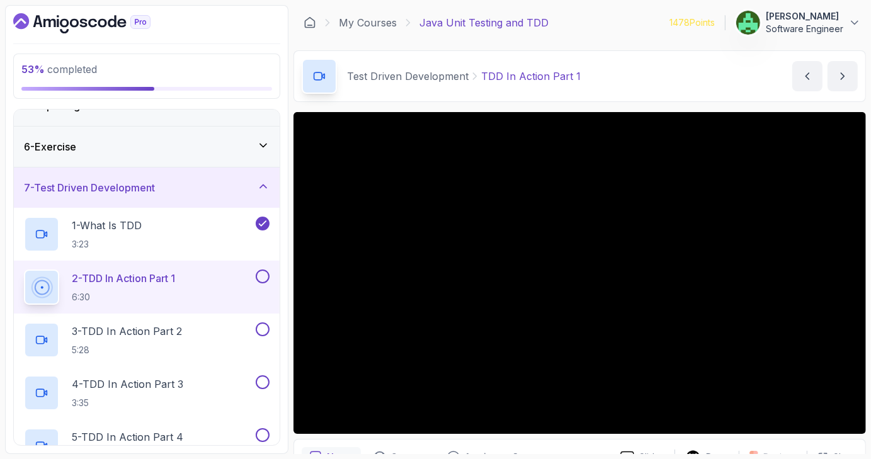
scroll to position [67, 0]
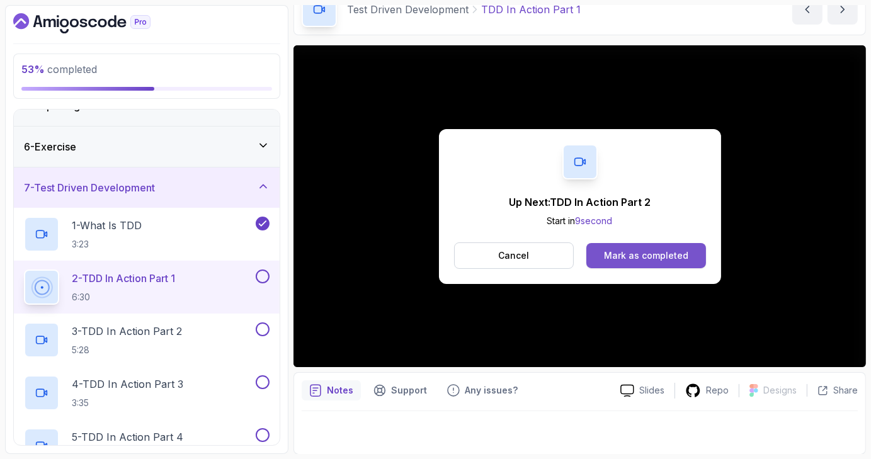
click at [691, 257] on button "Mark as completed" at bounding box center [645, 255] width 119 height 25
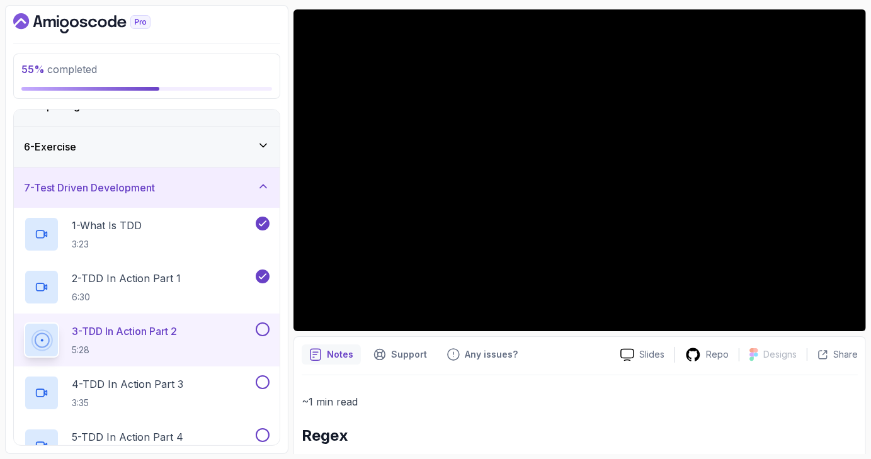
scroll to position [102, 0]
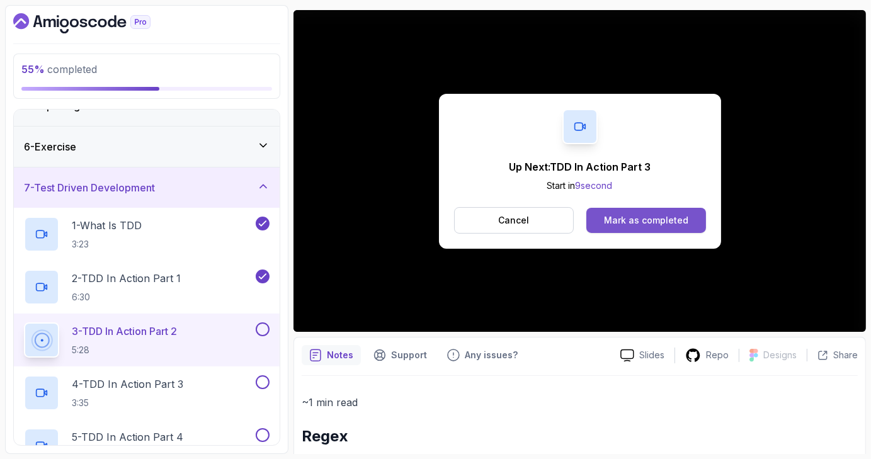
click at [676, 221] on div "Mark as completed" at bounding box center [646, 220] width 84 height 13
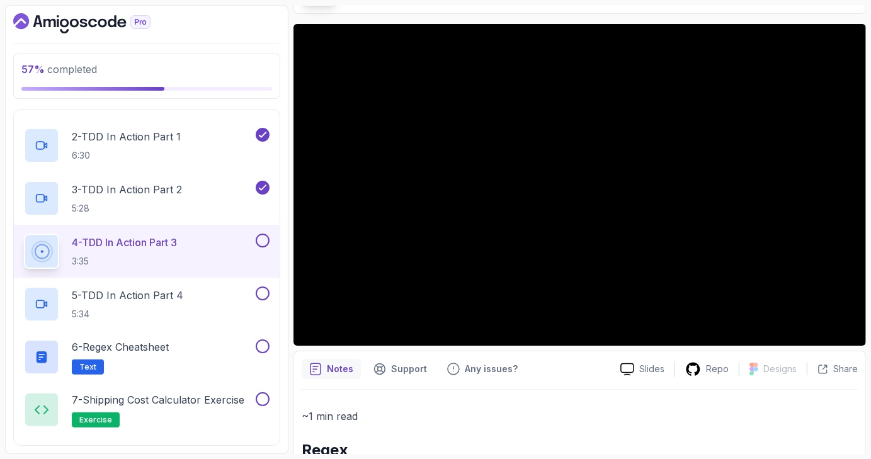
scroll to position [39, 0]
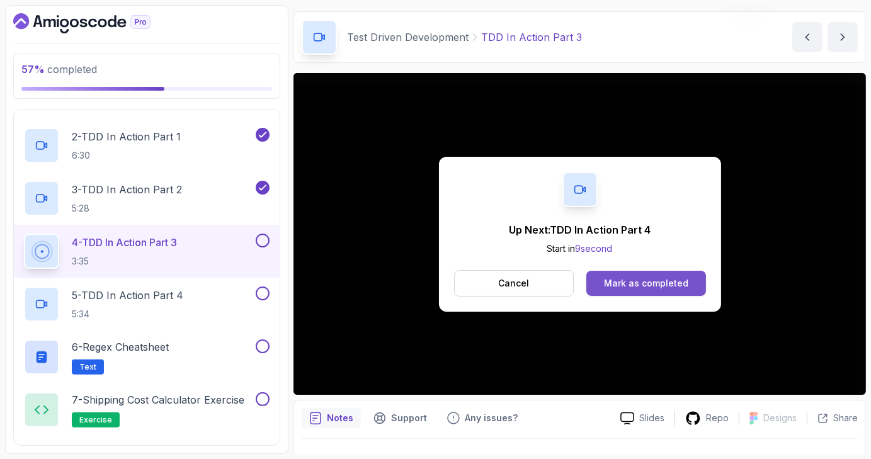
click at [670, 277] on div "Mark as completed" at bounding box center [646, 283] width 84 height 13
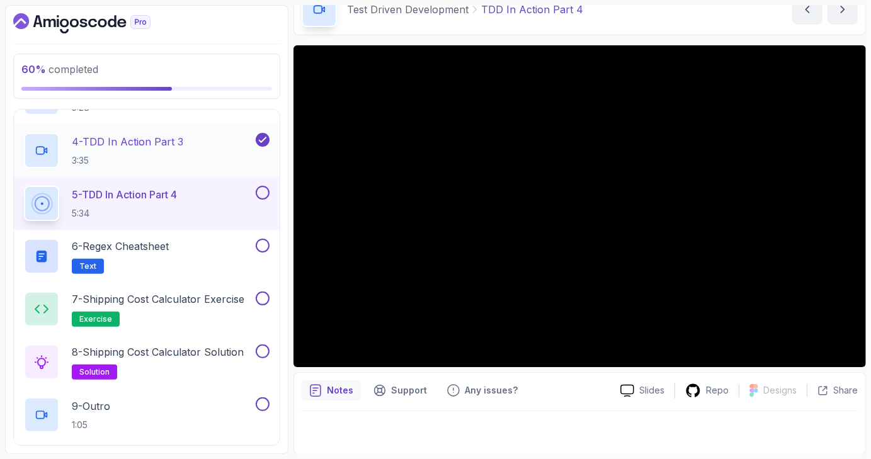
scroll to position [428, 0]
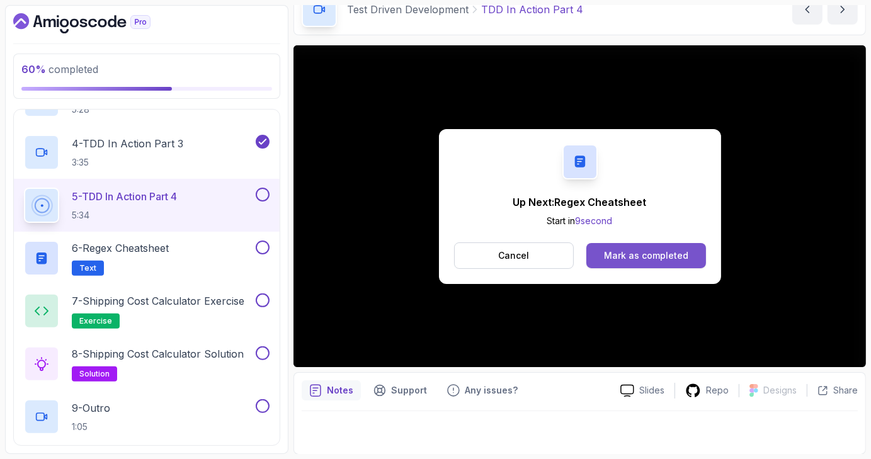
click at [644, 252] on div "Mark as completed" at bounding box center [646, 255] width 84 height 13
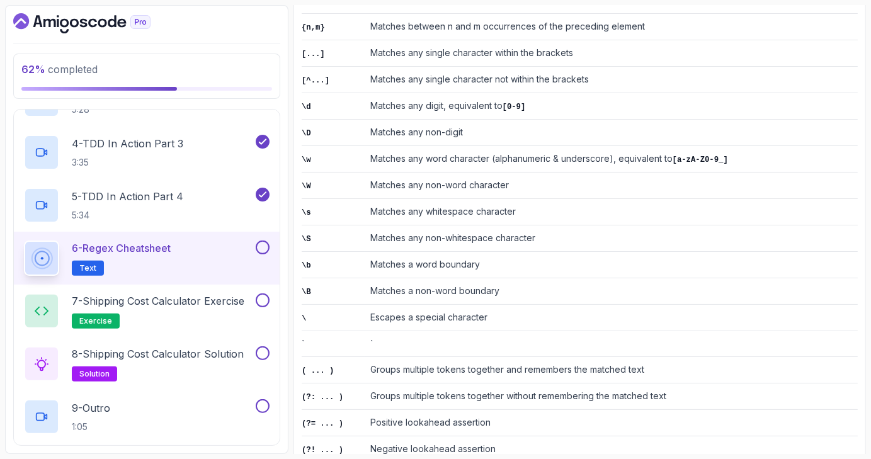
scroll to position [471, 0]
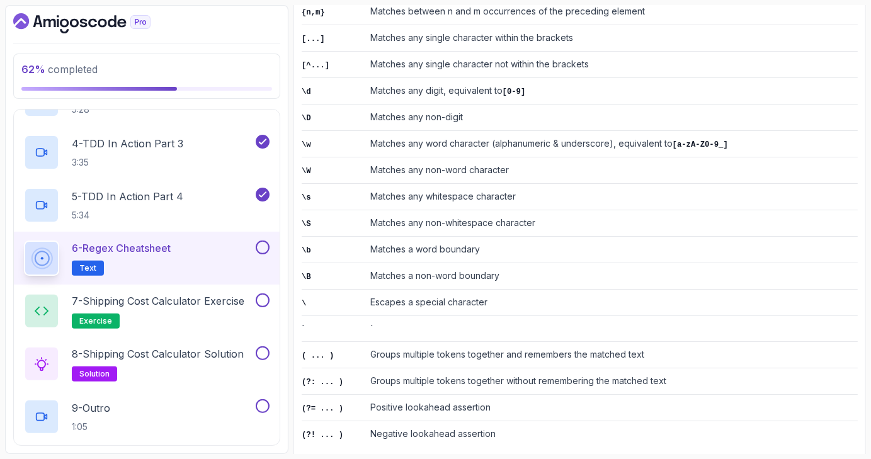
click at [263, 241] on button at bounding box center [263, 248] width 14 height 14
click at [222, 302] on p "7 - Shipping Cost Calculator Exercise" at bounding box center [158, 301] width 173 height 15
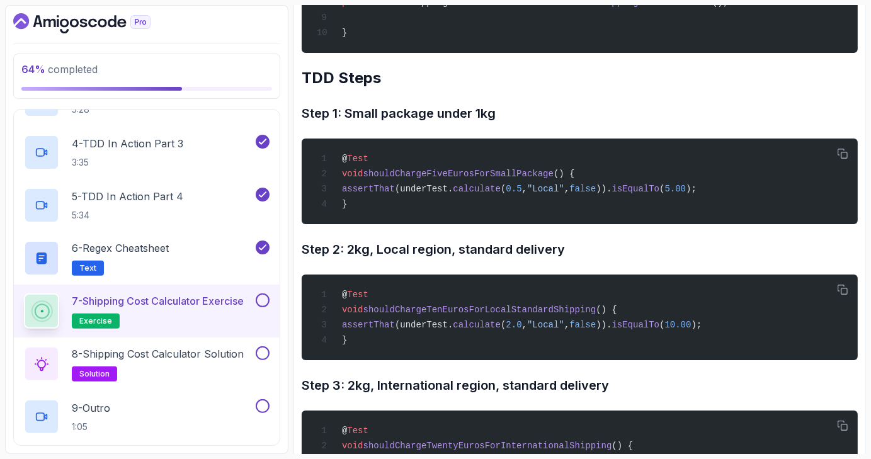
scroll to position [1164, 0]
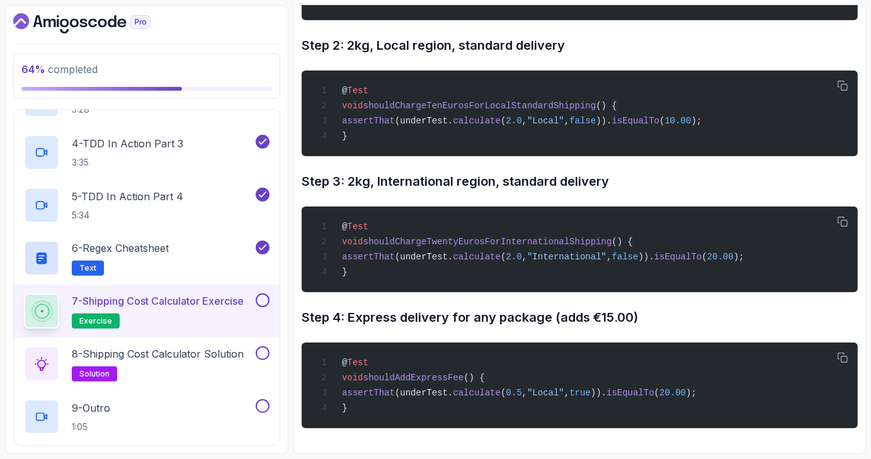
click at [260, 302] on button at bounding box center [263, 301] width 14 height 14
click at [216, 362] on h2 "8 - Shipping Cost Calculator Solution solution" at bounding box center [158, 363] width 172 height 35
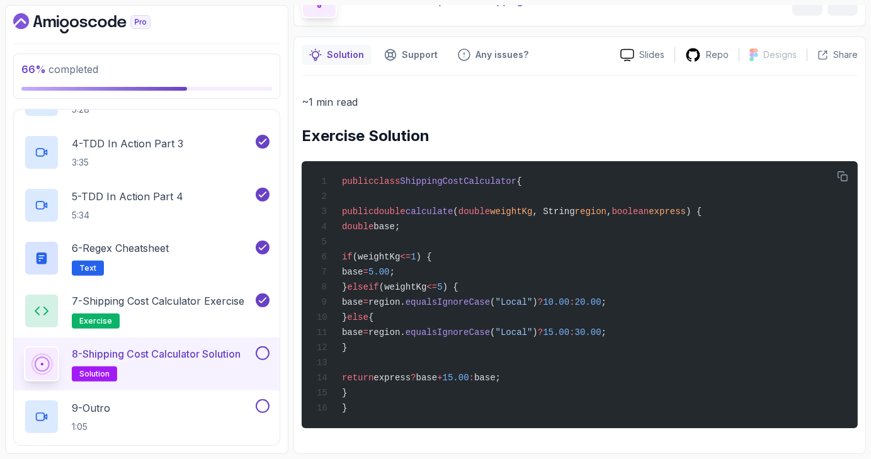
scroll to position [83, 0]
click at [262, 351] on button at bounding box center [263, 353] width 14 height 14
click at [193, 409] on div "9 - Outro 1:05" at bounding box center [138, 416] width 229 height 35
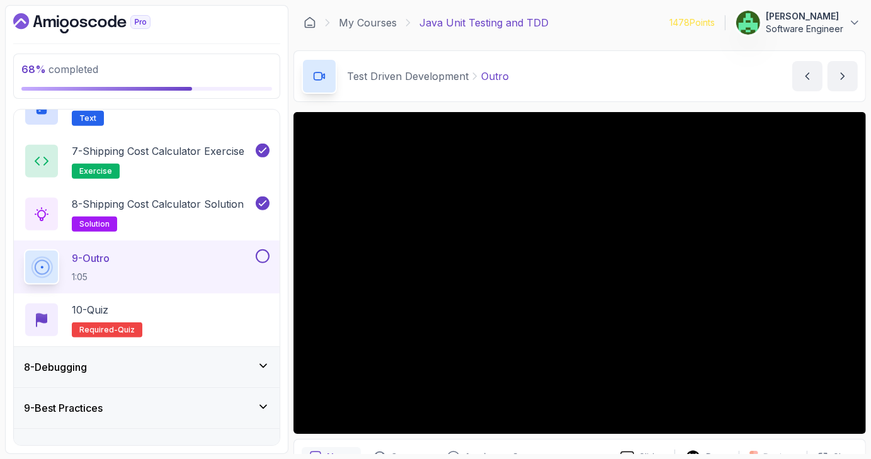
scroll to position [67, 0]
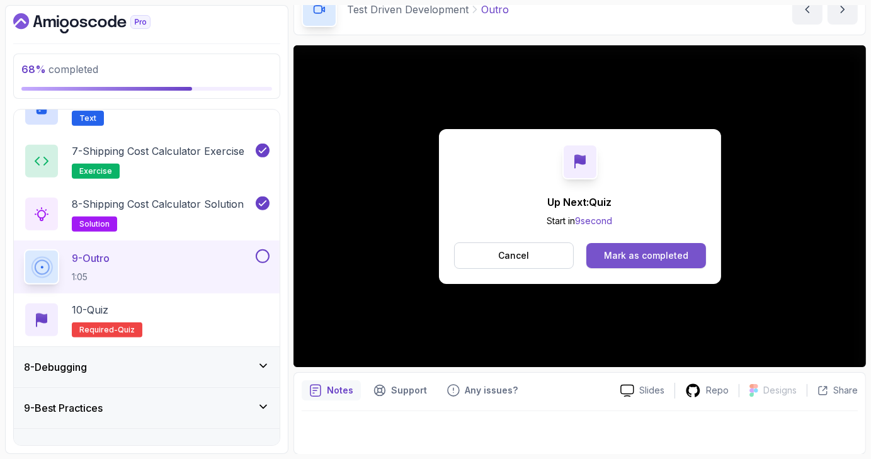
click at [625, 259] on div "Mark as completed" at bounding box center [646, 255] width 84 height 13
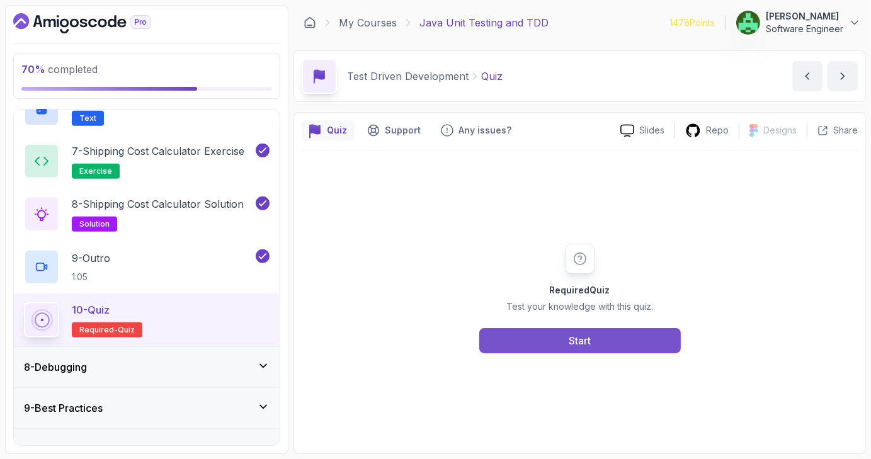
click at [592, 341] on button "Start" at bounding box center [580, 340] width 202 height 25
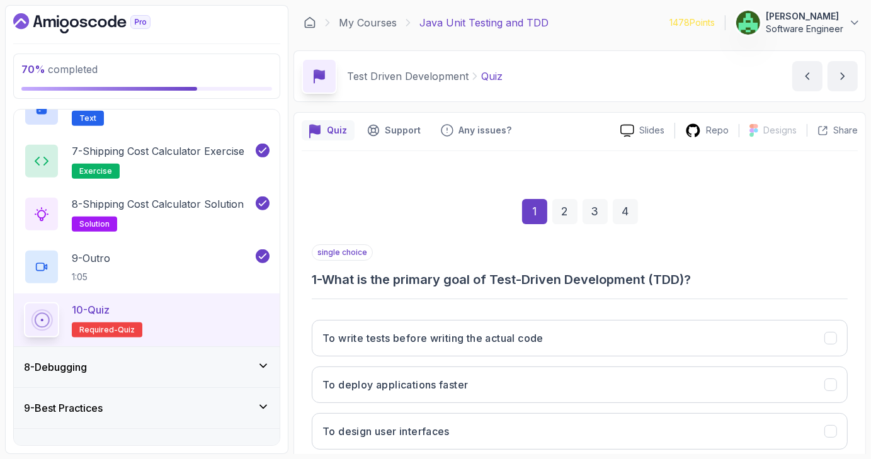
click at [592, 341] on button "To write tests before writing the actual code" at bounding box center [580, 338] width 536 height 37
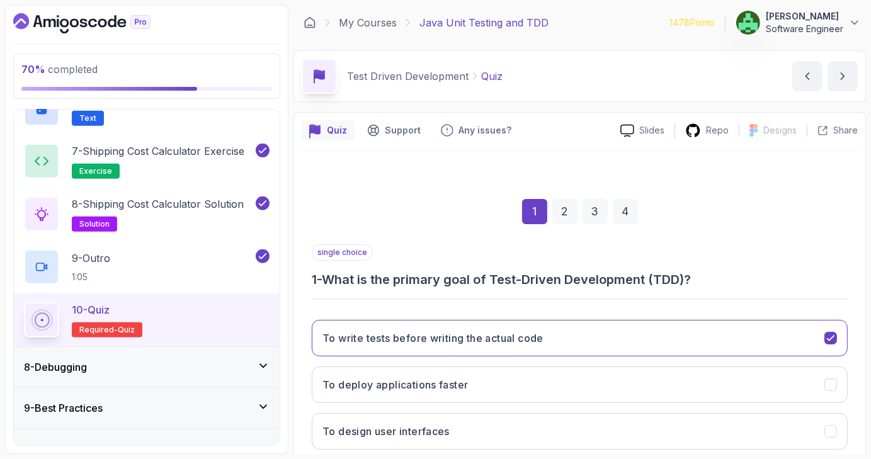
click at [592, 341] on button "To write tests before writing the actual code" at bounding box center [580, 338] width 536 height 37
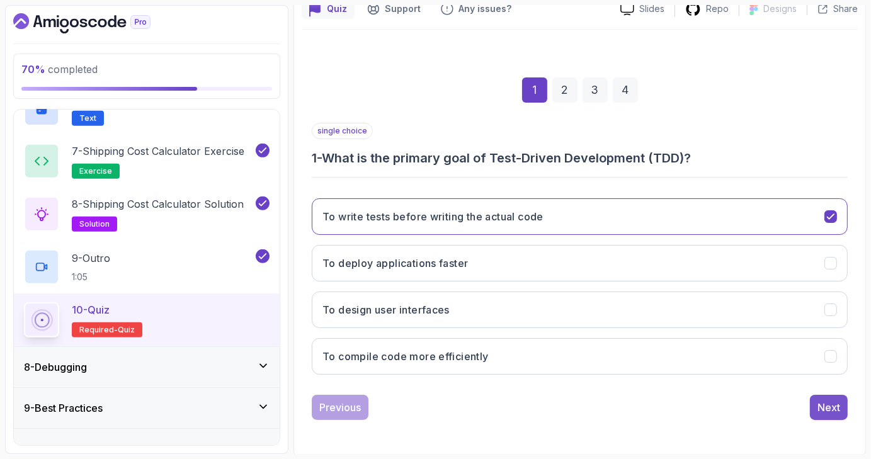
click at [840, 408] on div "Next" at bounding box center [829, 407] width 23 height 15
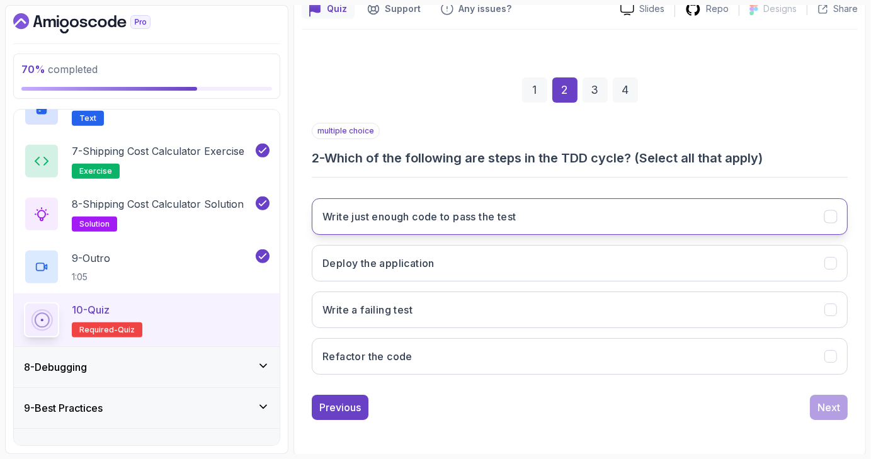
click at [835, 217] on icon "Write just enough code to pass the test" at bounding box center [831, 217] width 12 height 12
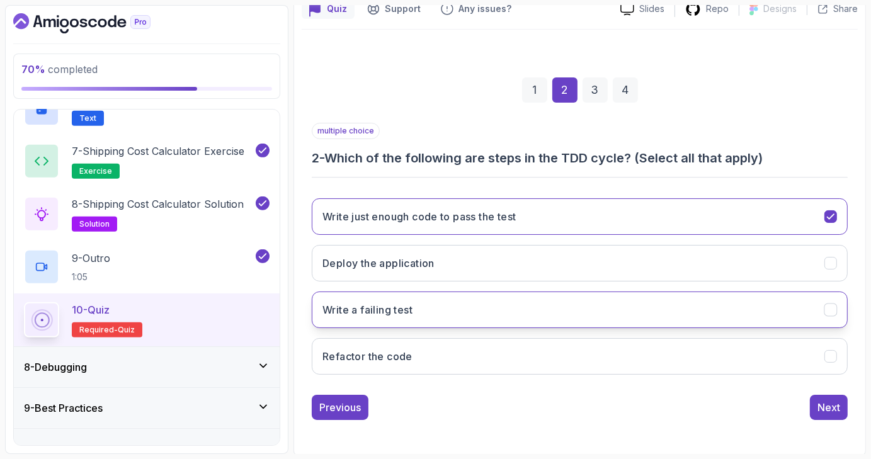
click at [830, 308] on icon "Write a failing test" at bounding box center [831, 310] width 12 height 12
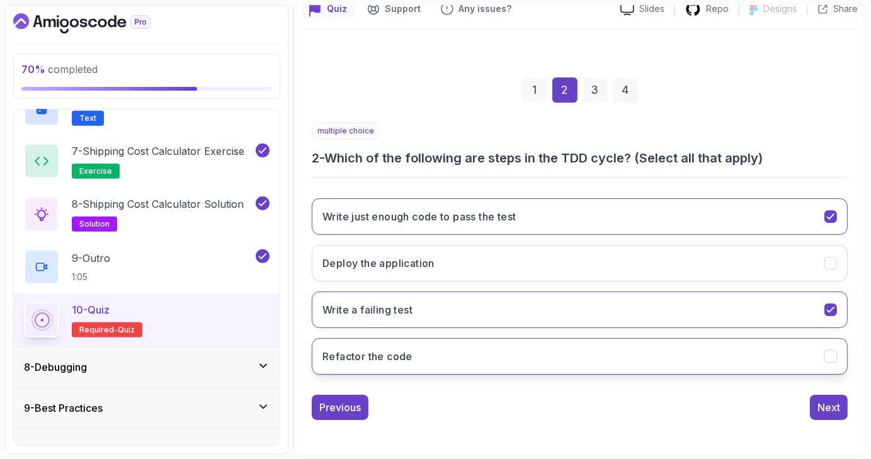
click at [831, 346] on button "Refactor the code" at bounding box center [580, 356] width 536 height 37
click at [835, 401] on div "Next" at bounding box center [829, 407] width 23 height 15
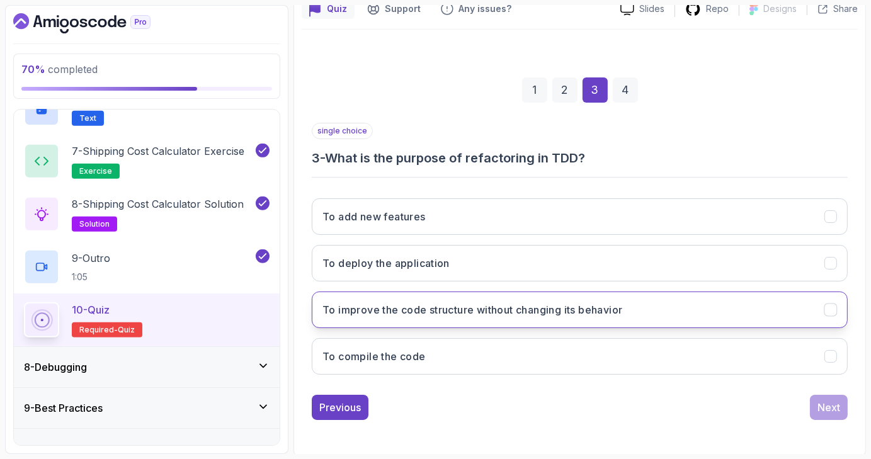
click at [831, 313] on icon "To improve the code structure without changing its behavior" at bounding box center [831, 310] width 12 height 12
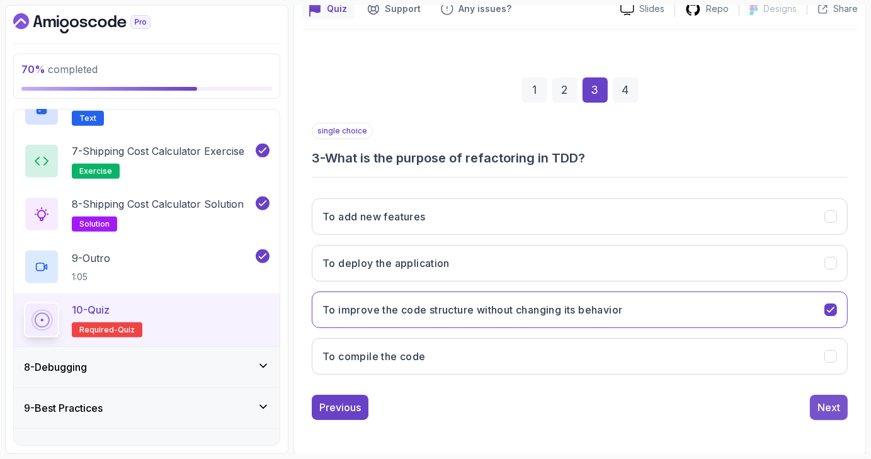
click at [840, 406] on div "Next" at bounding box center [829, 407] width 23 height 15
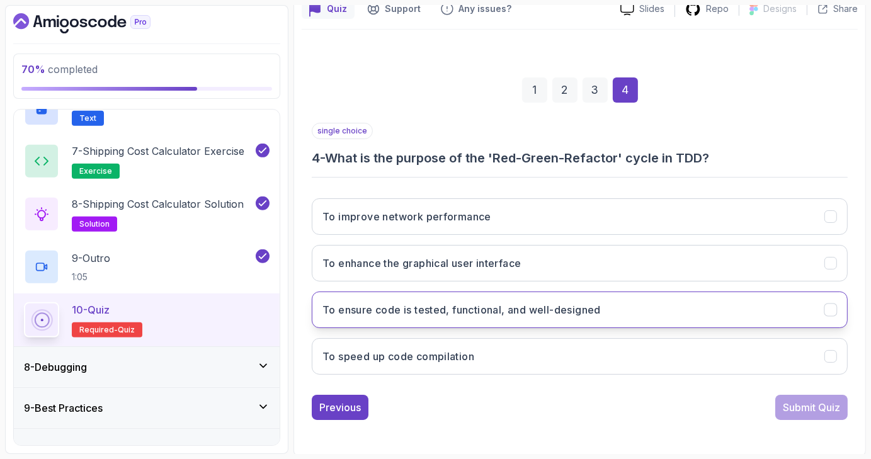
click at [831, 311] on icon "To ensure code is tested, functional, and well-designed" at bounding box center [831, 310] width 12 height 12
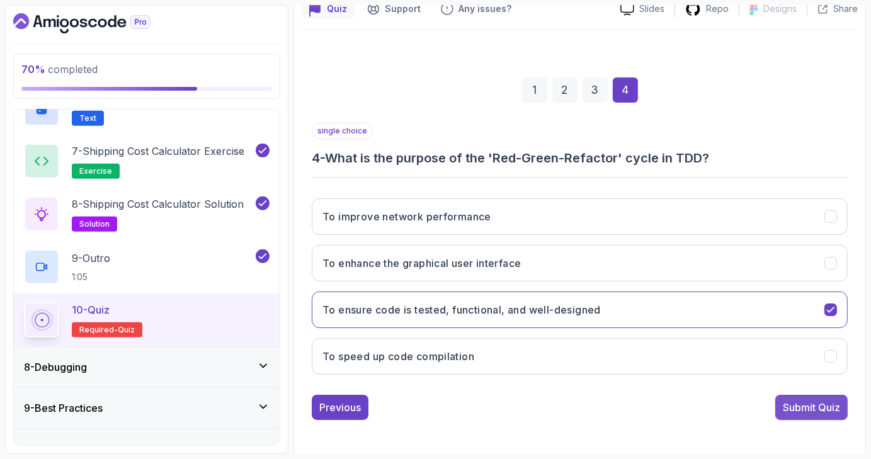
click at [816, 406] on div "Submit Quiz" at bounding box center [811, 407] width 57 height 15
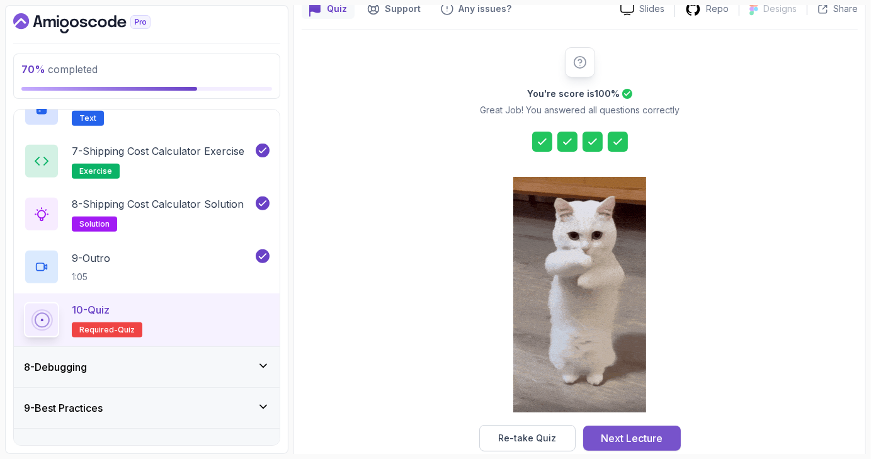
click at [653, 435] on div "Next Lecture" at bounding box center [632, 438] width 62 height 15
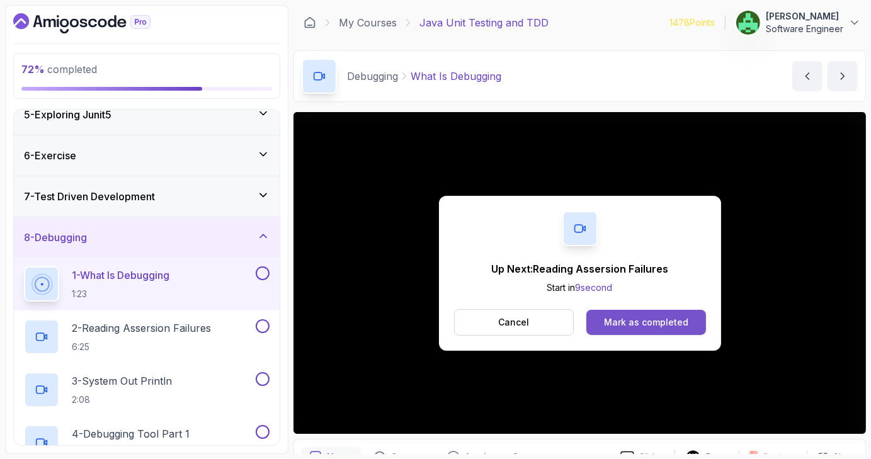
click at [652, 326] on div "Mark as completed" at bounding box center [646, 322] width 84 height 13
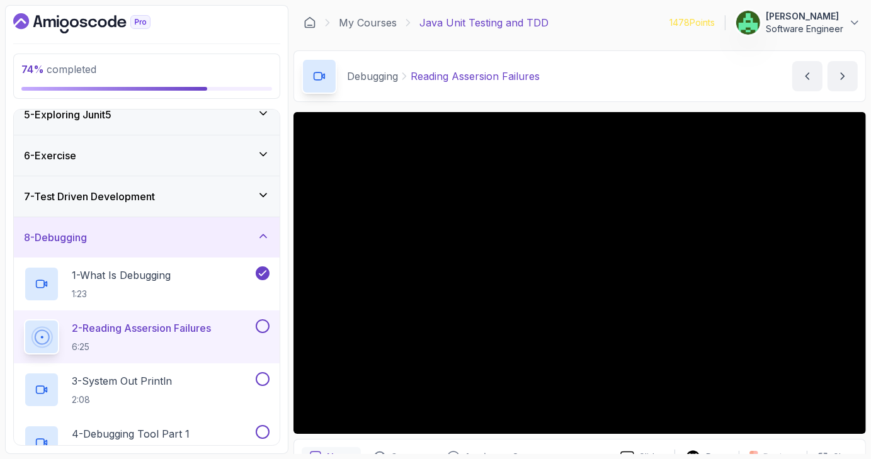
scroll to position [67, 0]
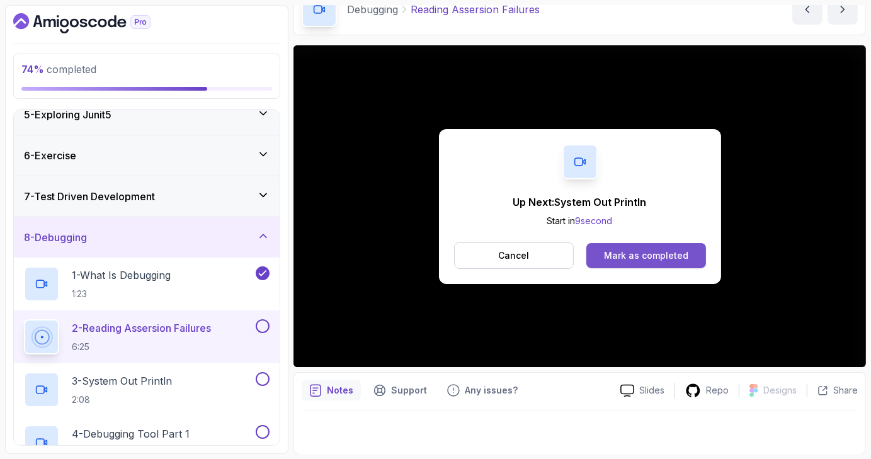
click at [631, 255] on div "Mark as completed" at bounding box center [646, 255] width 84 height 13
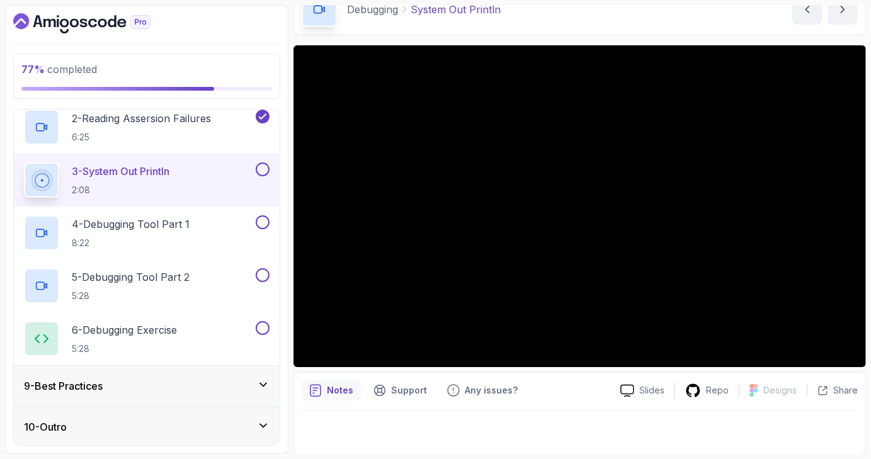
scroll to position [389, 0]
click at [267, 380] on icon at bounding box center [263, 385] width 13 height 13
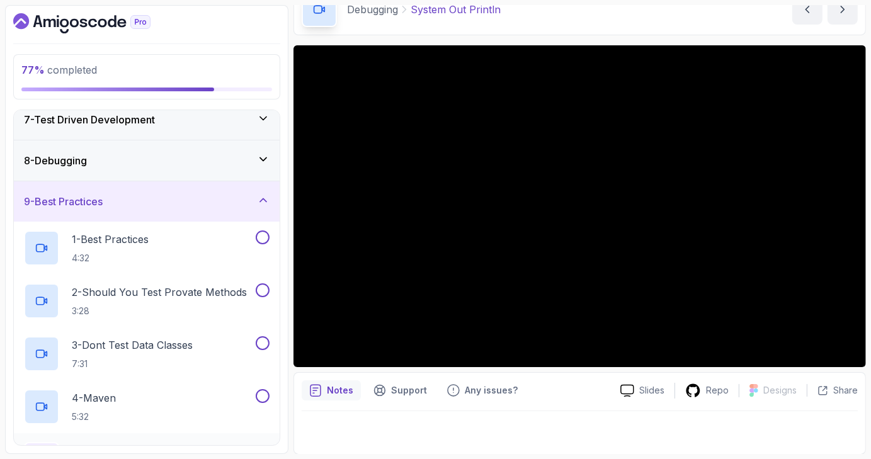
scroll to position [252, 0]
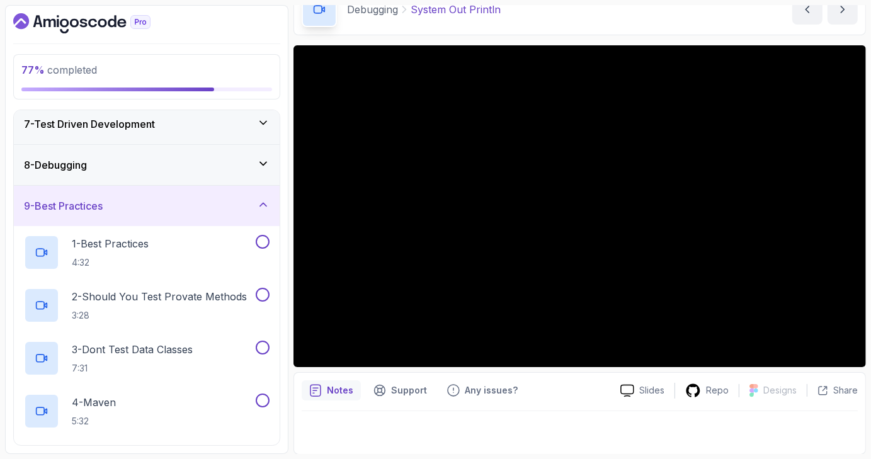
click at [255, 203] on div "9 - Best Practices" at bounding box center [147, 205] width 246 height 15
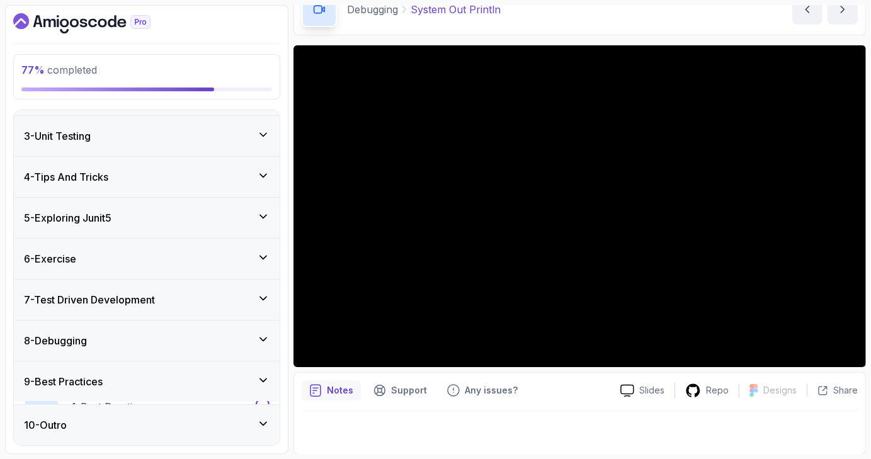
scroll to position [71, 0]
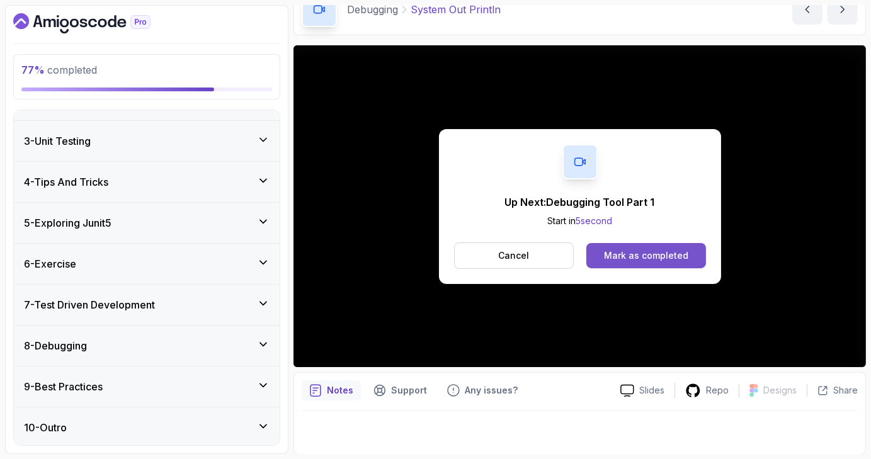
click at [662, 259] on div "Mark as completed" at bounding box center [646, 255] width 84 height 13
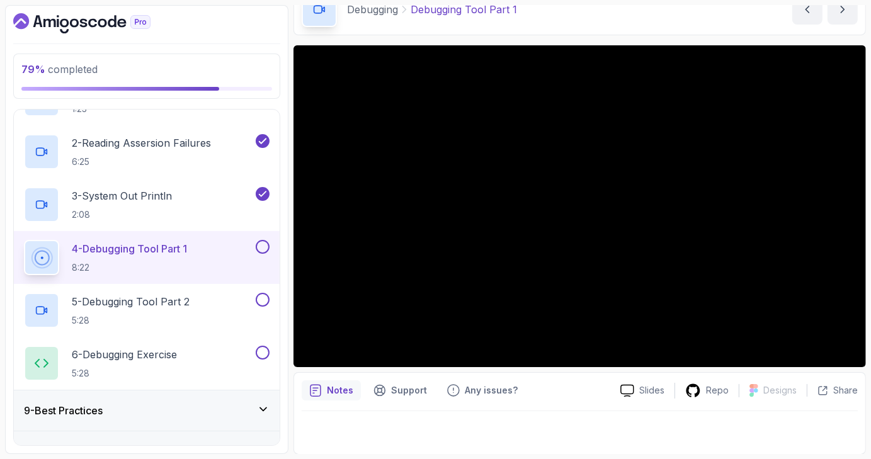
scroll to position [365, 0]
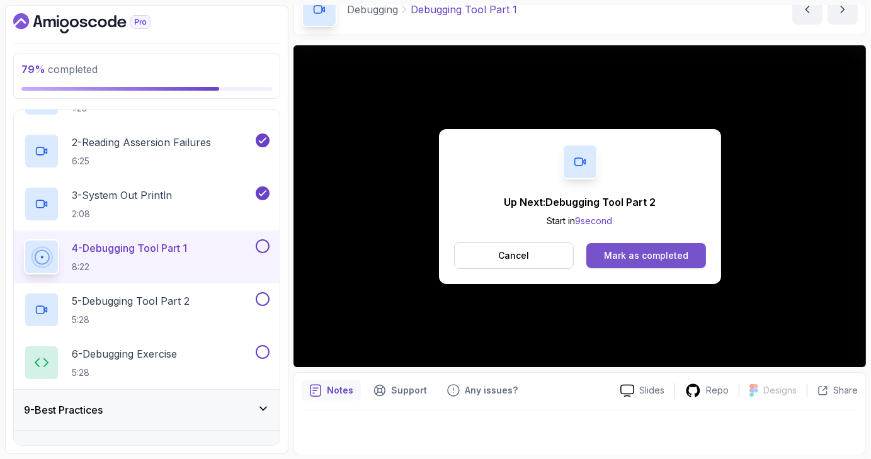
click at [611, 258] on div "Mark as completed" at bounding box center [646, 255] width 84 height 13
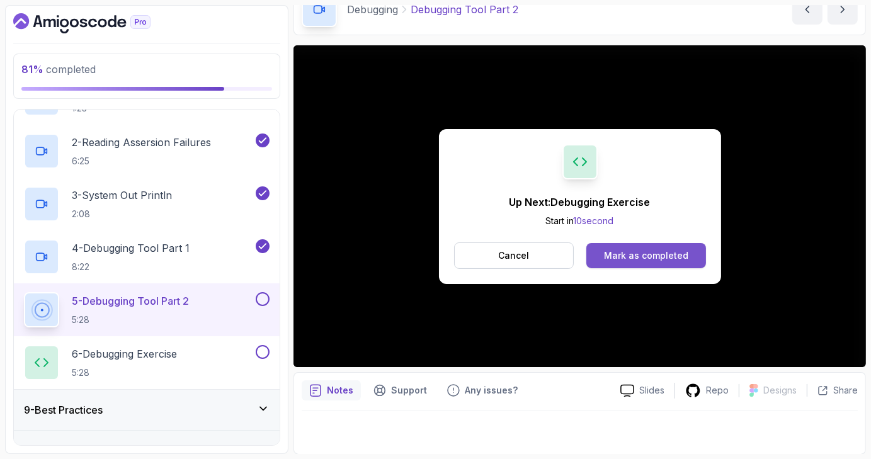
click at [670, 249] on div "Mark as completed" at bounding box center [646, 255] width 84 height 13
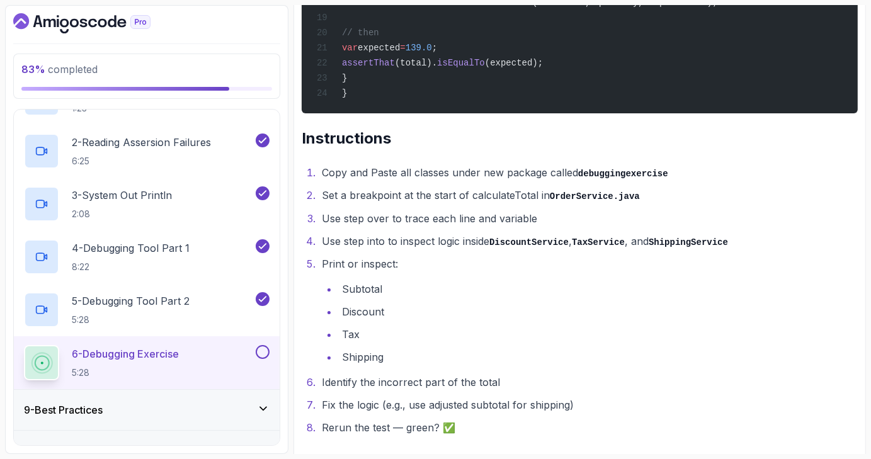
scroll to position [1992, 0]
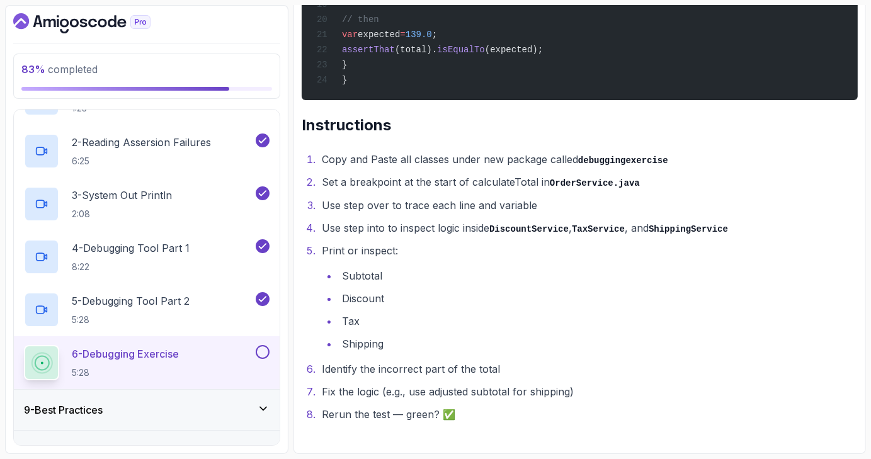
click at [266, 353] on button at bounding box center [263, 352] width 14 height 14
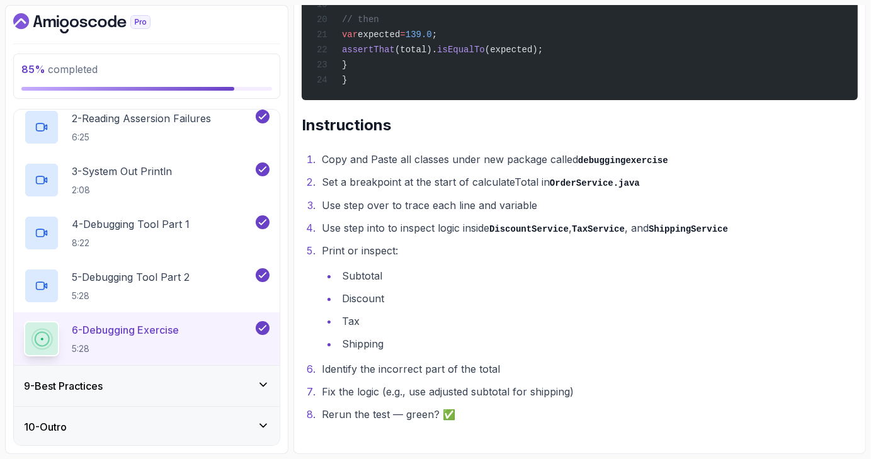
click at [249, 384] on div "9 - Best Practices" at bounding box center [147, 386] width 246 height 15
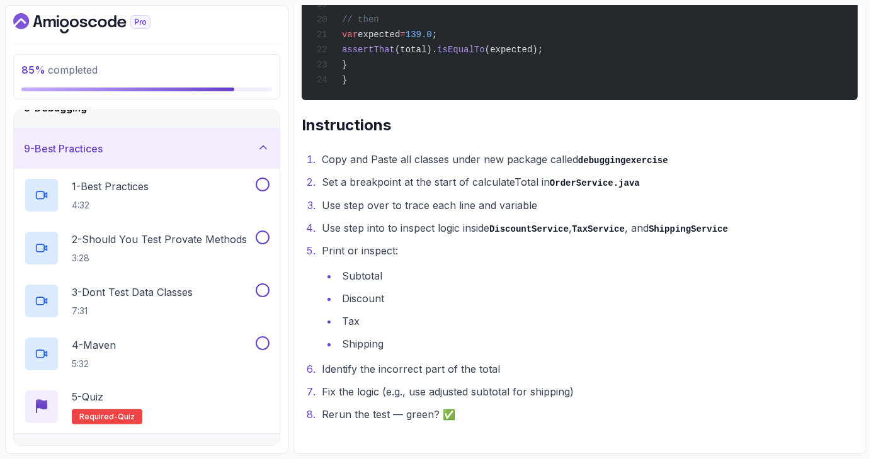
scroll to position [336, 0]
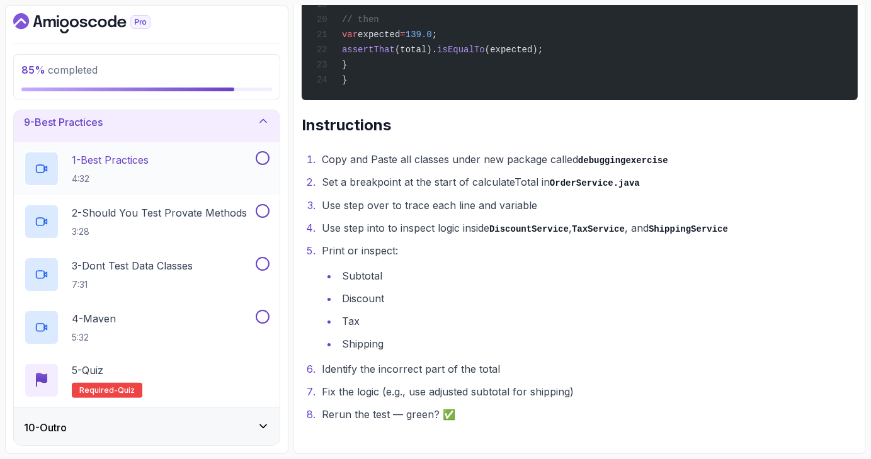
click at [179, 166] on div "1 - Best Practices 4:32" at bounding box center [138, 168] width 229 height 35
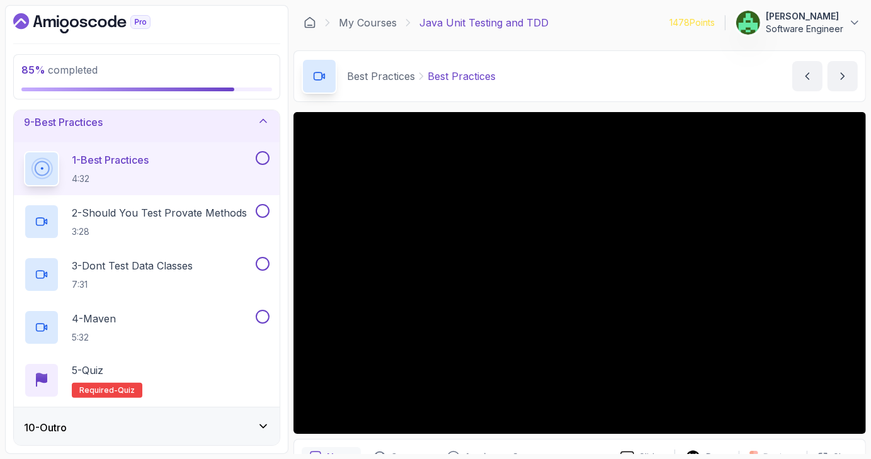
click at [230, 420] on div "10 - Outro" at bounding box center [147, 427] width 246 height 15
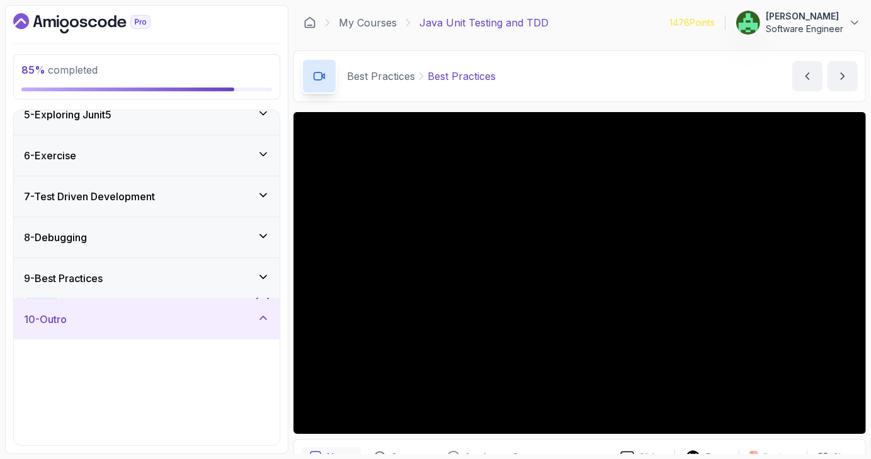
scroll to position [177, 0]
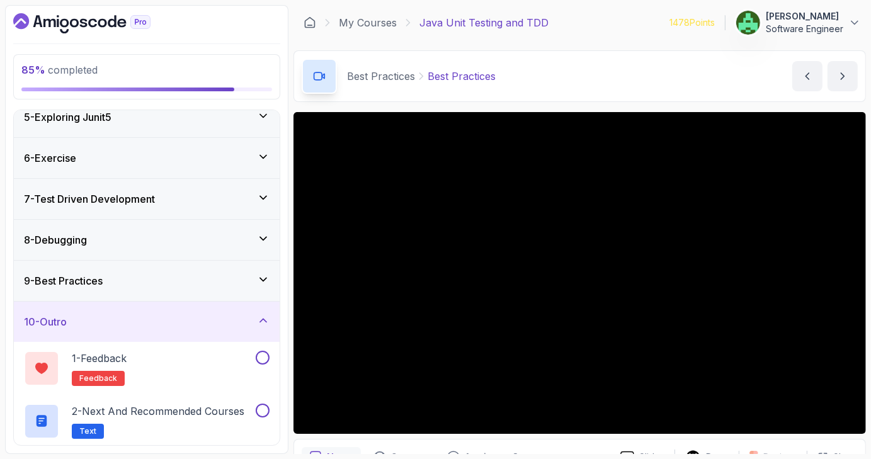
click at [266, 324] on icon at bounding box center [263, 320] width 13 height 13
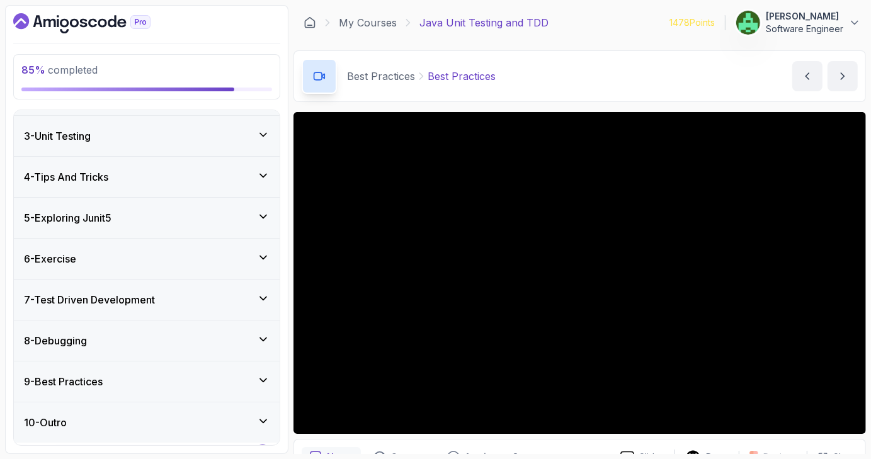
scroll to position [71, 0]
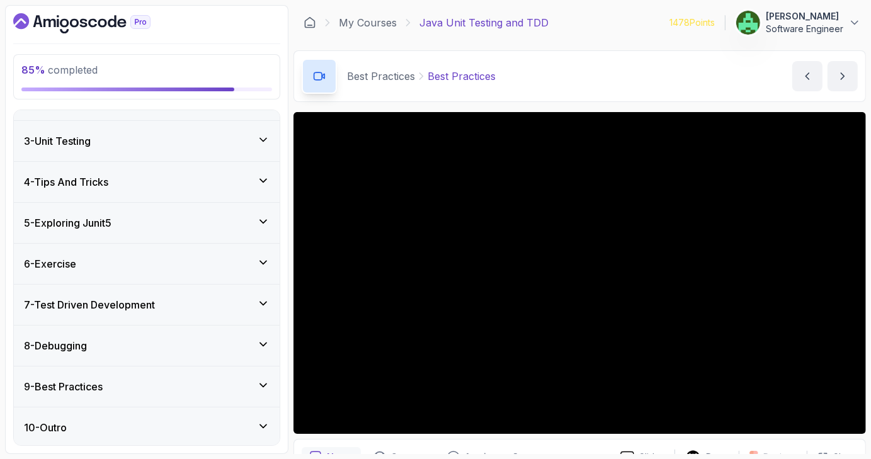
click at [254, 379] on div "9 - Best Practices" at bounding box center [147, 386] width 246 height 15
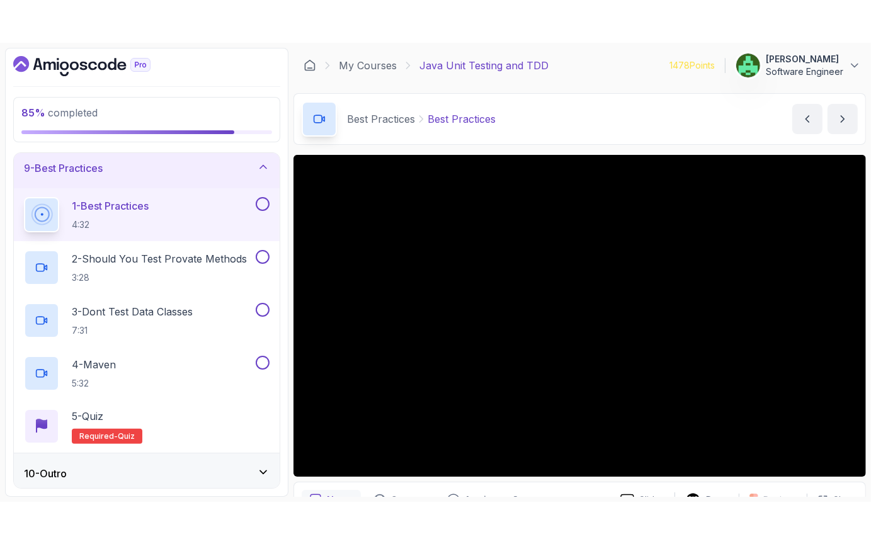
scroll to position [67, 0]
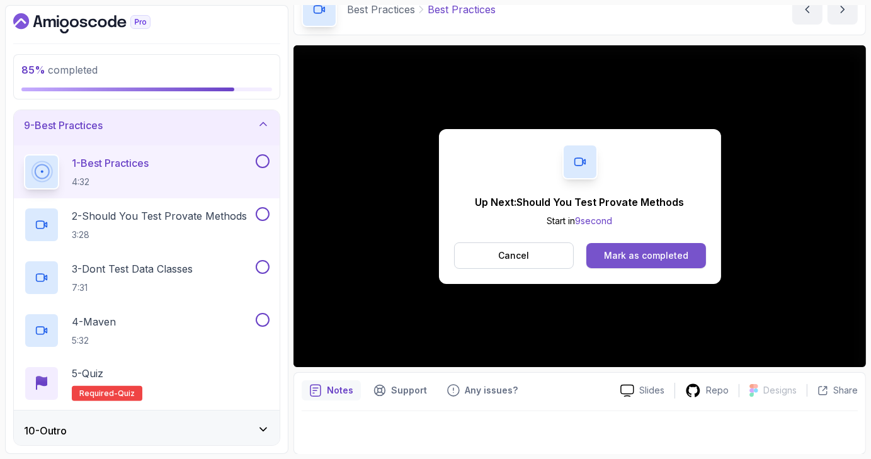
click at [653, 254] on div "Mark as completed" at bounding box center [646, 255] width 84 height 13
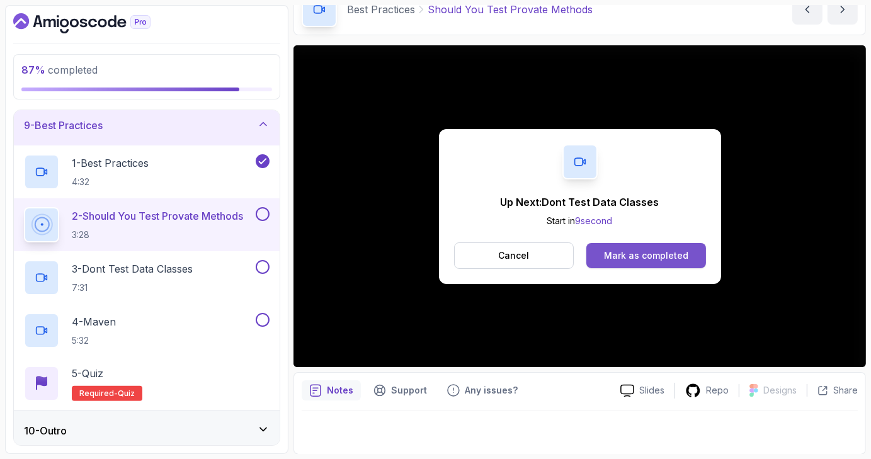
click at [671, 258] on div "Mark as completed" at bounding box center [646, 255] width 84 height 13
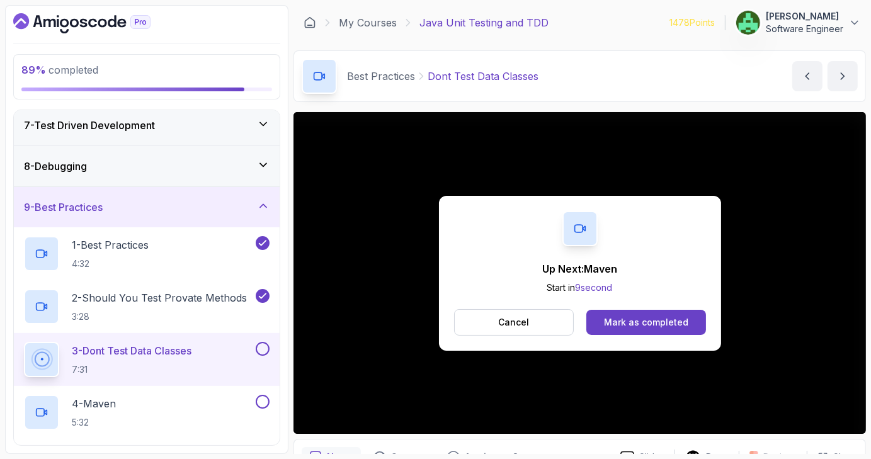
scroll to position [333, 0]
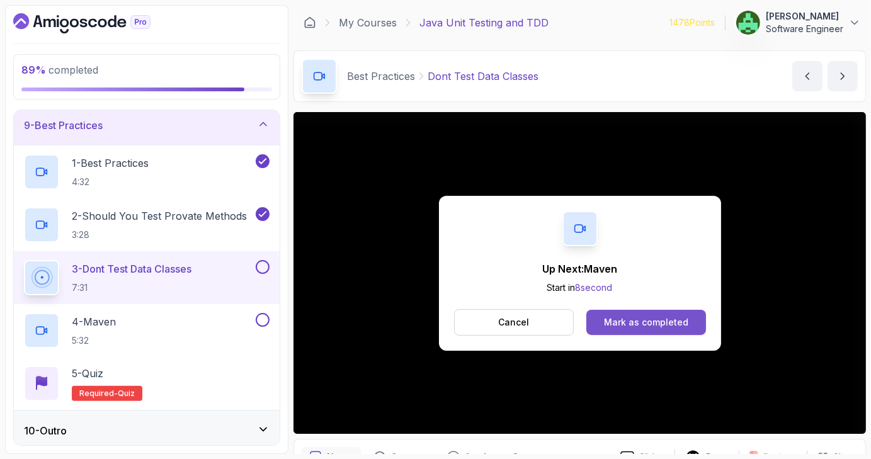
click at [674, 321] on div "Mark as completed" at bounding box center [646, 322] width 84 height 13
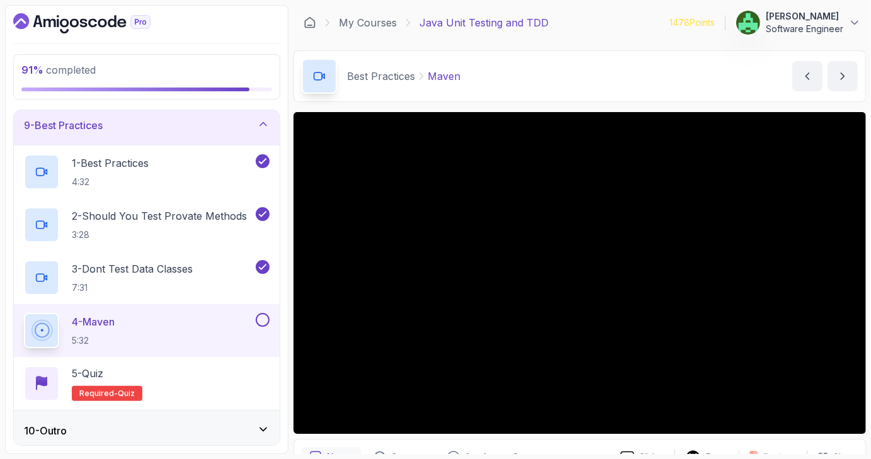
scroll to position [67, 0]
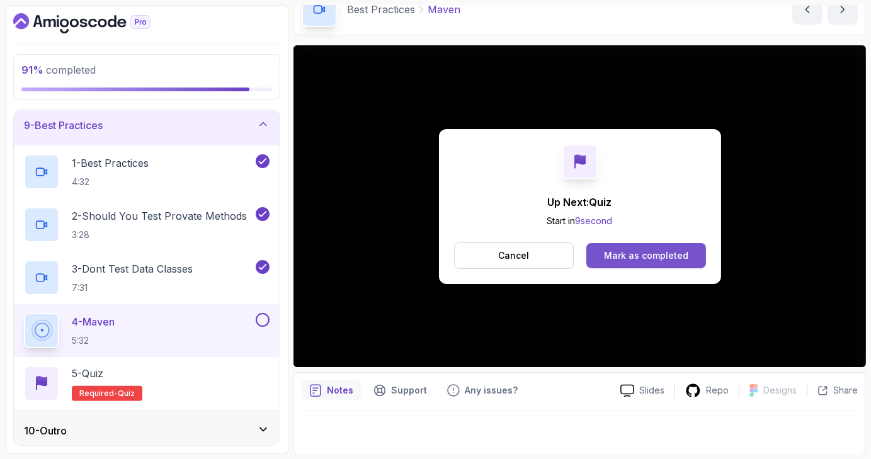
click at [653, 249] on div "Mark as completed" at bounding box center [646, 255] width 84 height 13
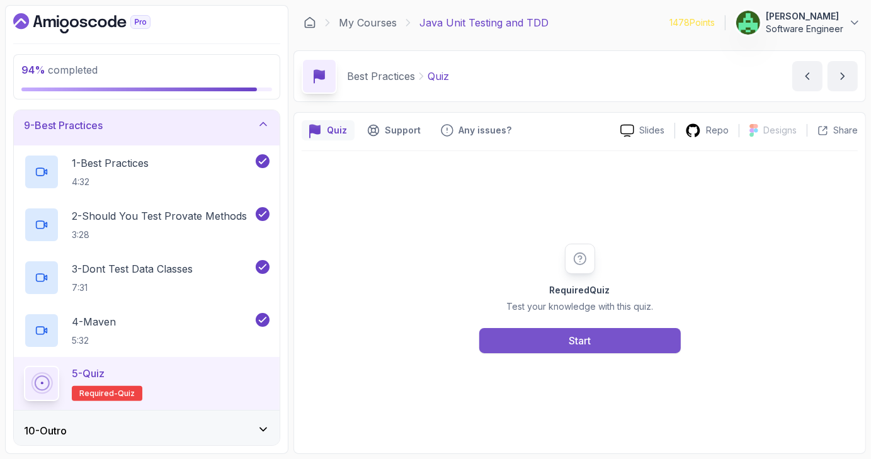
click at [628, 335] on button "Start" at bounding box center [580, 340] width 202 height 25
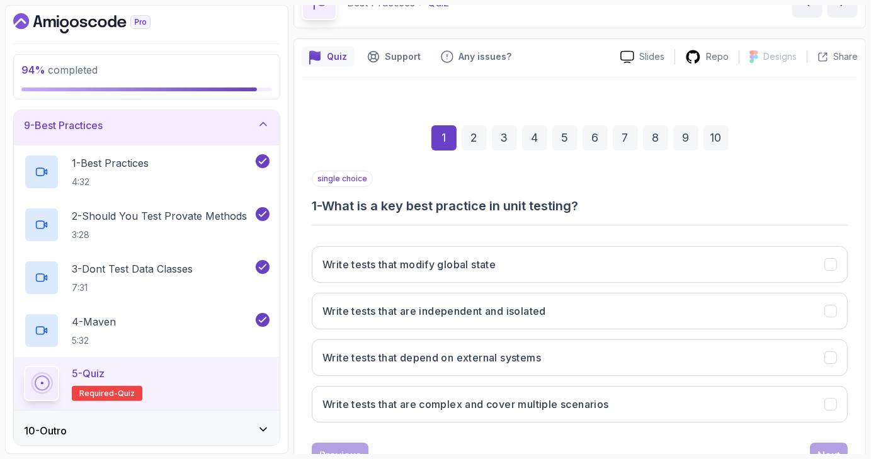
scroll to position [76, 0]
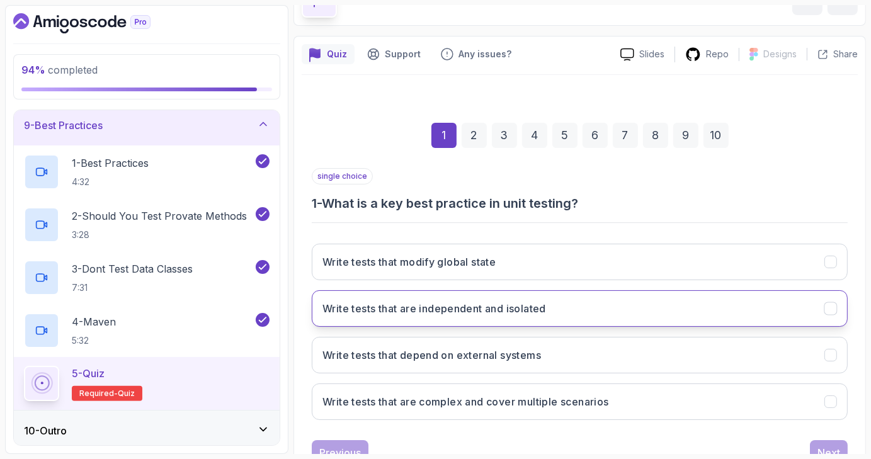
click at [837, 304] on div "Write tests that are independent and isolated" at bounding box center [831, 308] width 13 height 13
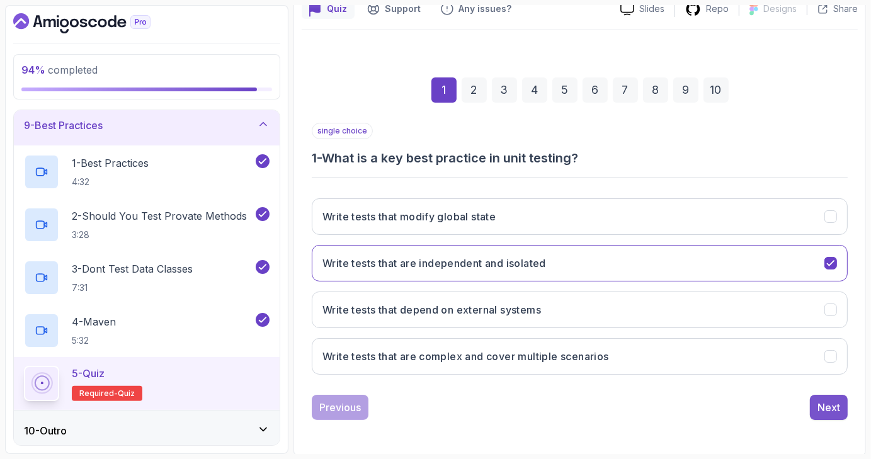
click at [834, 409] on div "Next" at bounding box center [829, 407] width 23 height 15
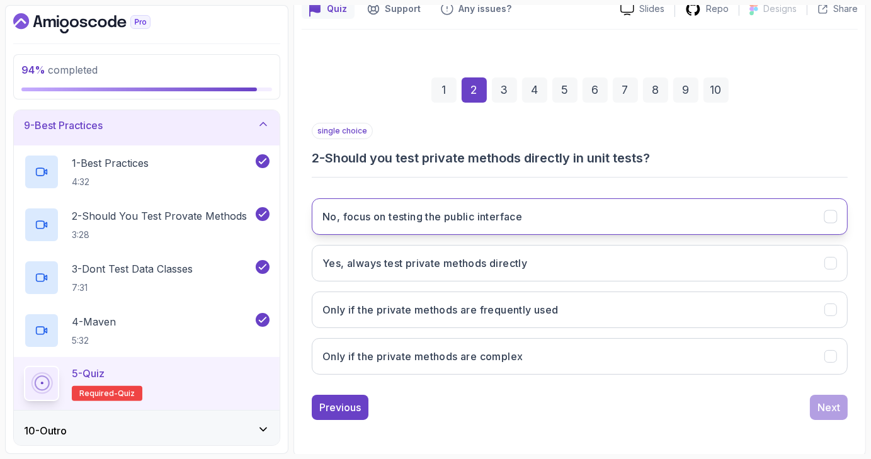
click at [830, 215] on icon "No, focus on testing the public interface" at bounding box center [831, 217] width 12 height 12
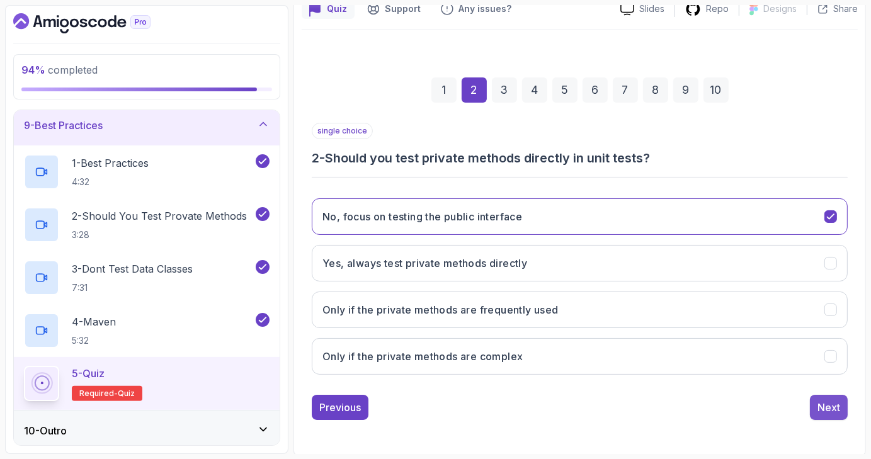
click at [835, 404] on div "Next" at bounding box center [829, 407] width 23 height 15
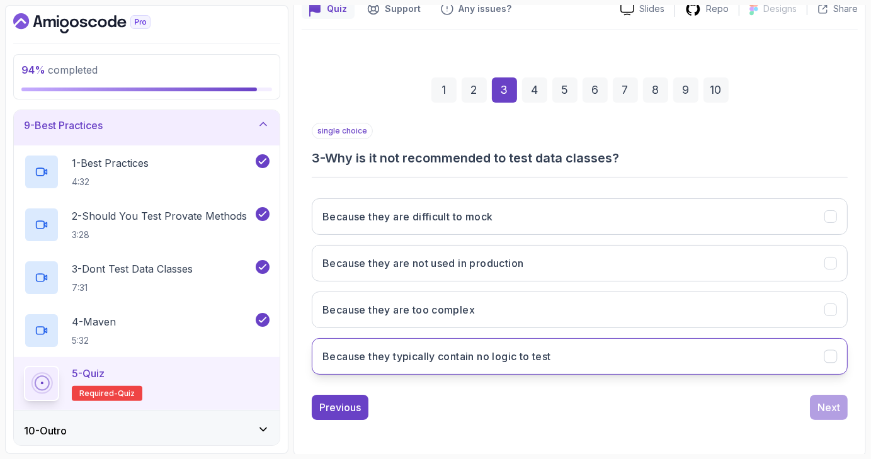
click at [834, 355] on icon "Because they typically contain no logic to test" at bounding box center [831, 357] width 12 height 12
click at [842, 410] on button "Next" at bounding box center [829, 407] width 38 height 25
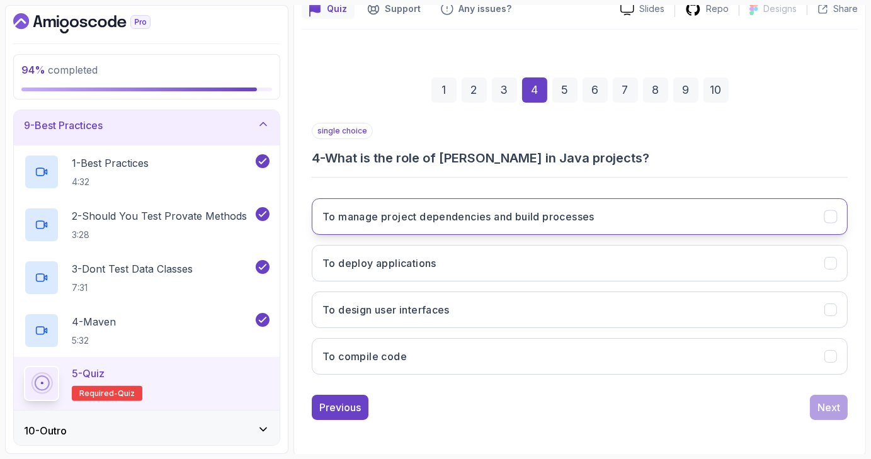
click at [838, 212] on button "To manage project dependencies and build processes" at bounding box center [580, 216] width 536 height 37
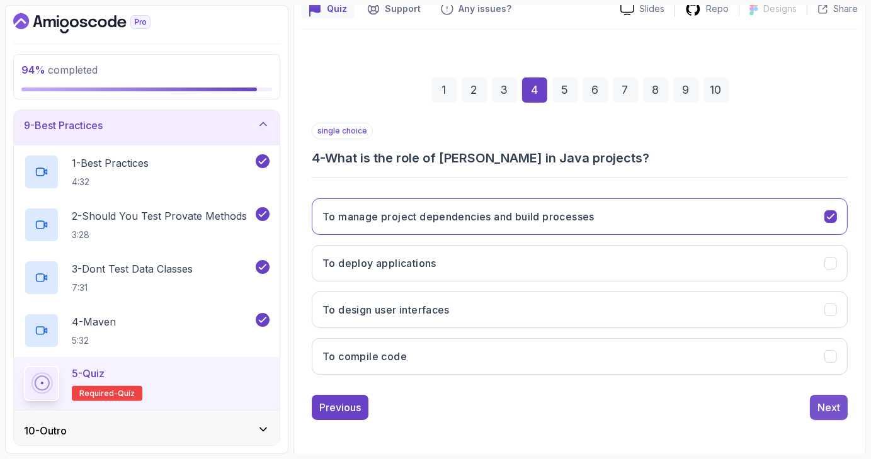
click at [828, 404] on div "Next" at bounding box center [829, 407] width 23 height 15
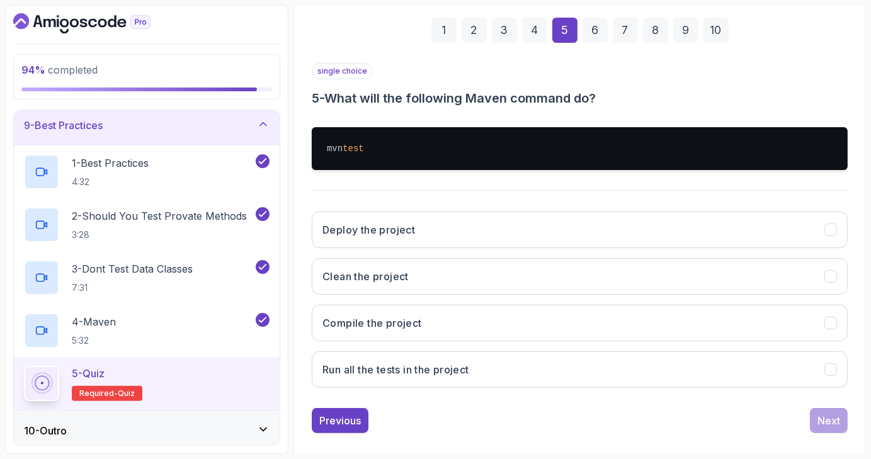
scroll to position [195, 0]
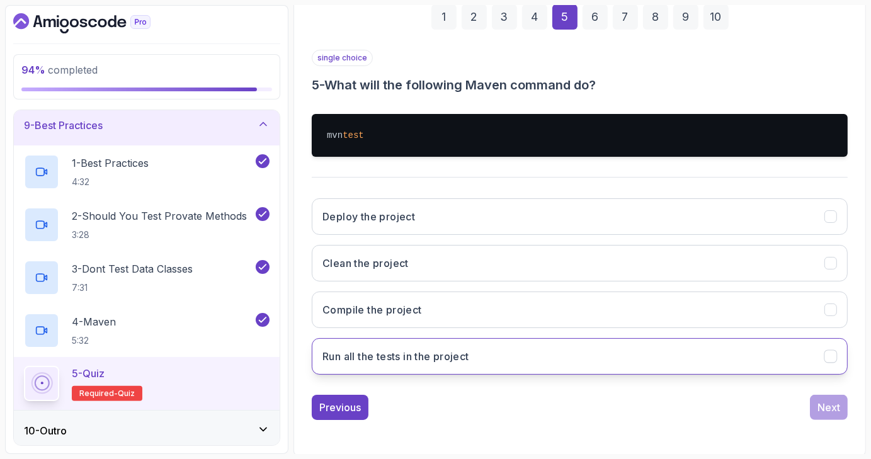
click at [834, 355] on icon "Run all the tests in the project" at bounding box center [831, 357] width 12 height 12
click at [833, 409] on div "Next" at bounding box center [829, 407] width 23 height 15
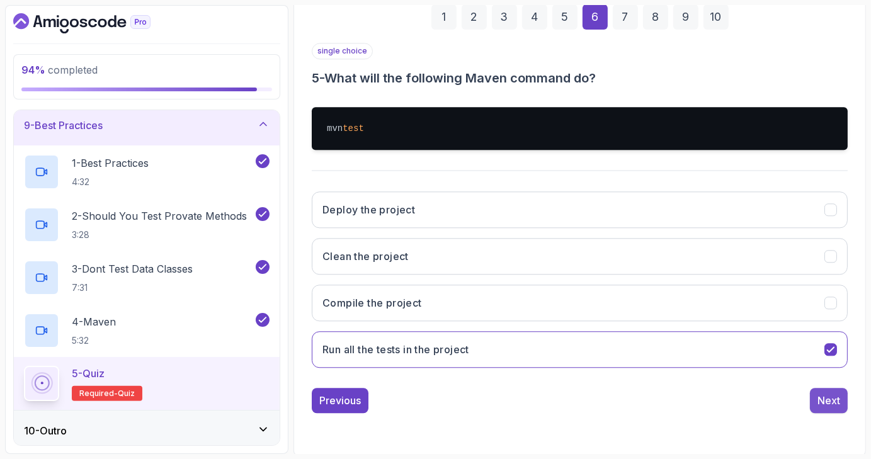
scroll to position [122, 0]
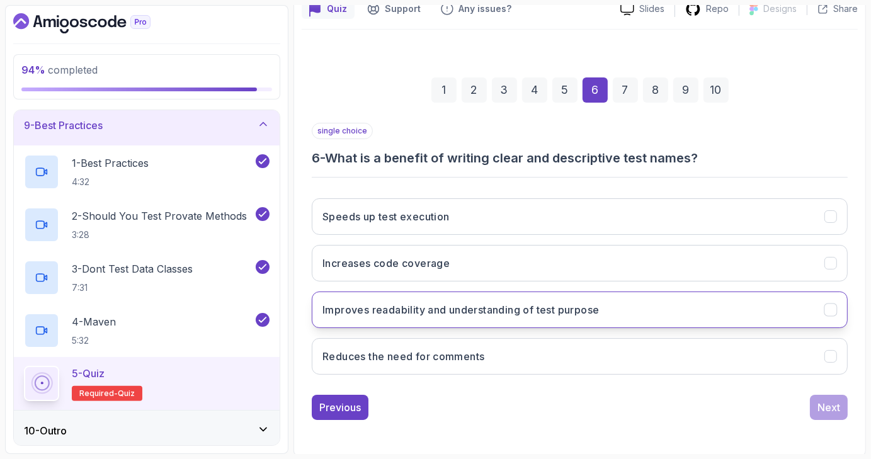
click at [831, 312] on icon "Improves readability and understanding of test purpose" at bounding box center [831, 310] width 12 height 12
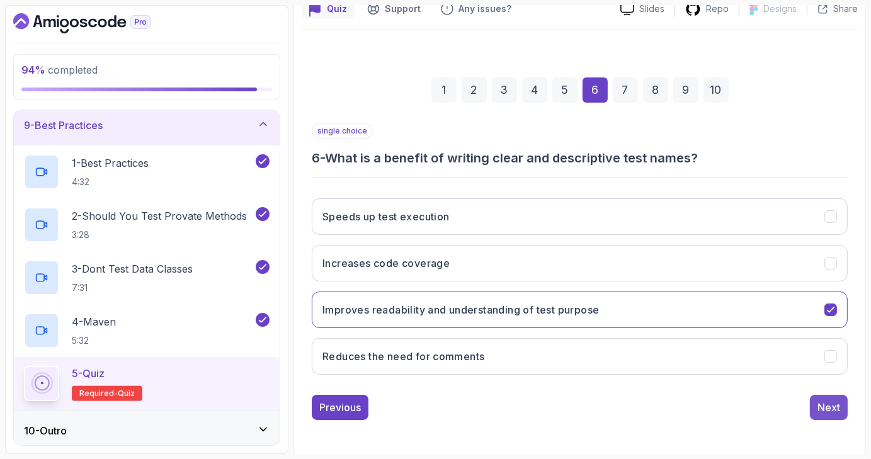
click at [833, 401] on div "Next" at bounding box center [829, 407] width 23 height 15
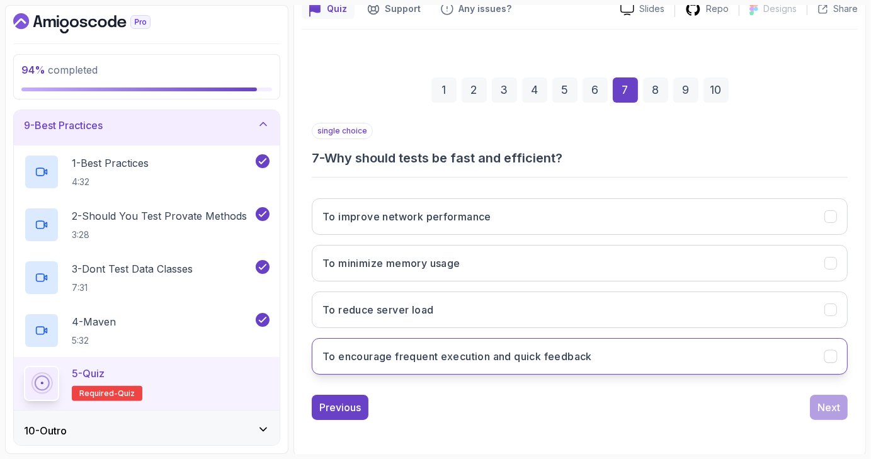
click at [832, 352] on icon "To encourage frequent execution and quick feedback" at bounding box center [831, 357] width 12 height 12
click at [835, 404] on div "Next" at bounding box center [829, 407] width 23 height 15
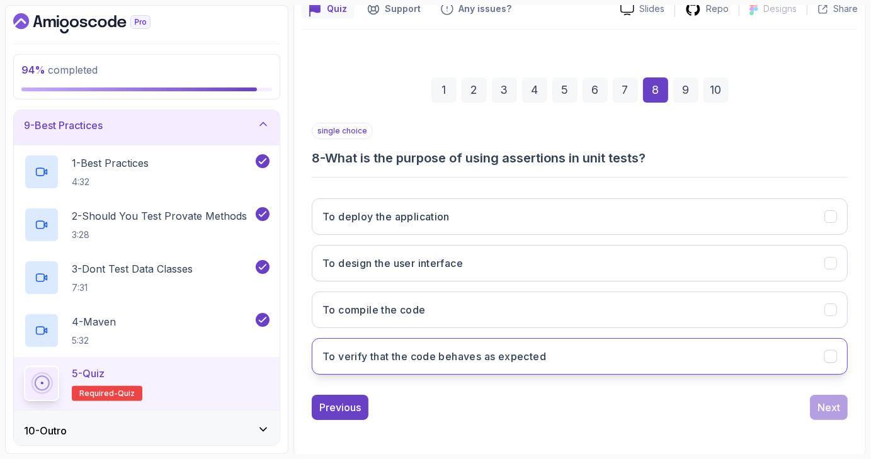
click at [831, 352] on icon "To verify that the code behaves as expected" at bounding box center [831, 357] width 12 height 12
click at [831, 400] on div "Next" at bounding box center [829, 407] width 23 height 15
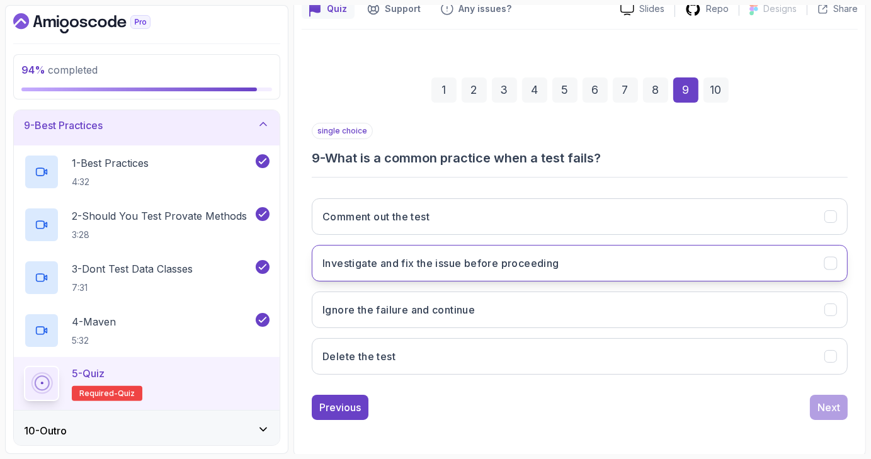
click at [833, 260] on icon "Investigate and fix the issue before proceeding" at bounding box center [831, 264] width 12 height 12
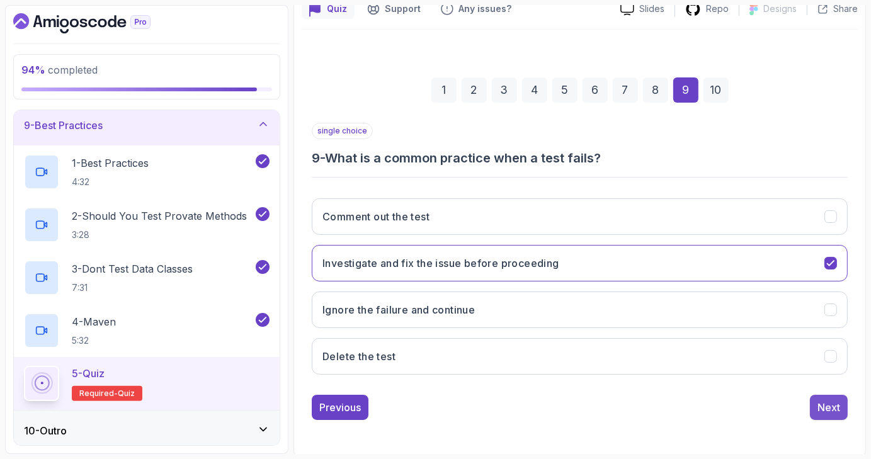
click at [831, 401] on div "Next" at bounding box center [829, 407] width 23 height 15
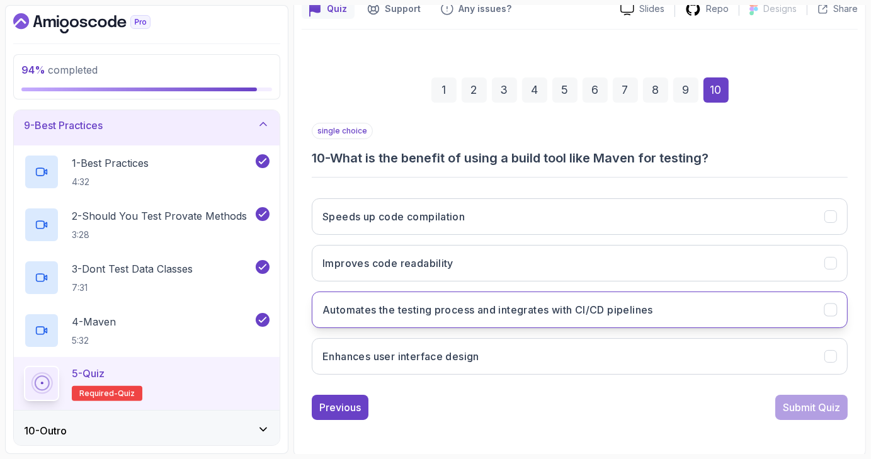
click at [835, 311] on icon "Automates the testing process and integrates with CI/CD pipelines" at bounding box center [831, 310] width 12 height 12
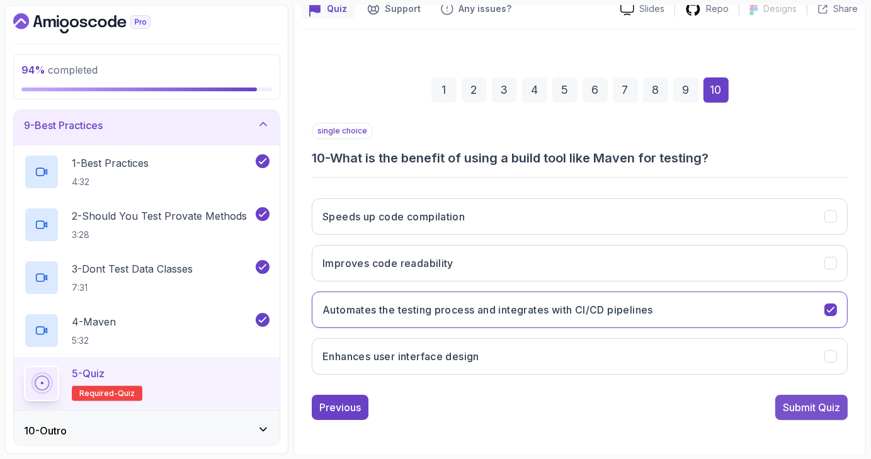
click at [817, 408] on div "Submit Quiz" at bounding box center [811, 407] width 57 height 15
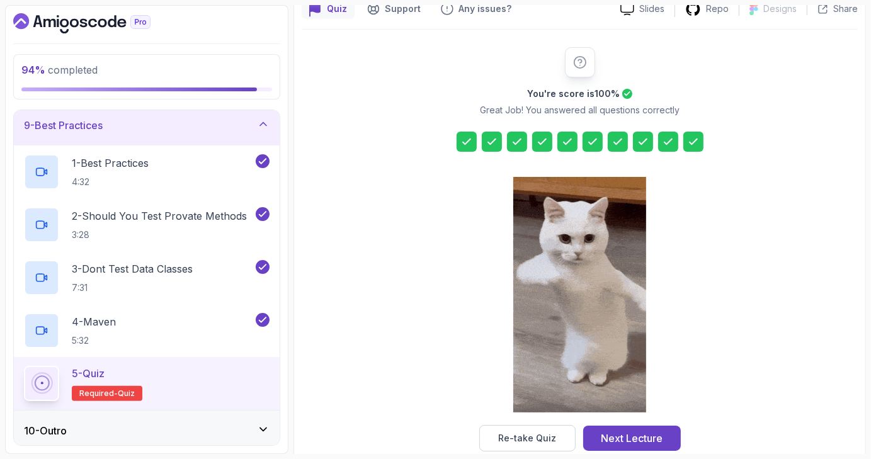
scroll to position [144, 0]
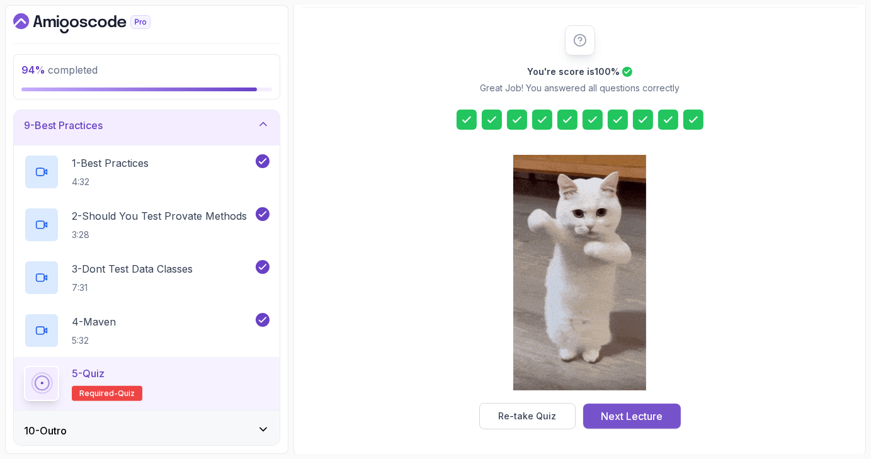
click at [647, 419] on div "Next Lecture" at bounding box center [632, 416] width 62 height 15
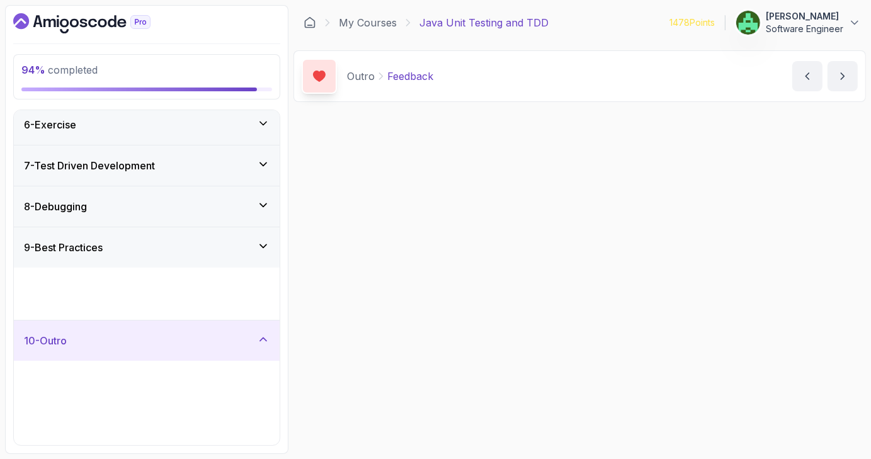
scroll to position [177, 0]
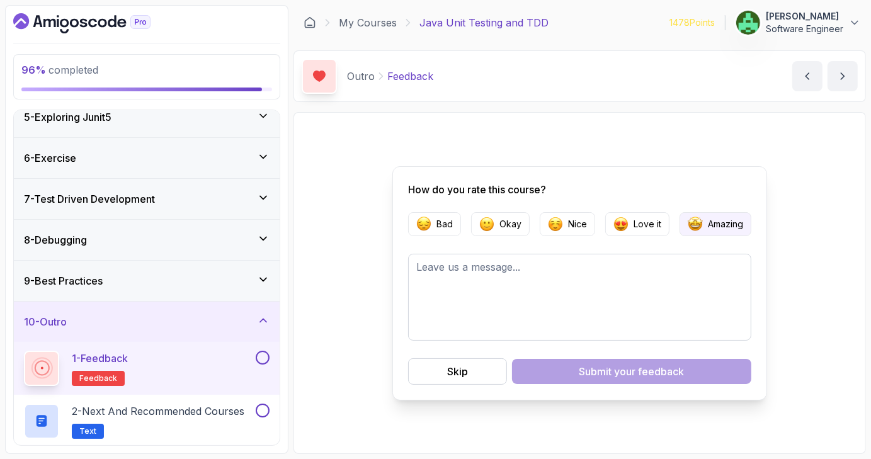
click at [707, 231] on button "Amazing" at bounding box center [716, 224] width 72 height 24
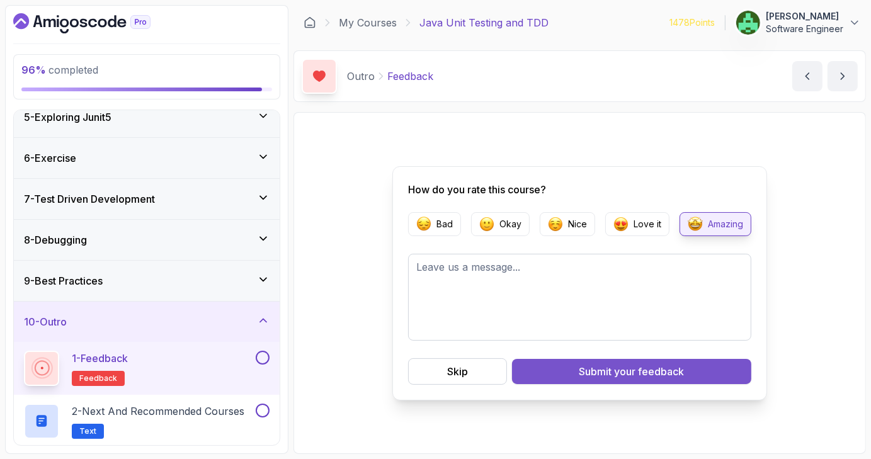
click at [583, 369] on div "Submit your feedback" at bounding box center [631, 371] width 105 height 15
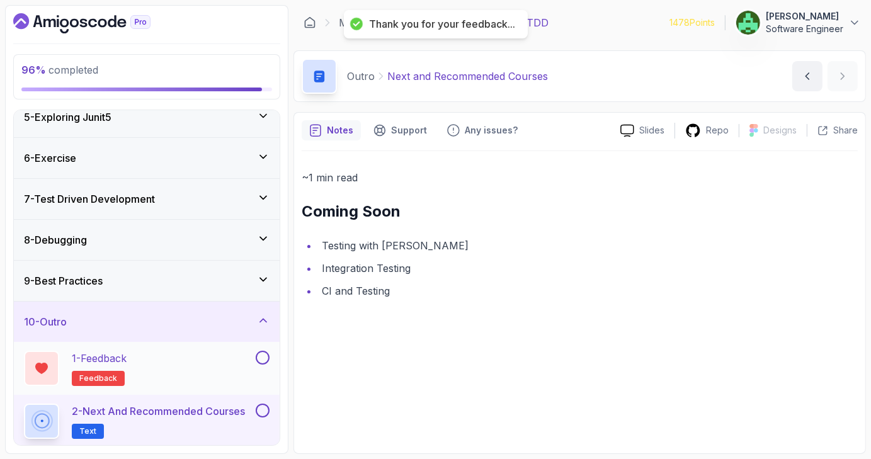
click at [262, 357] on button at bounding box center [263, 358] width 14 height 14
click at [263, 406] on button at bounding box center [263, 411] width 14 height 14
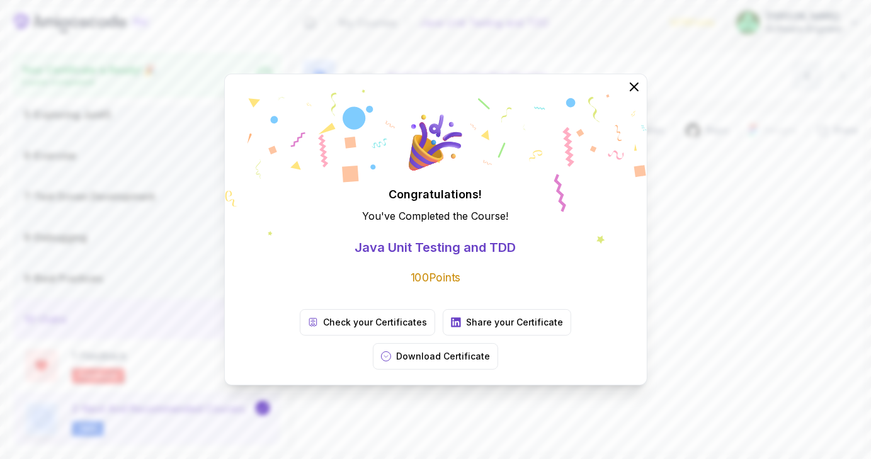
scroll to position [173, 0]
click at [636, 95] on icon at bounding box center [633, 87] width 16 height 16
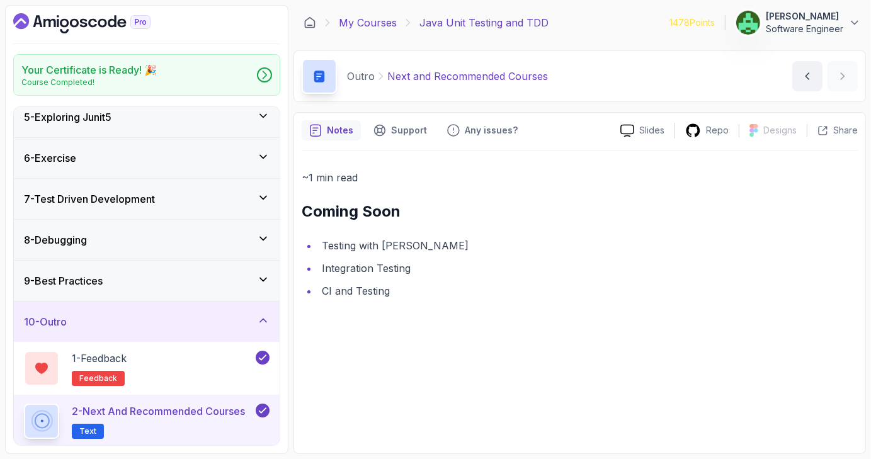
click at [388, 26] on link "My Courses" at bounding box center [368, 22] width 58 height 15
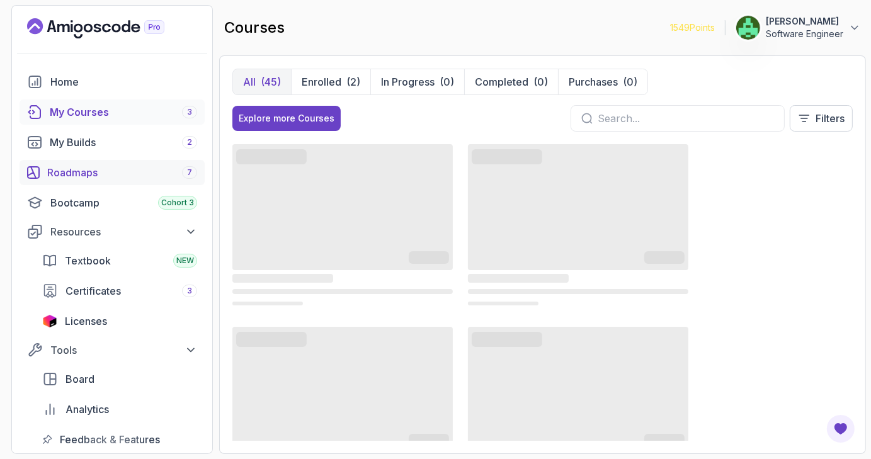
click at [125, 179] on div "Roadmaps 7" at bounding box center [122, 172] width 150 height 15
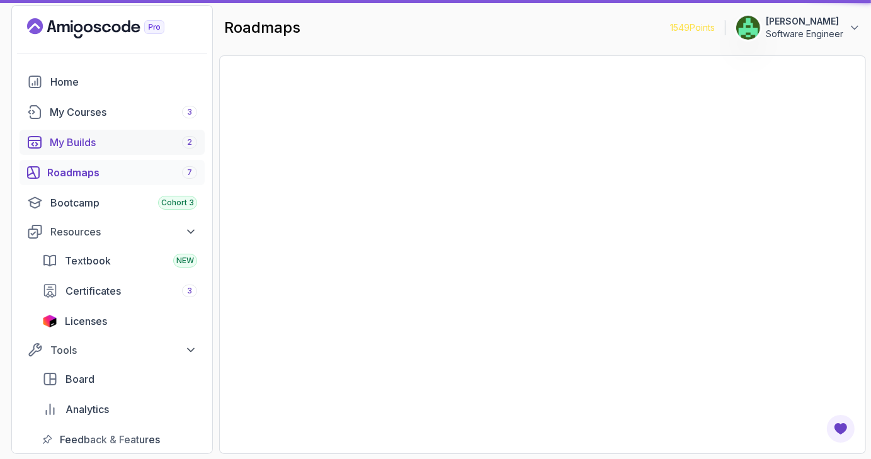
click at [129, 290] on div "Certificates 3" at bounding box center [132, 290] width 132 height 15
click at [155, 205] on div "Bootcamp Cohort 3" at bounding box center [123, 202] width 147 height 15
click at [176, 290] on div "Certificates 3" at bounding box center [132, 290] width 132 height 15
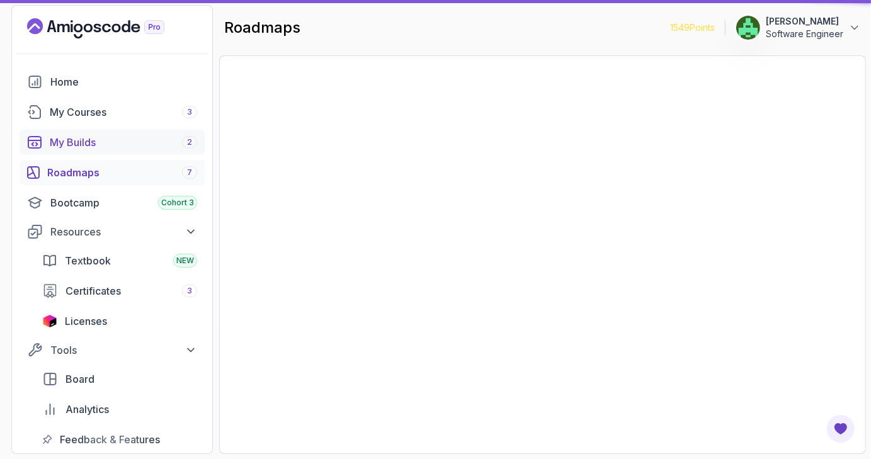
click at [134, 146] on div "My Builds 2" at bounding box center [123, 142] width 147 height 15
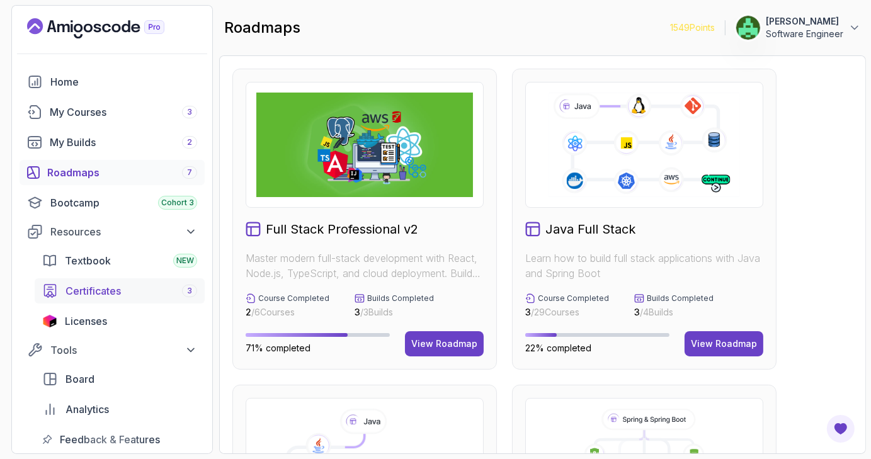
click at [127, 298] on div "Certificates 3" at bounding box center [132, 290] width 132 height 15
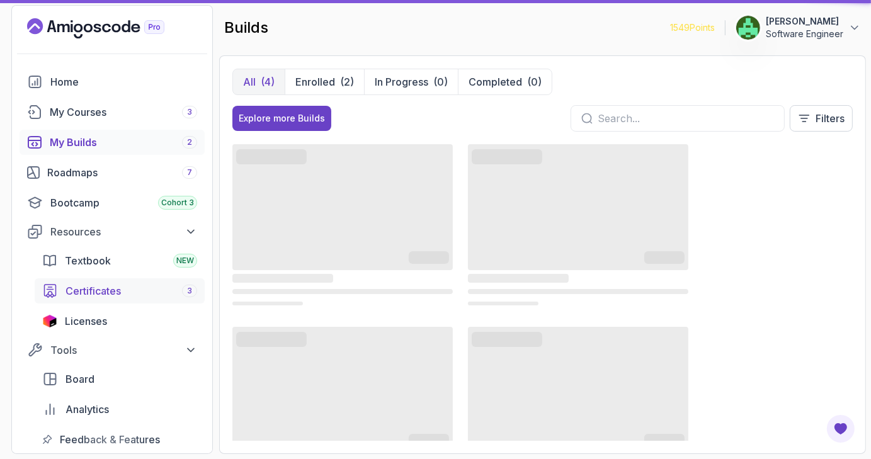
click at [146, 294] on div "Certificates 3" at bounding box center [132, 290] width 132 height 15
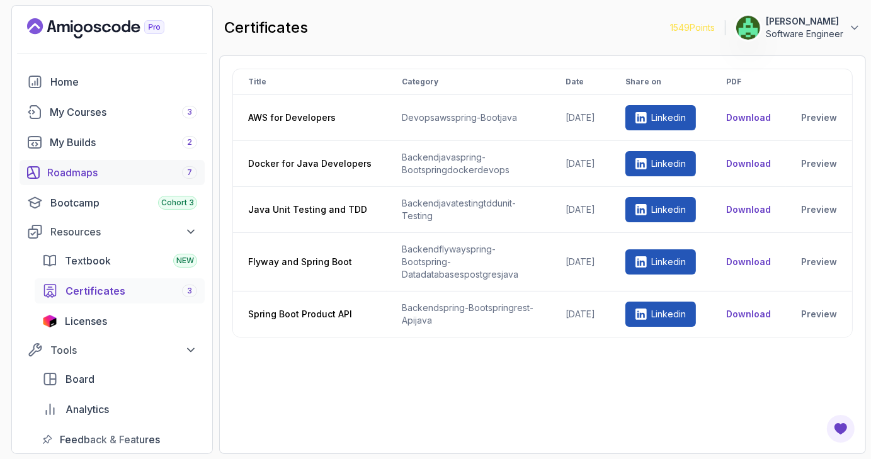
click at [117, 176] on div "Roadmaps 7" at bounding box center [122, 172] width 150 height 15
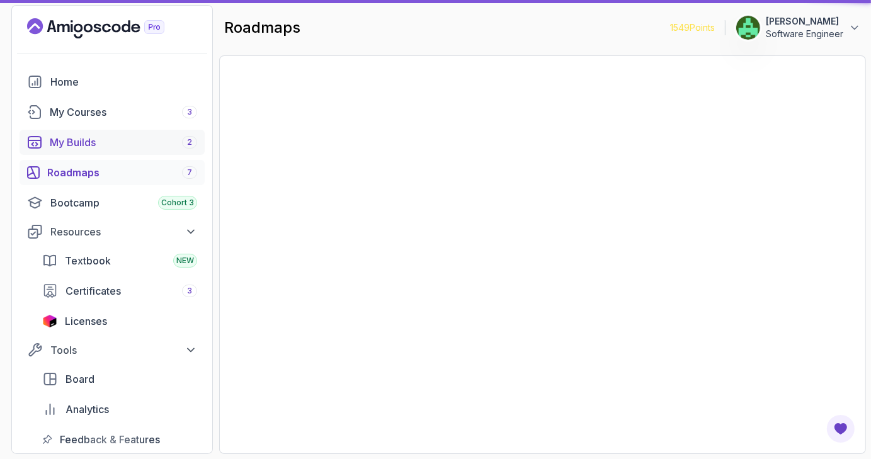
click at [137, 169] on div "Roadmaps 7" at bounding box center [122, 172] width 150 height 15
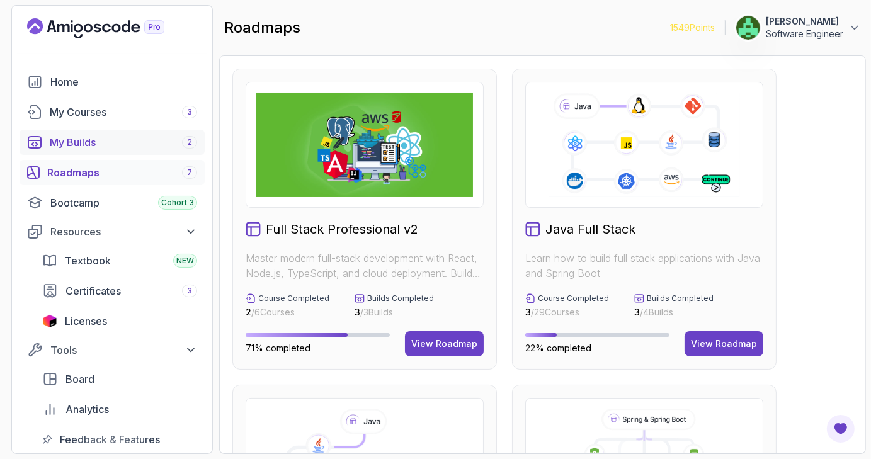
click at [131, 146] on div "My Builds 2" at bounding box center [123, 142] width 147 height 15
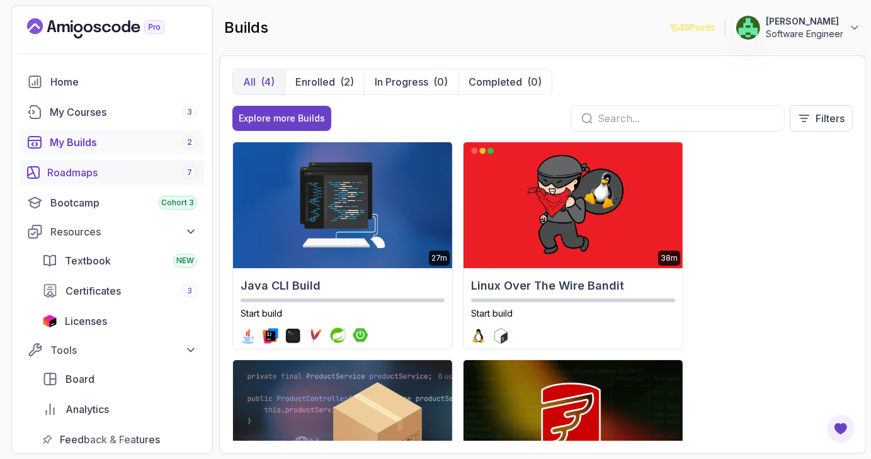
click at [141, 167] on div "Roadmaps 7" at bounding box center [122, 172] width 150 height 15
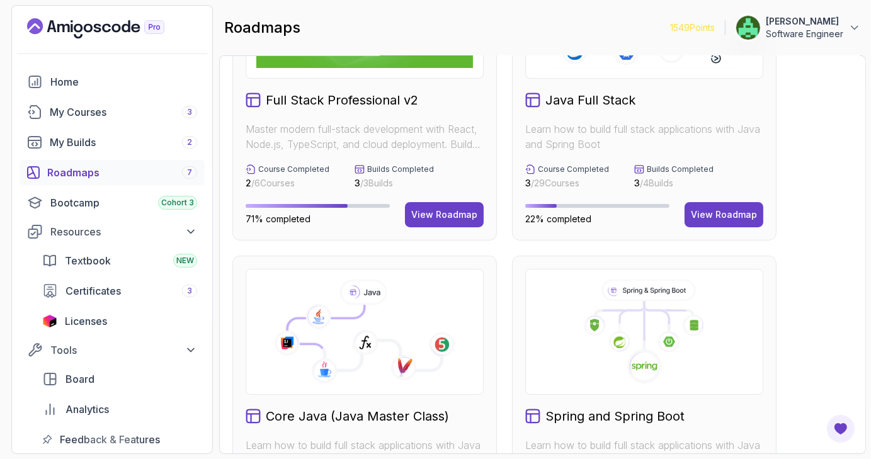
scroll to position [146, 0]
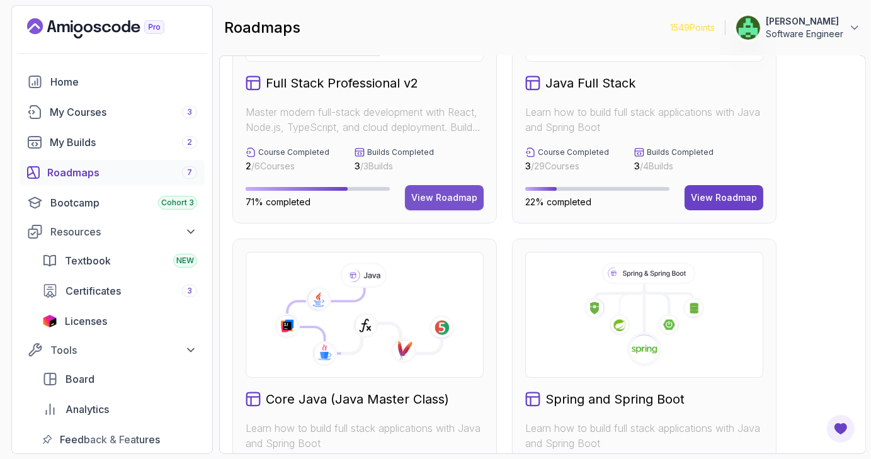
click at [467, 200] on div "View Roadmap" at bounding box center [444, 197] width 66 height 13
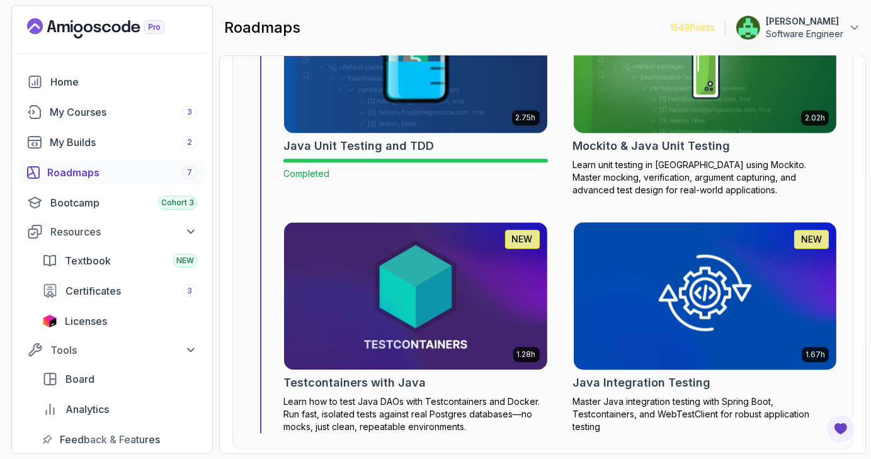
scroll to position [3078, 0]
